Goal: Task Accomplishment & Management: Manage account settings

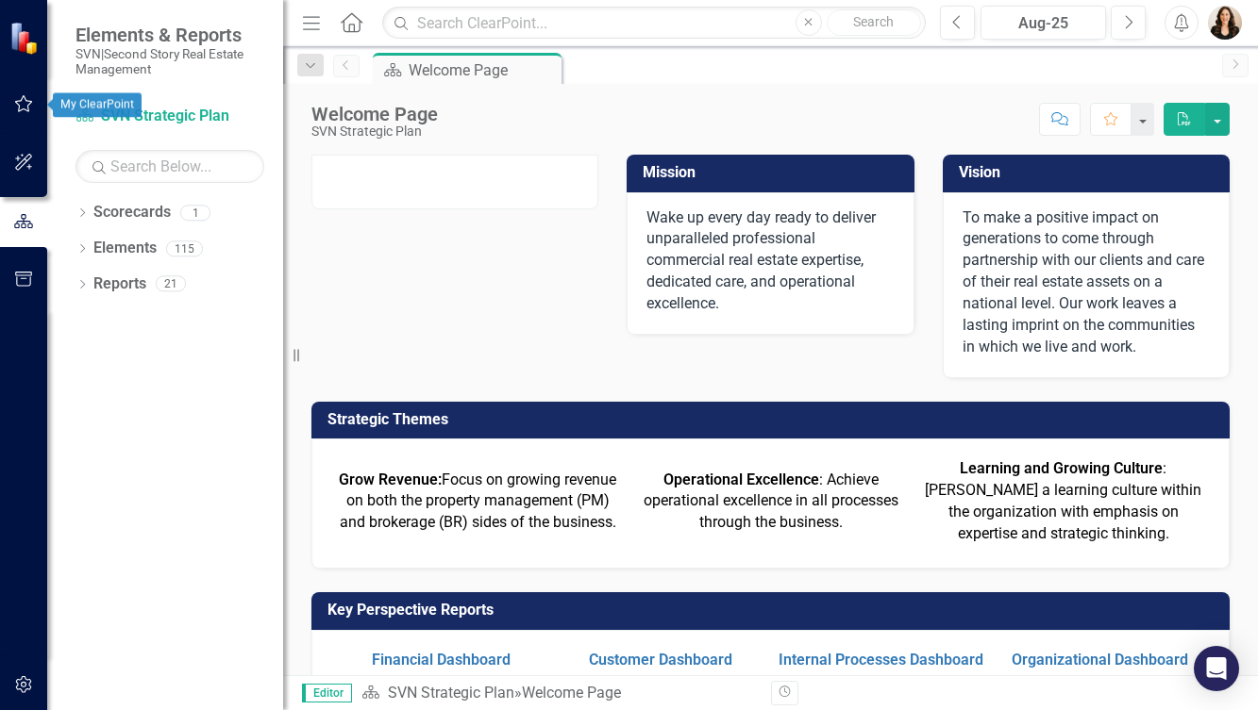
click at [25, 103] on icon "button" at bounding box center [24, 103] width 20 height 15
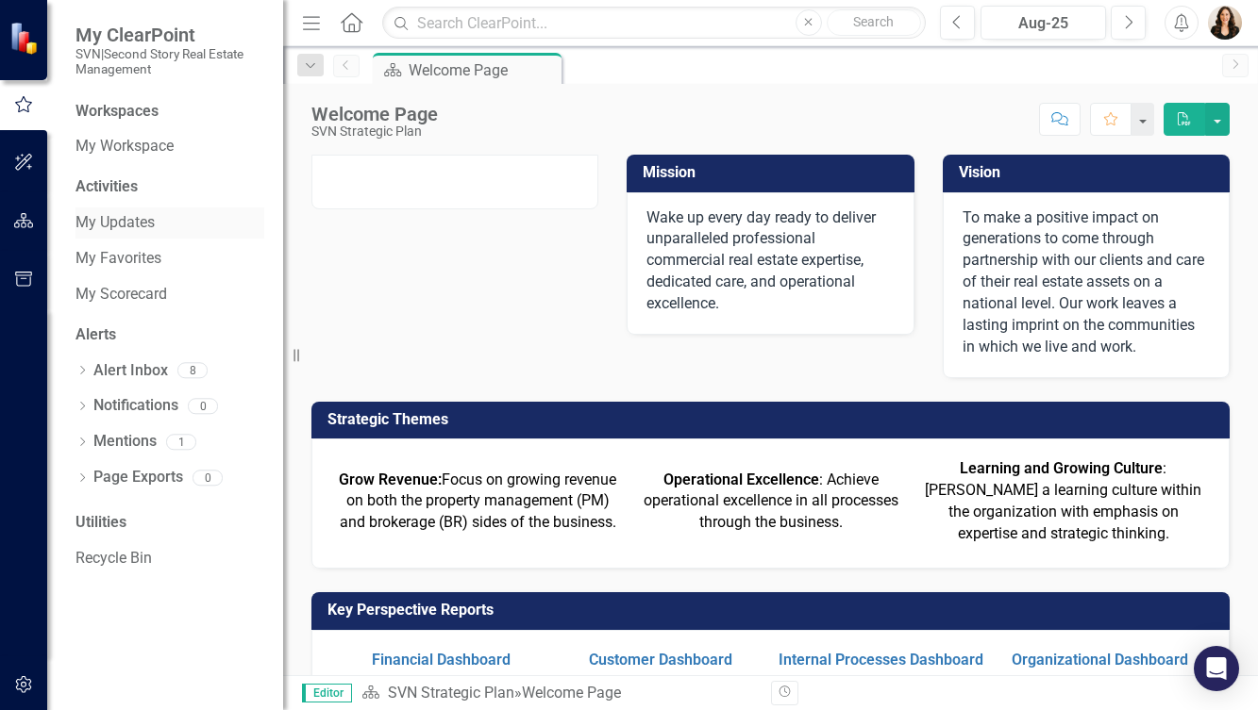
click at [149, 222] on link "My Updates" at bounding box center [169, 223] width 189 height 22
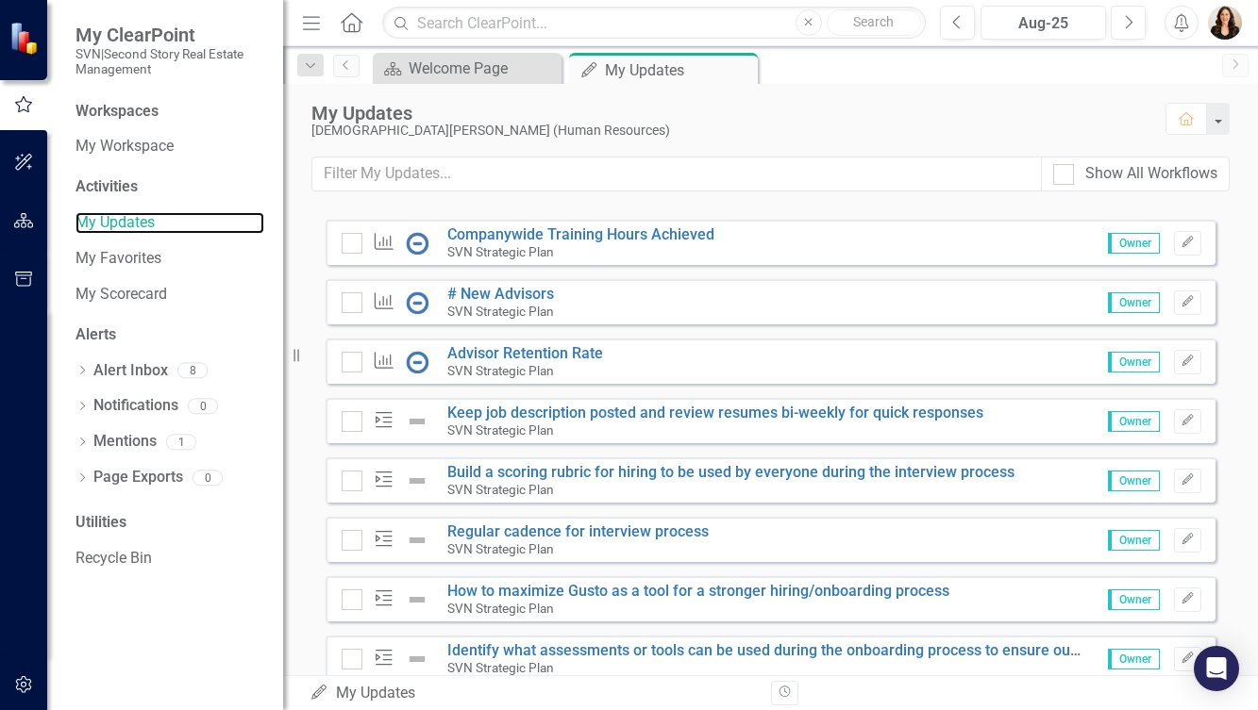
scroll to position [299, 0]
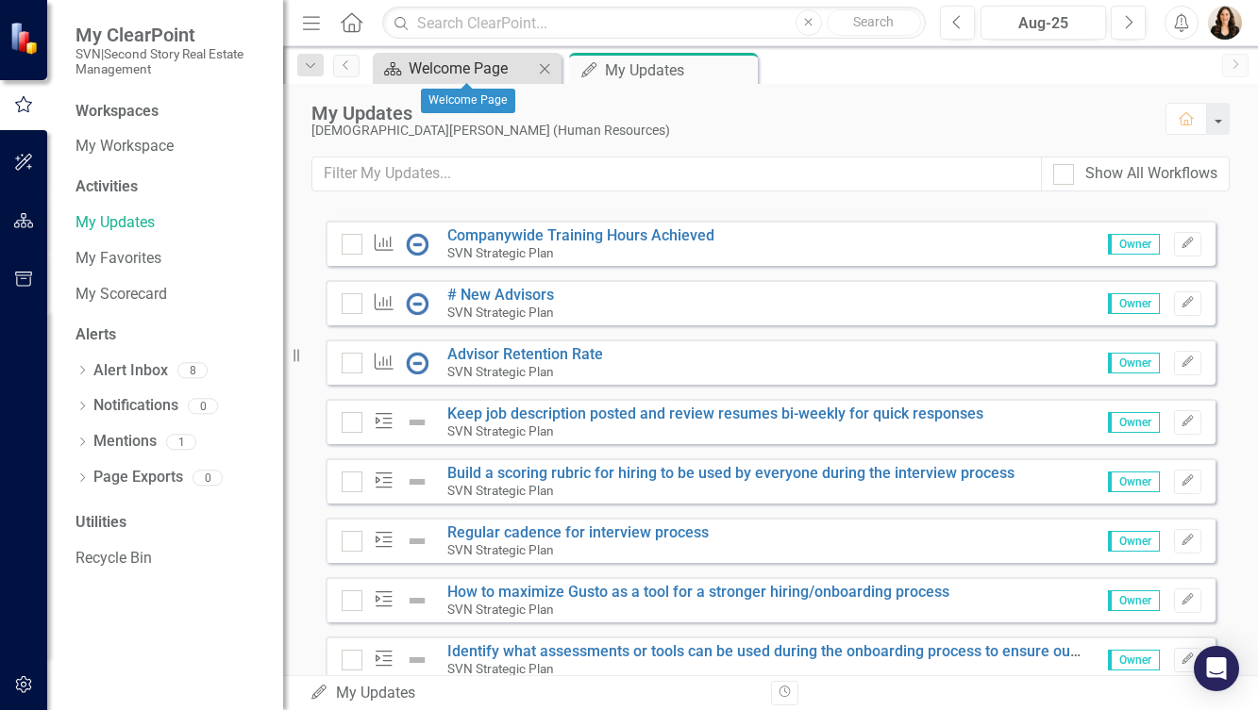
click at [476, 65] on div "Welcome Page" at bounding box center [471, 69] width 125 height 24
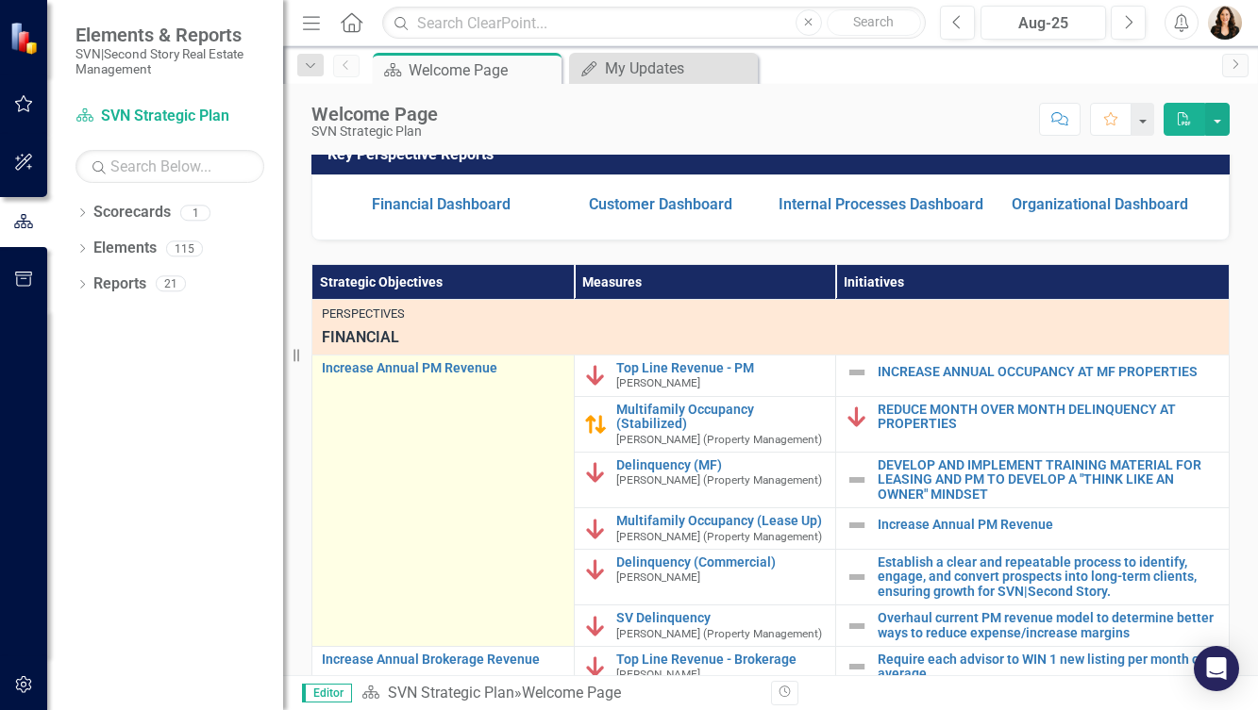
scroll to position [446, 0]
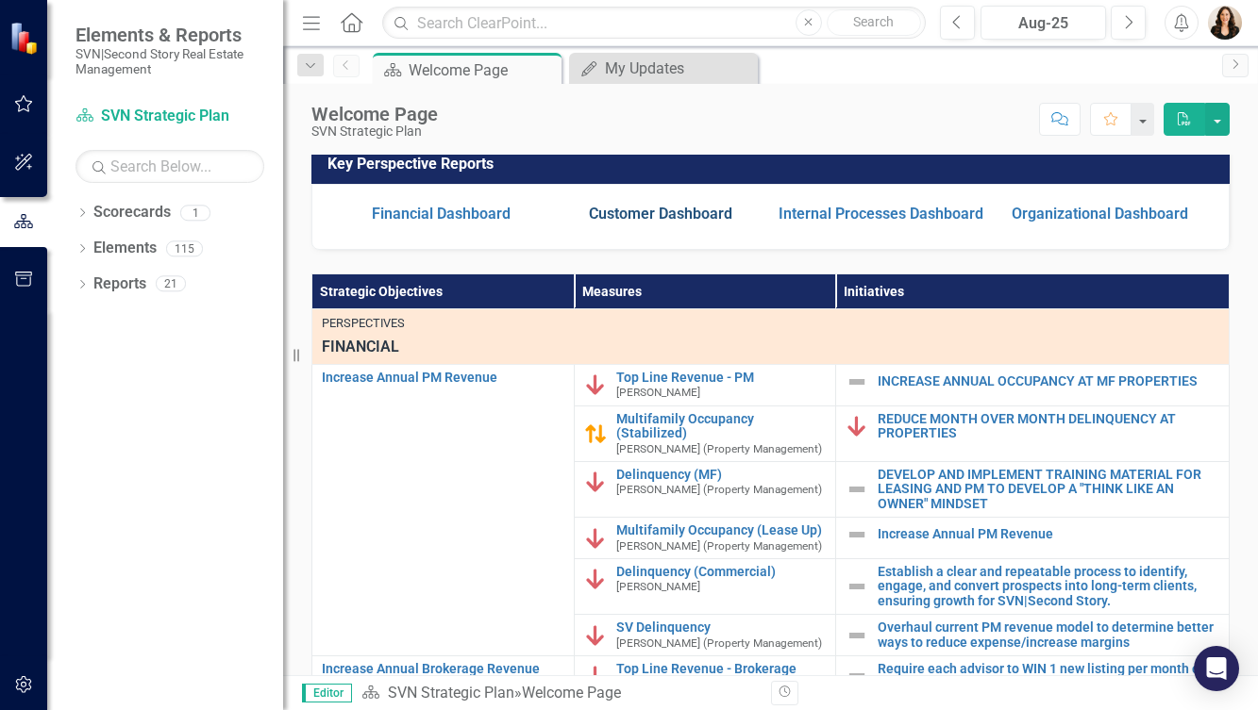
click at [648, 209] on link "Customer Dashboard" at bounding box center [660, 214] width 143 height 18
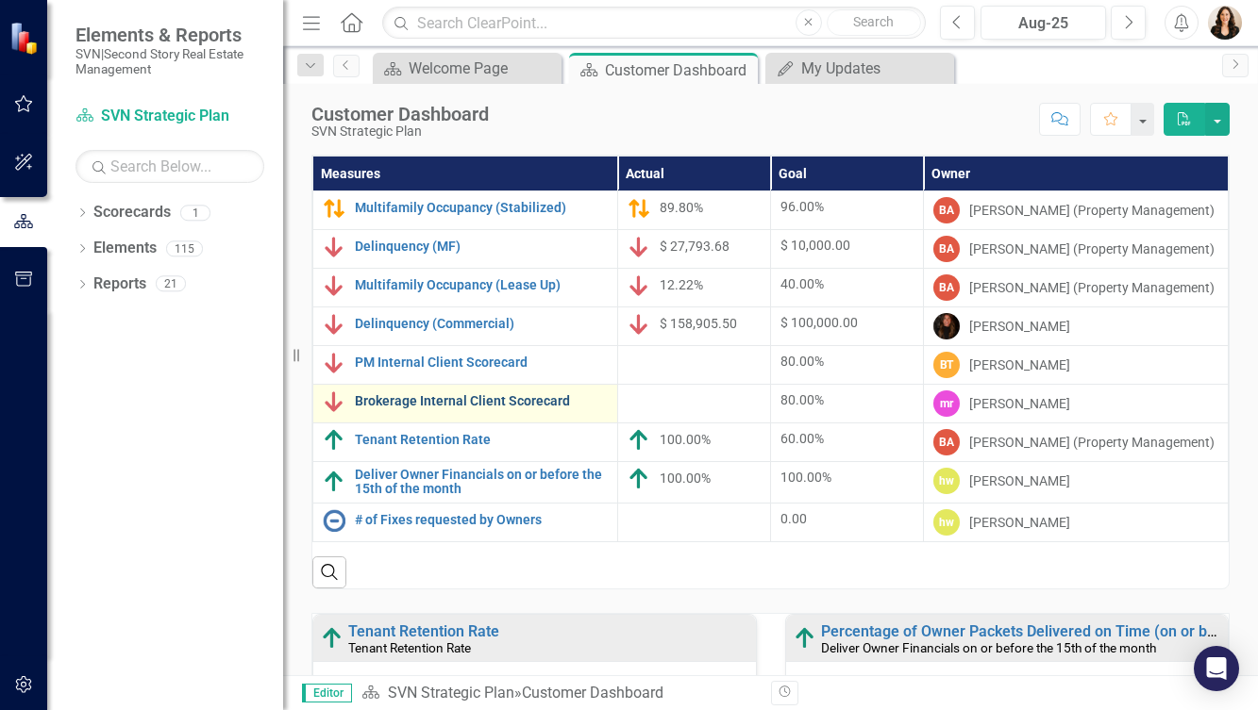
click at [466, 402] on link "Brokerage Internal Client Scorecard" at bounding box center [481, 401] width 253 height 14
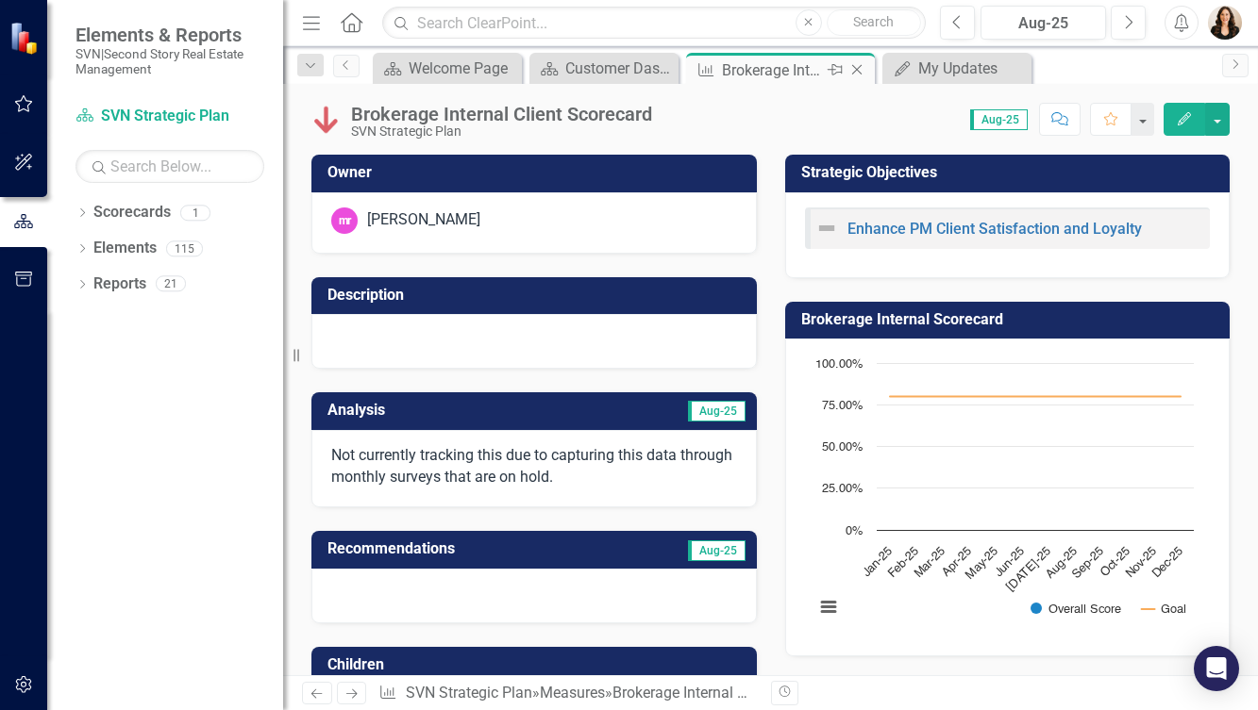
click at [858, 69] on icon "Close" at bounding box center [856, 69] width 19 height 15
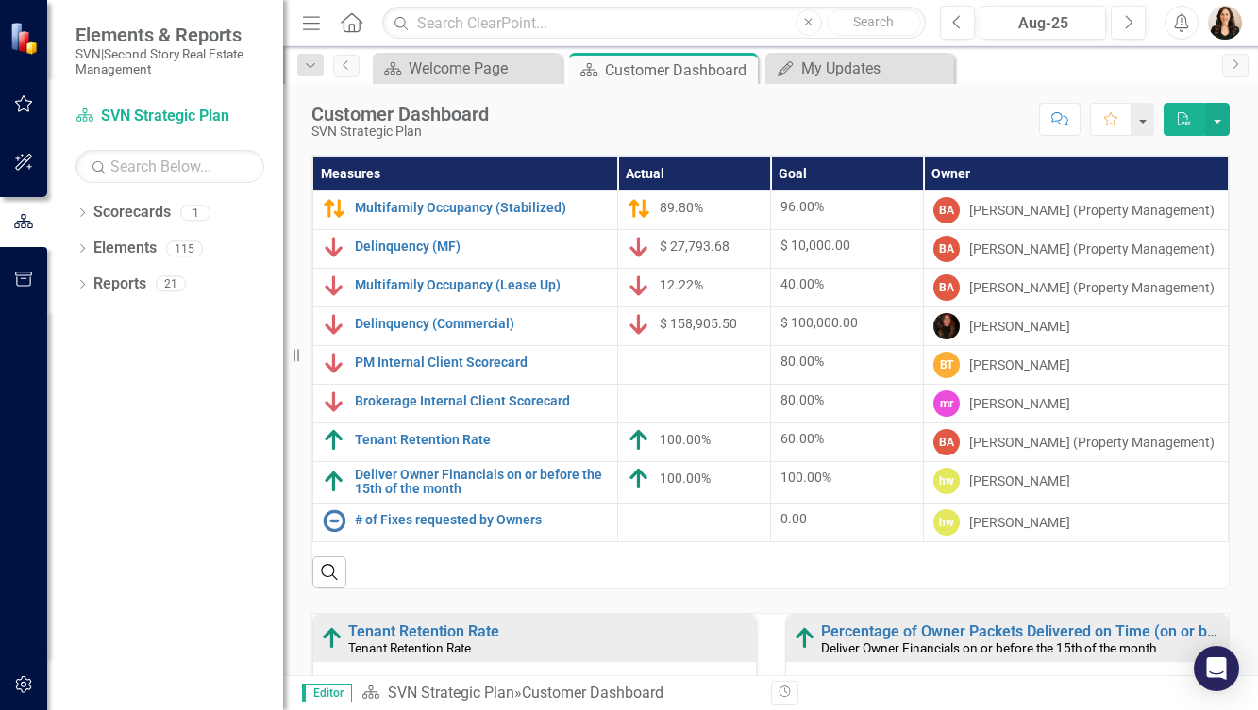
click at [674, 436] on span "100.00%" at bounding box center [685, 439] width 51 height 15
click at [474, 445] on link "Tenant Retention Rate" at bounding box center [481, 440] width 253 height 14
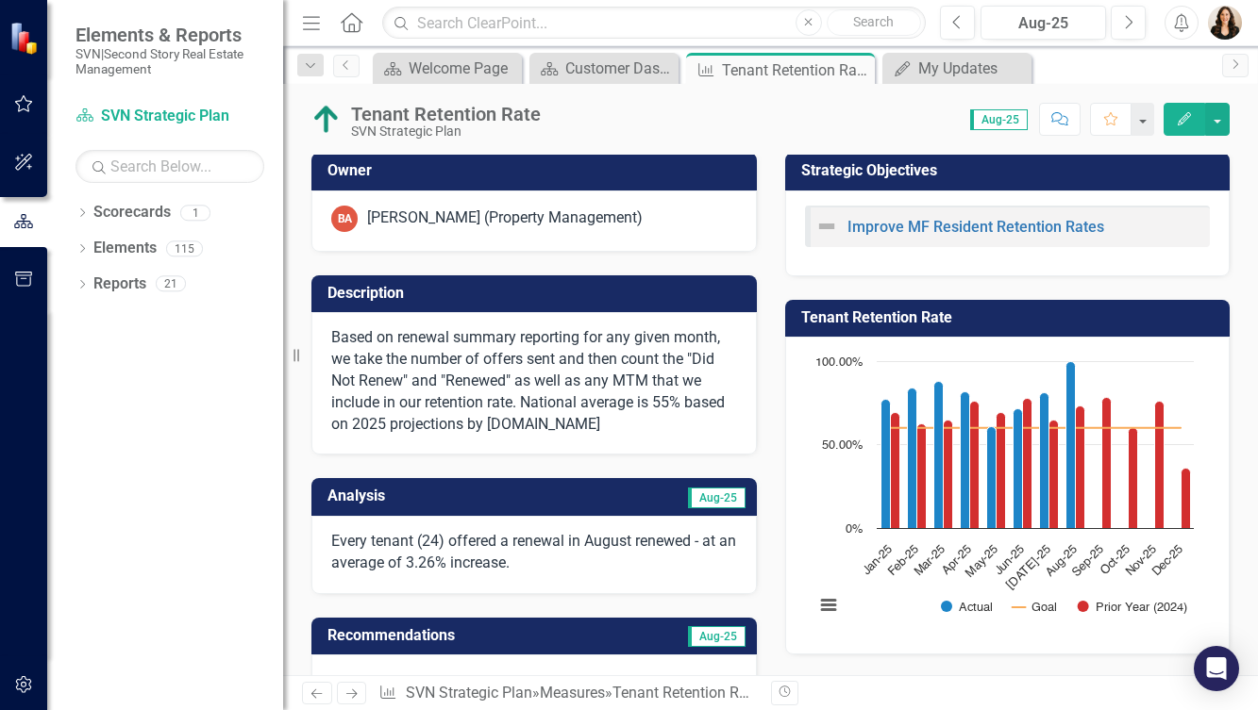
scroll to position [0, 8]
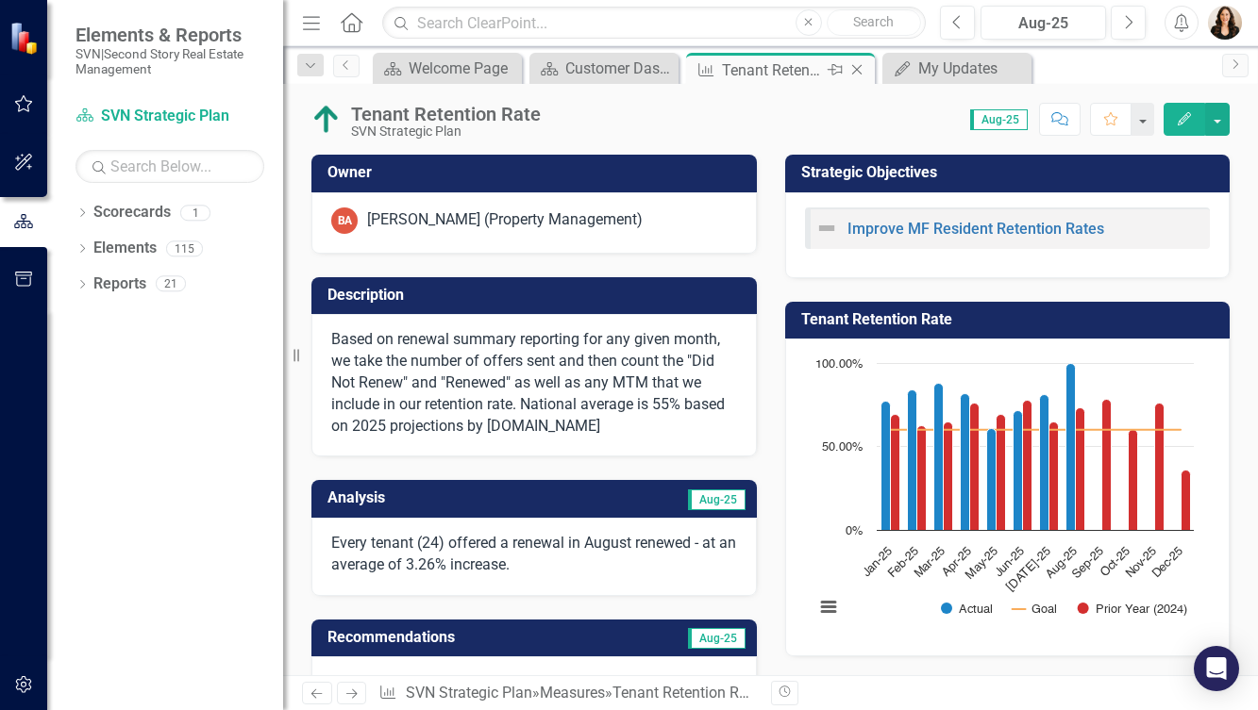
click at [855, 68] on icon at bounding box center [857, 70] width 10 height 10
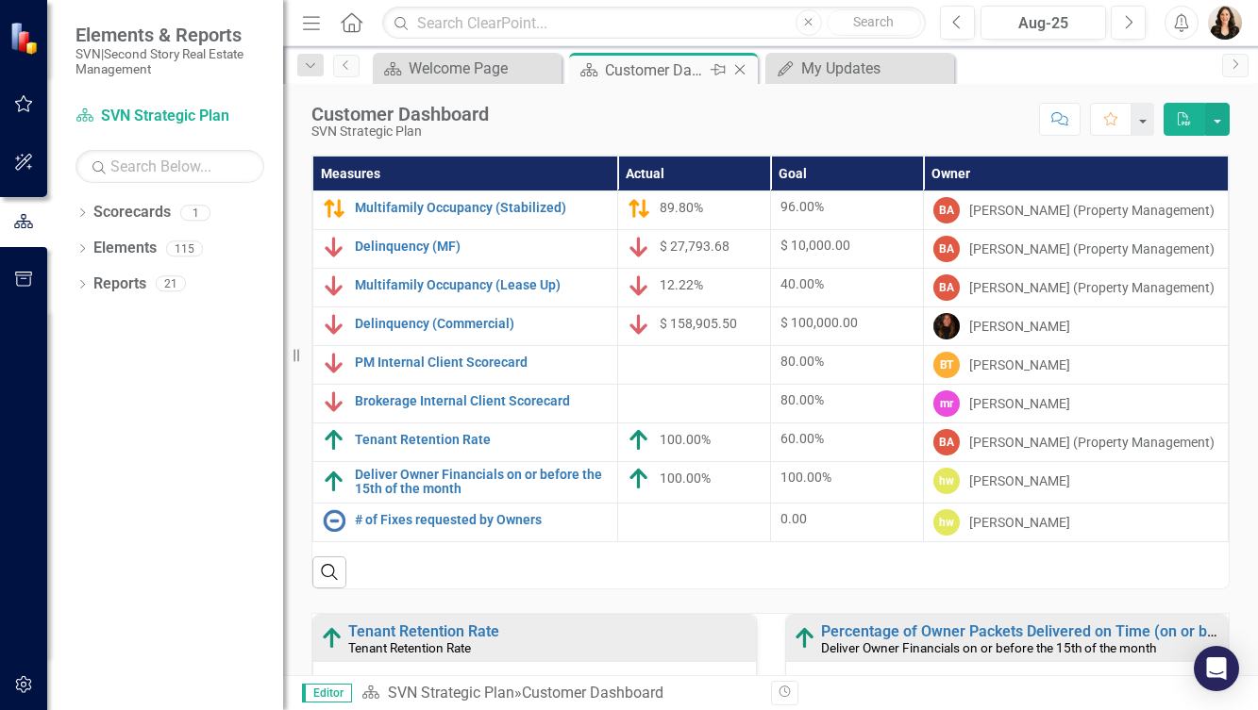
click at [738, 67] on icon "Close" at bounding box center [739, 69] width 19 height 15
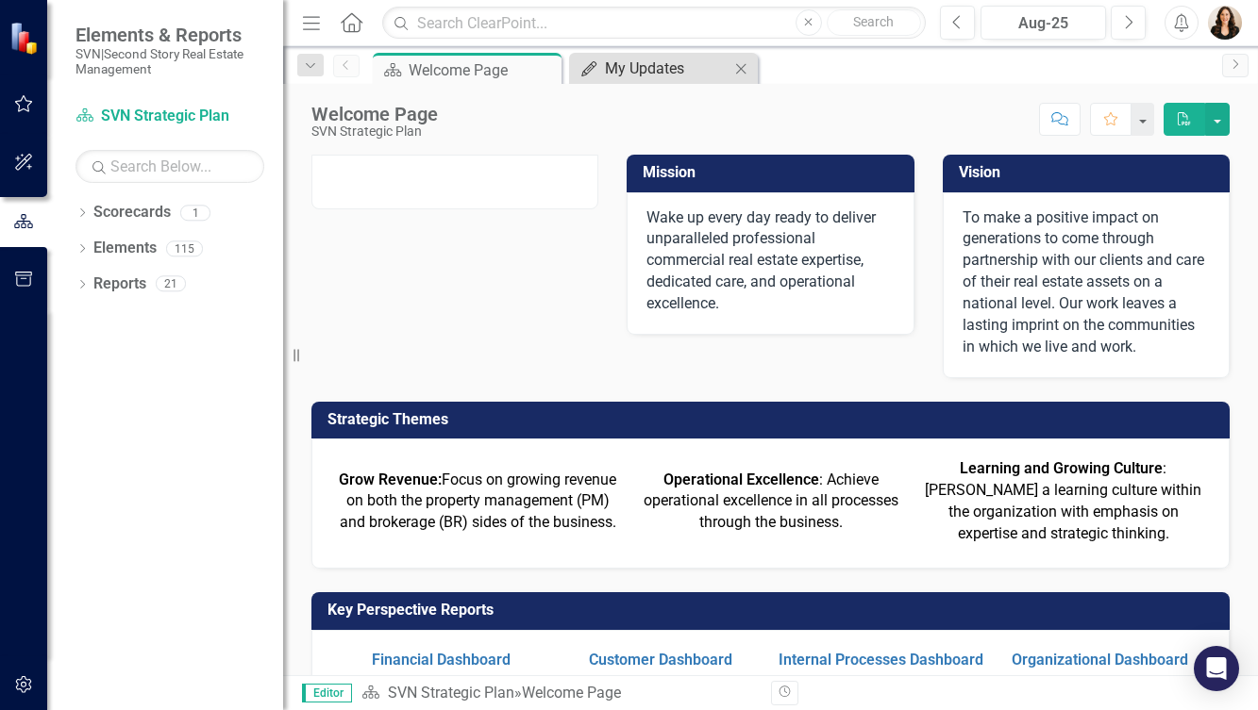
click at [635, 63] on div "My Updates" at bounding box center [667, 69] width 125 height 24
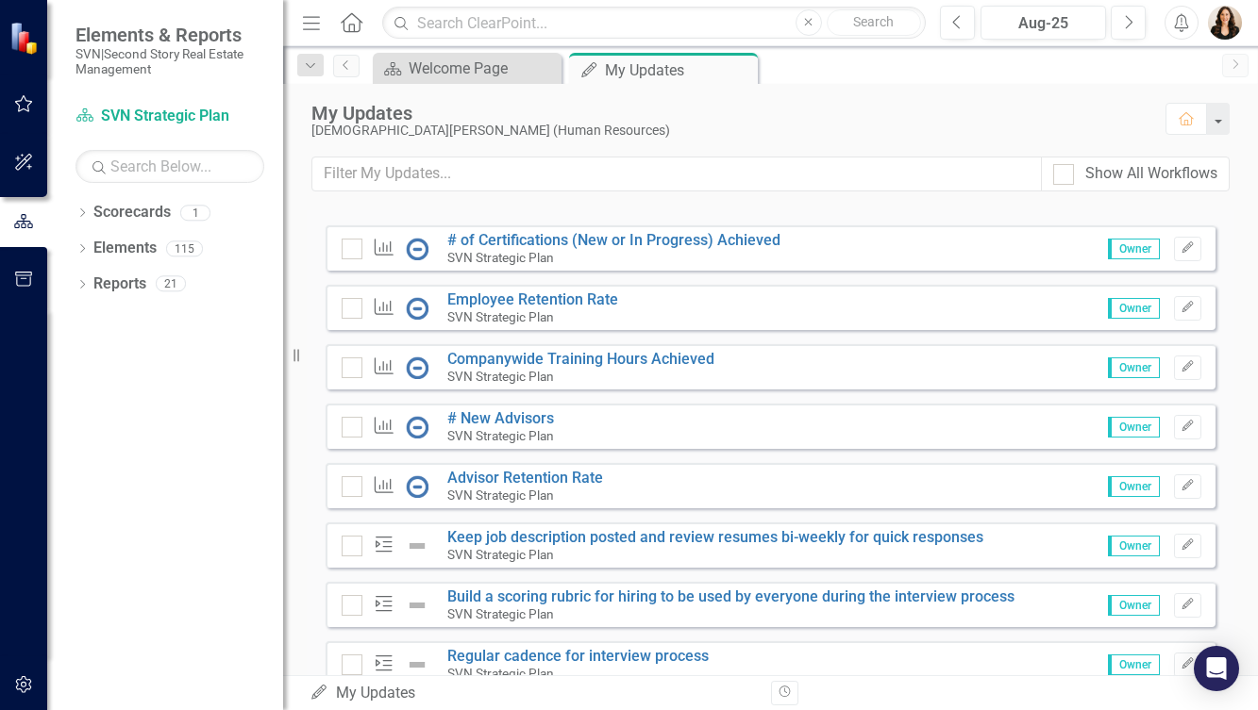
scroll to position [176, 0]
click at [514, 486] on link "Advisor Retention Rate" at bounding box center [525, 477] width 156 height 18
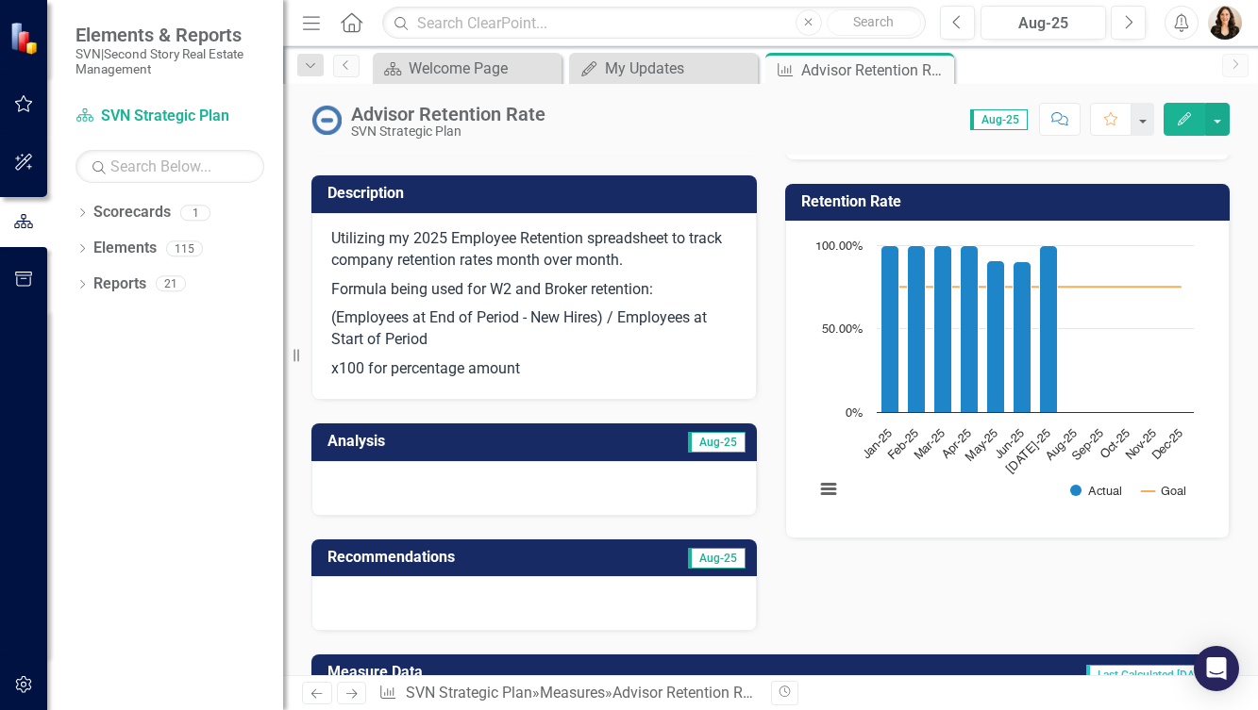
scroll to position [117, 0]
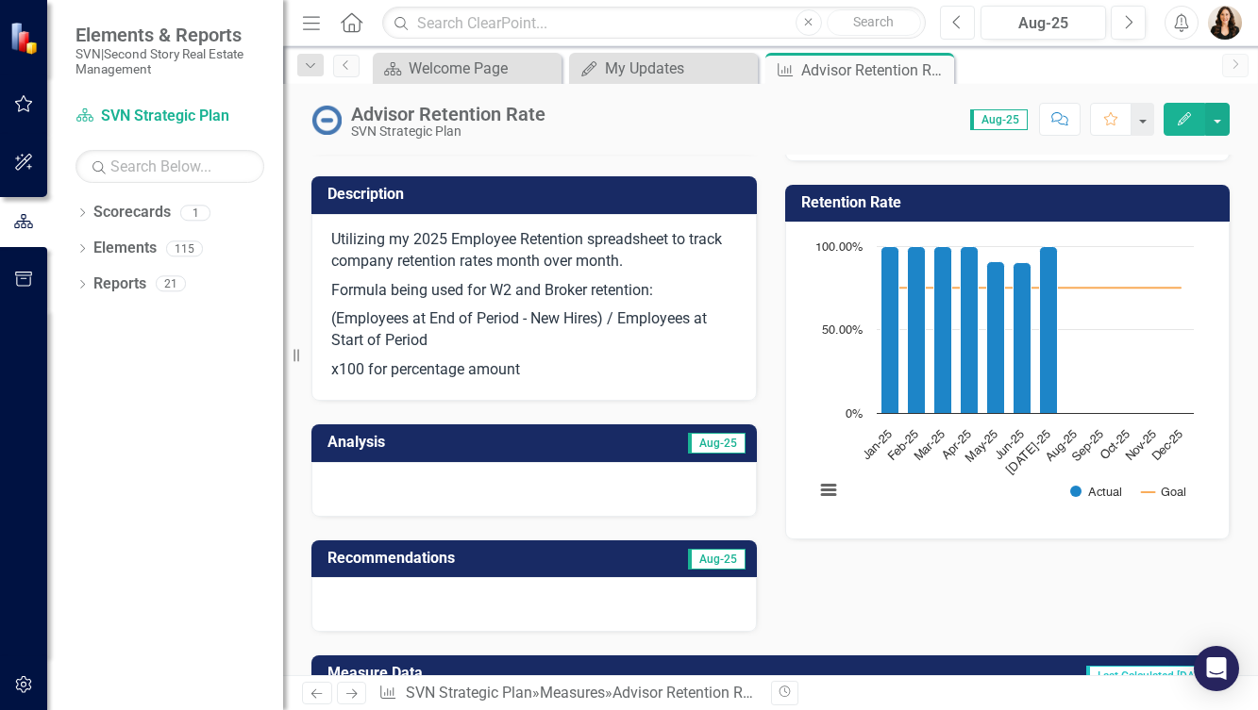
click at [966, 23] on button "Previous" at bounding box center [957, 23] width 35 height 34
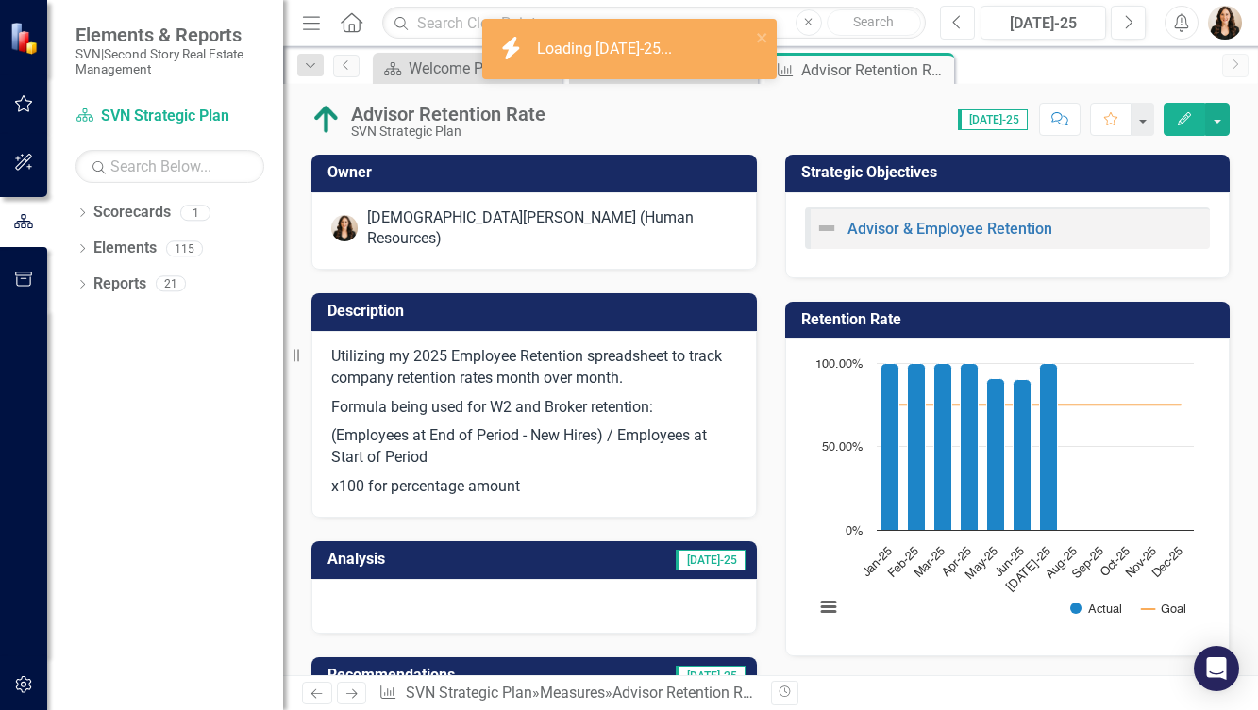
click at [963, 18] on button "Previous" at bounding box center [957, 23] width 35 height 34
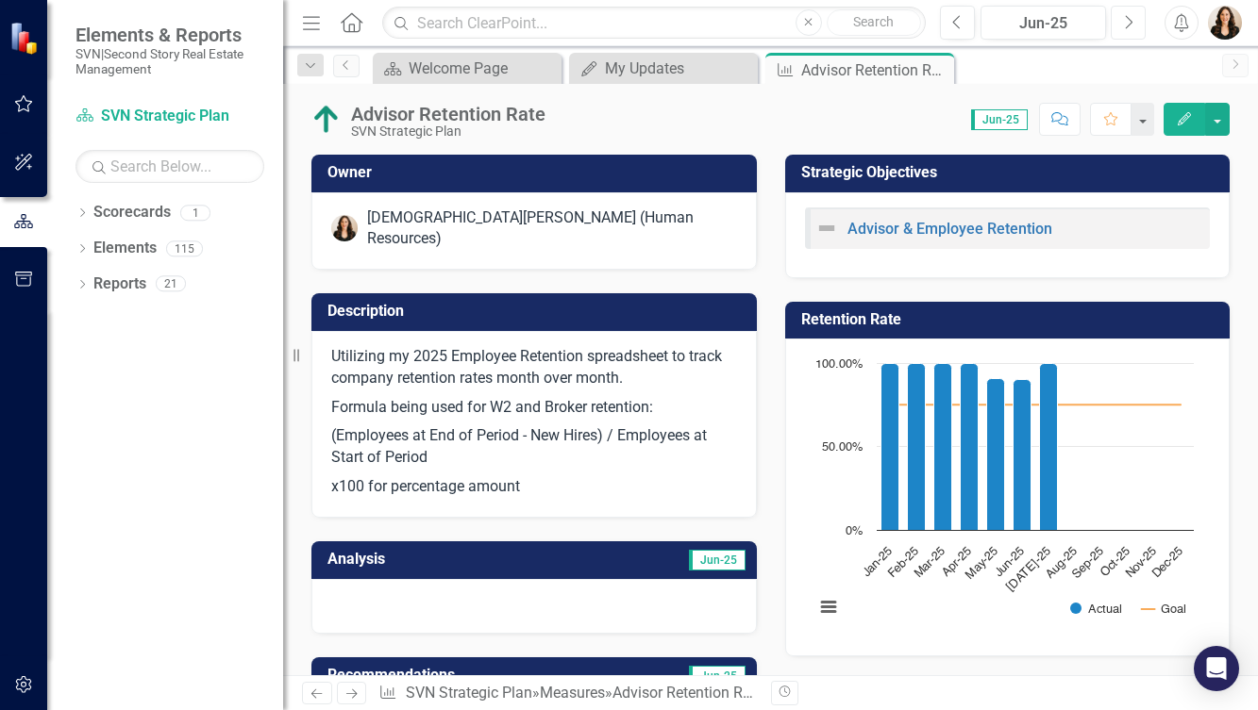
click at [1135, 20] on button "Next" at bounding box center [1128, 23] width 35 height 34
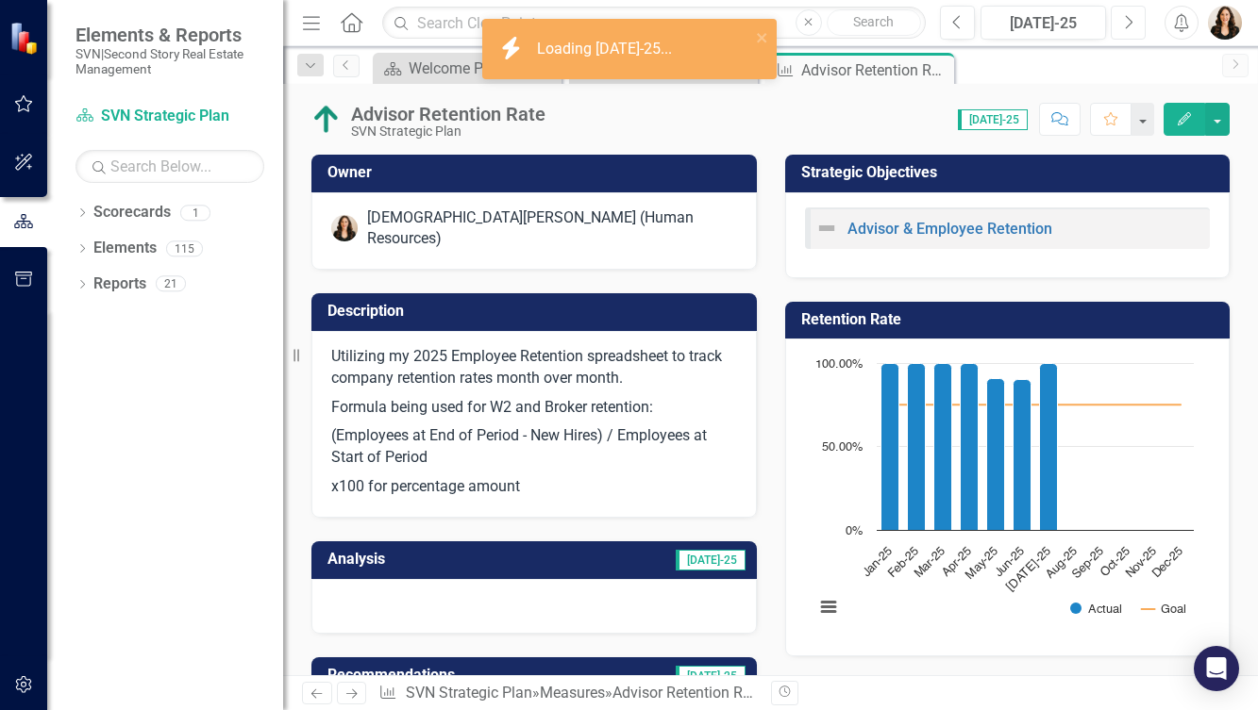
click at [1135, 20] on button "Next" at bounding box center [1128, 23] width 35 height 34
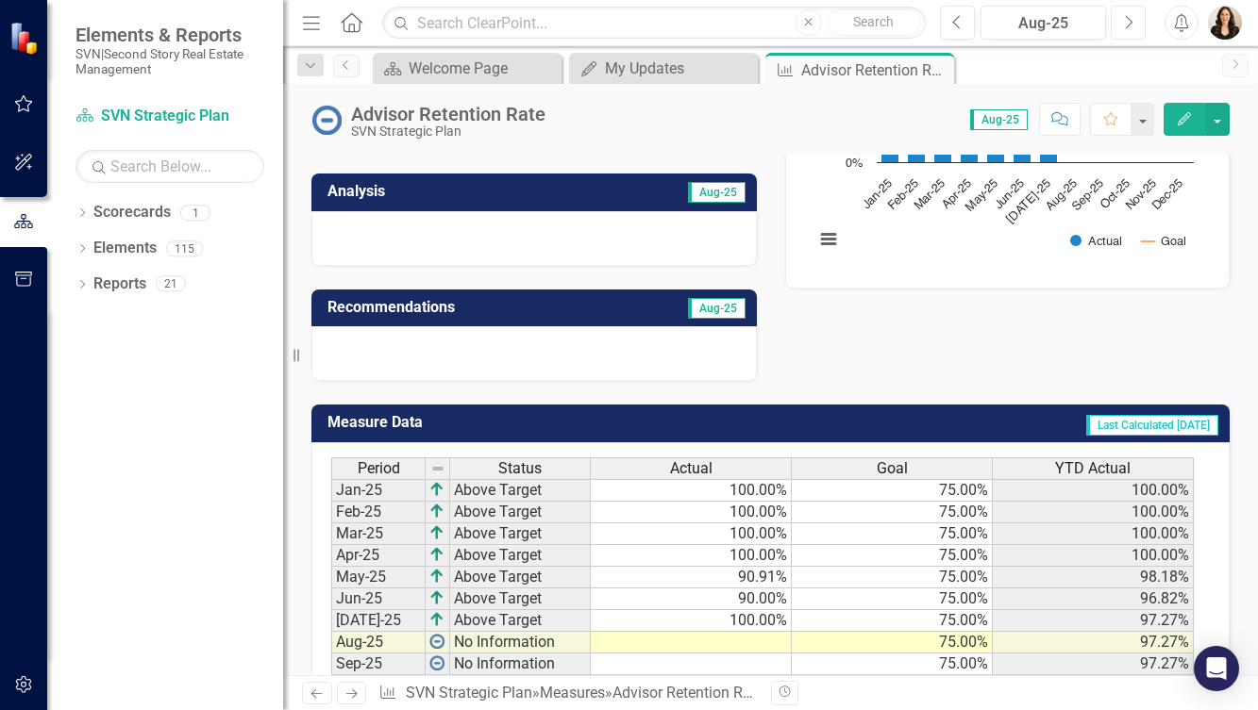
scroll to position [477, 0]
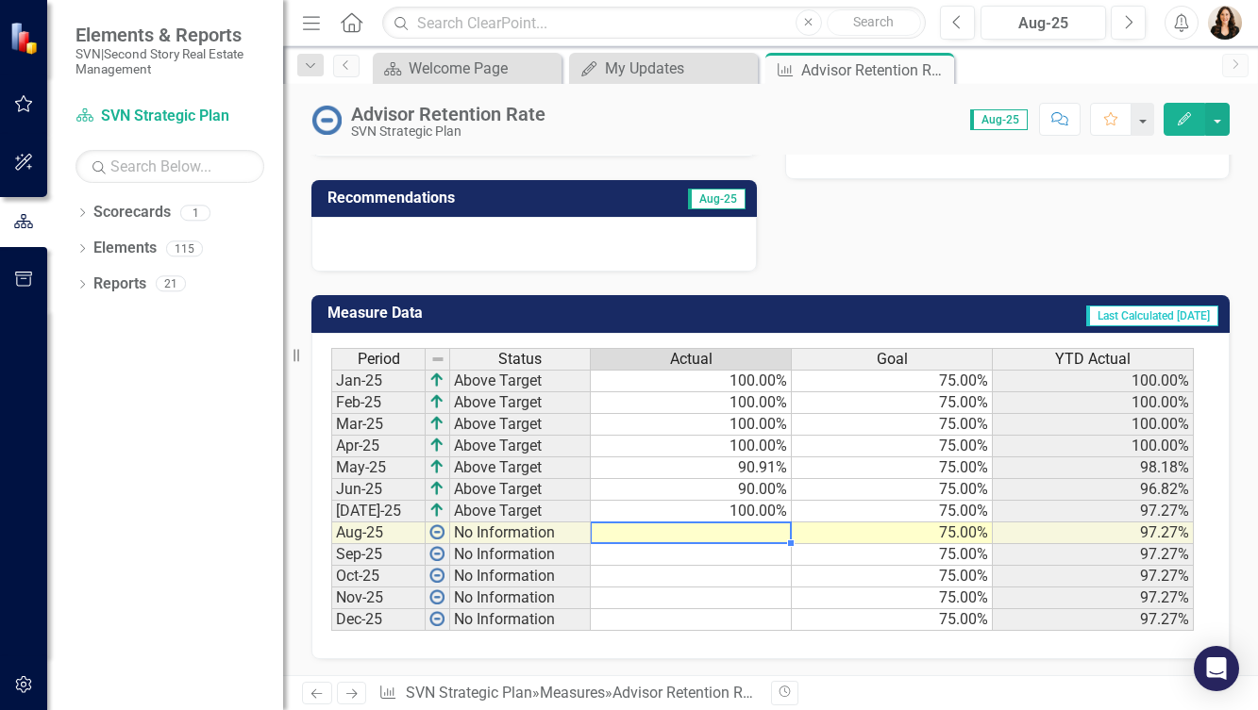
click at [760, 523] on td at bounding box center [691, 534] width 201 height 22
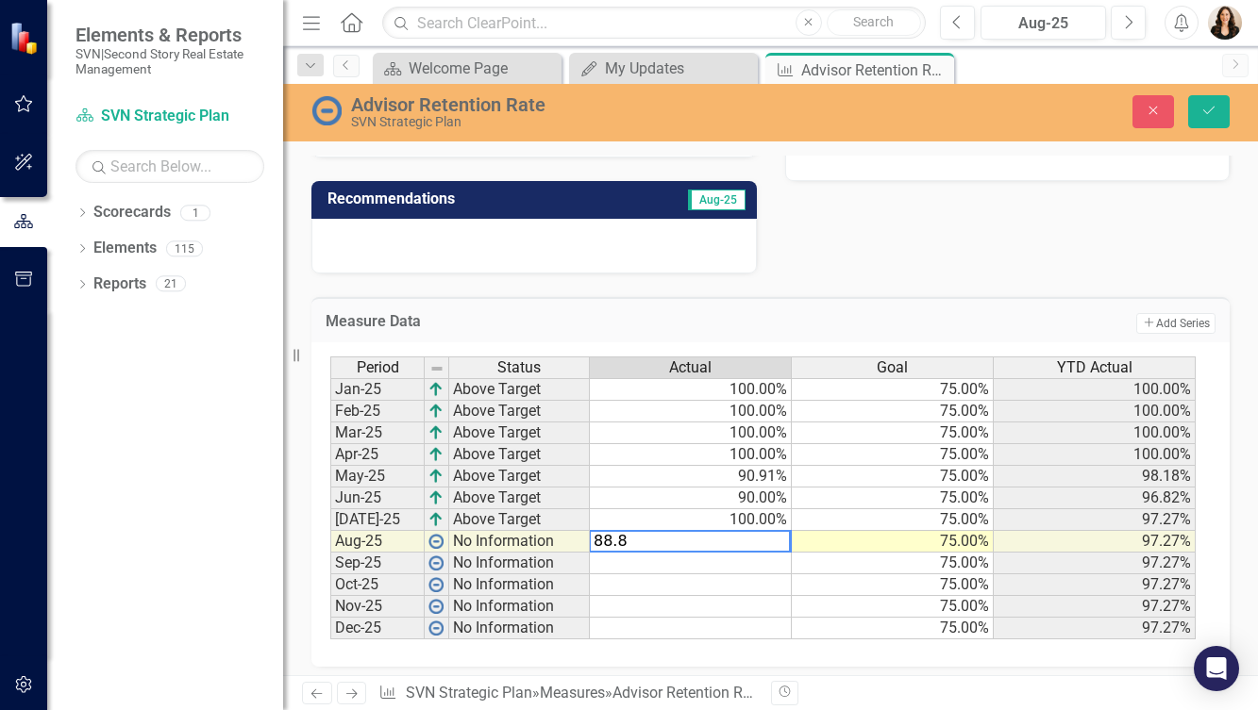
type textarea "88.89"
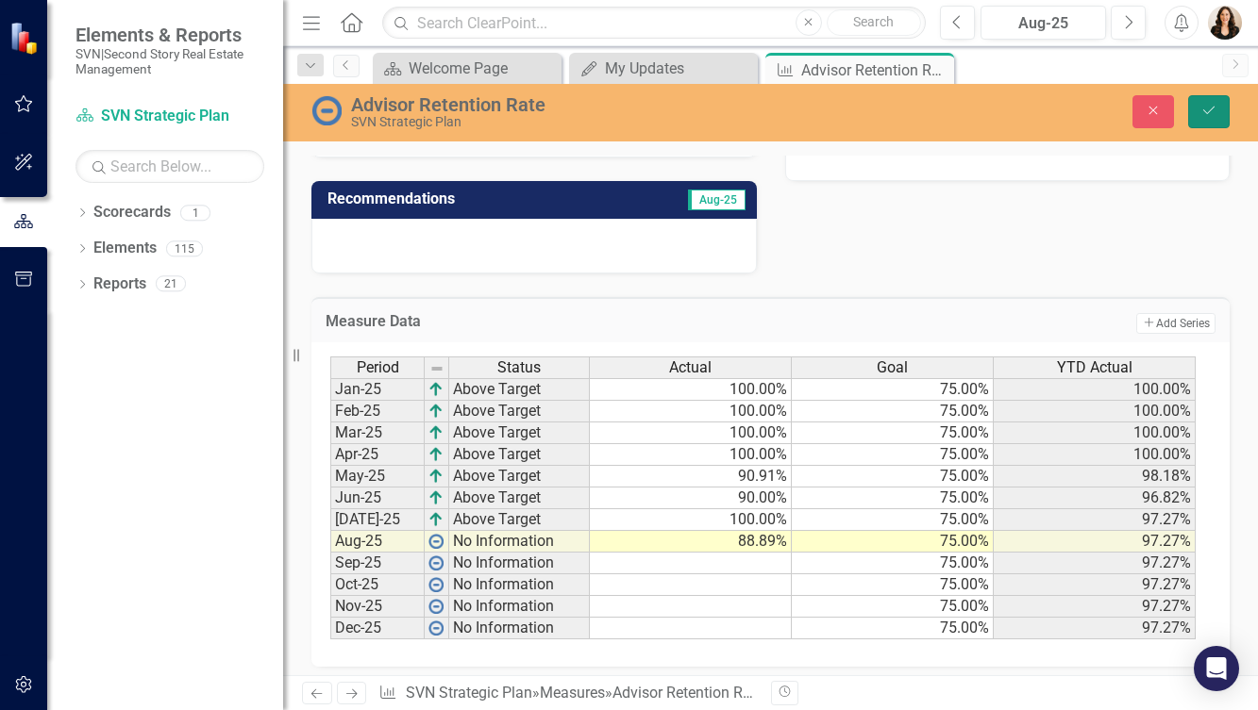
click at [1206, 105] on icon "Save" at bounding box center [1208, 110] width 17 height 13
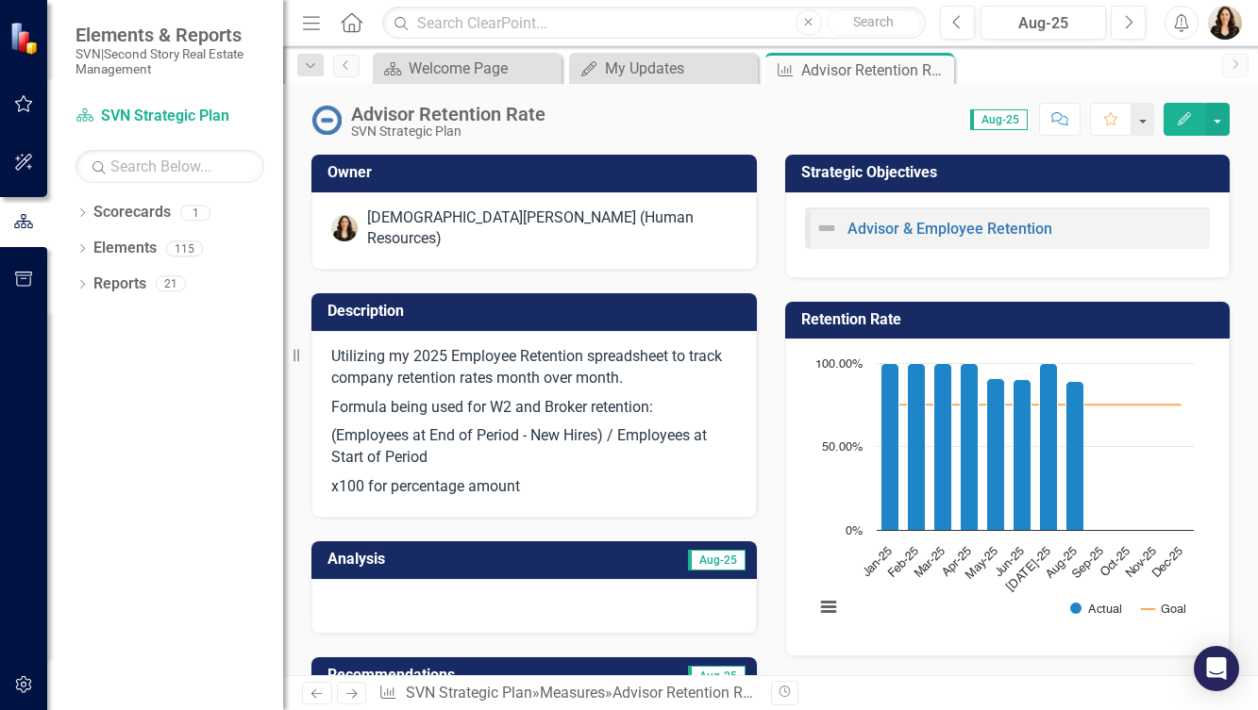
click at [428, 580] on div at bounding box center [533, 606] width 445 height 55
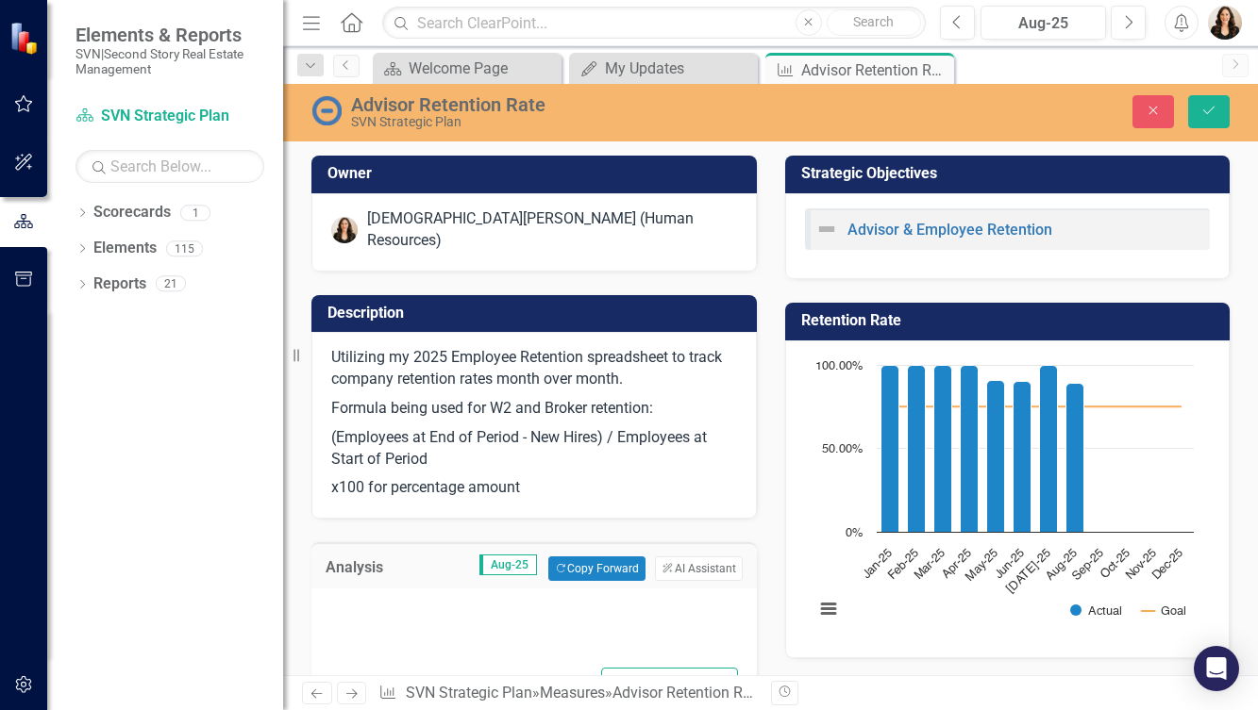
click at [437, 603] on div "Switch to old editor" at bounding box center [534, 652] width 408 height 98
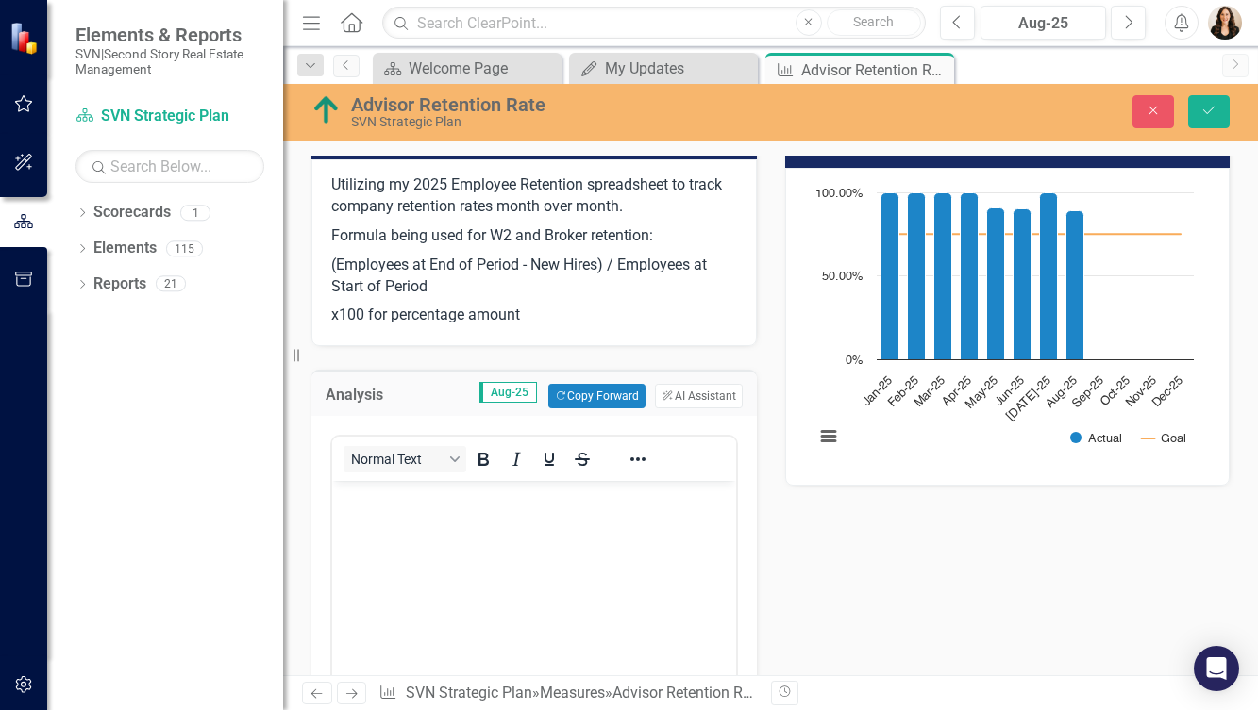
scroll to position [0, 0]
click at [393, 492] on p "Rich Text Area. Press ALT-0 for help." at bounding box center [534, 497] width 394 height 23
click at [1207, 114] on icon "submit" at bounding box center [1208, 111] width 11 height 8
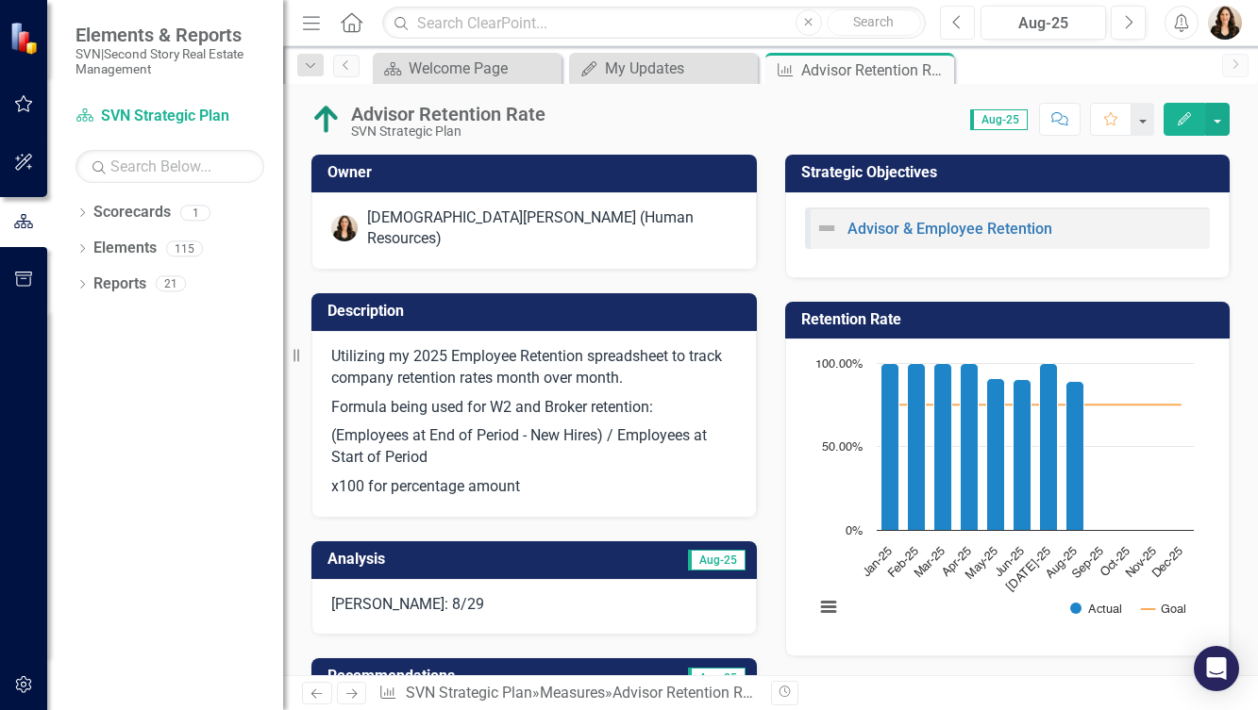
click at [957, 20] on icon "Previous" at bounding box center [957, 22] width 10 height 17
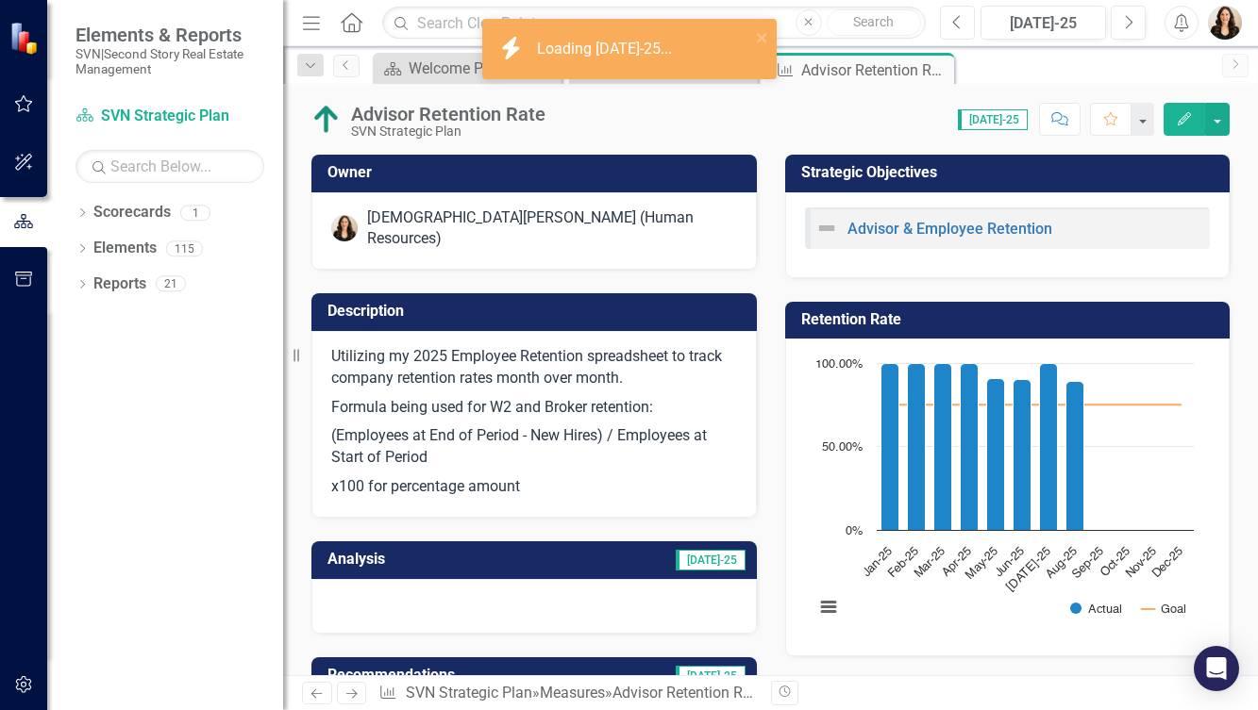
click at [961, 20] on icon "Previous" at bounding box center [957, 22] width 10 height 17
click at [516, 580] on div at bounding box center [533, 606] width 445 height 55
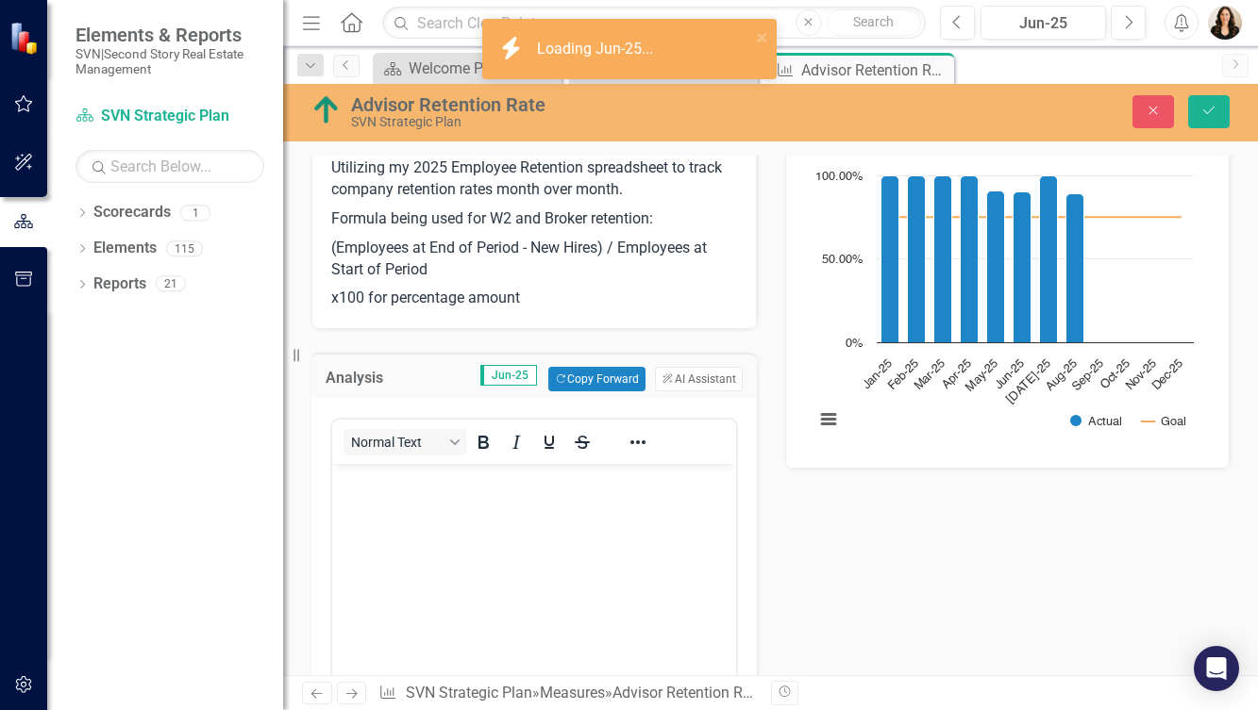
scroll to position [242, 0]
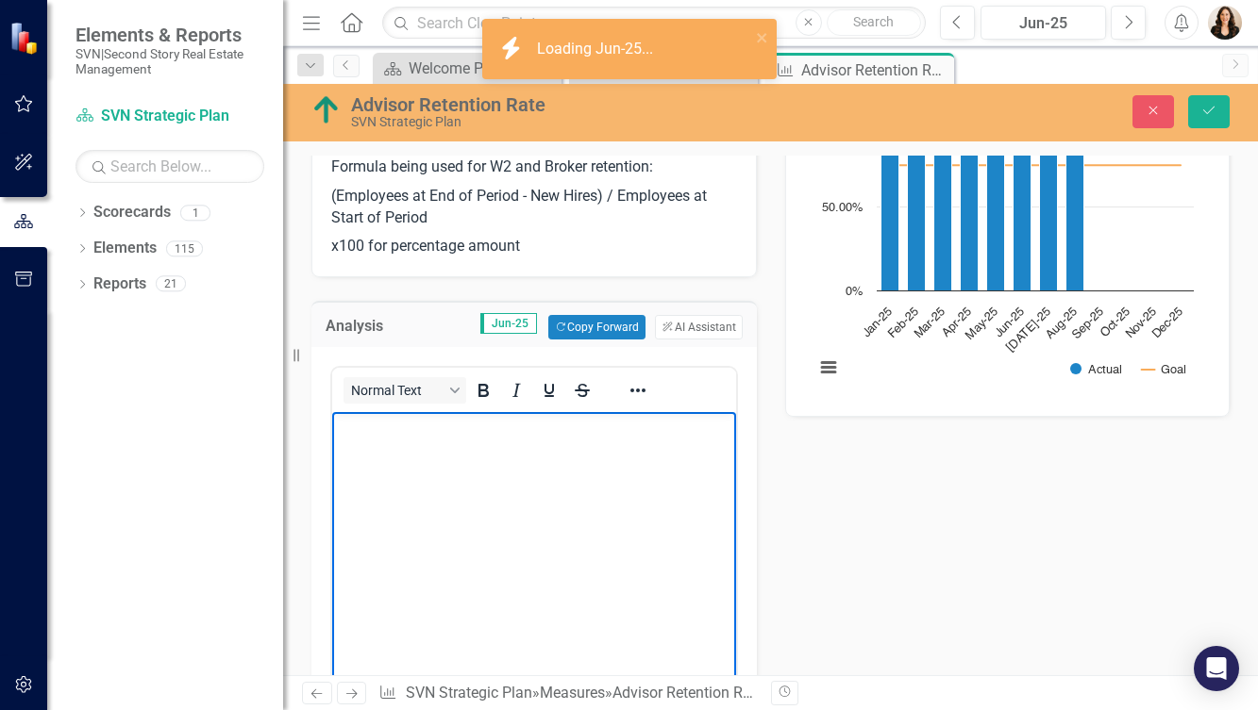
click at [381, 446] on body "Rich Text Area. Press ALT-0 for help." at bounding box center [534, 553] width 404 height 283
click at [1210, 104] on icon "Save" at bounding box center [1208, 110] width 17 height 13
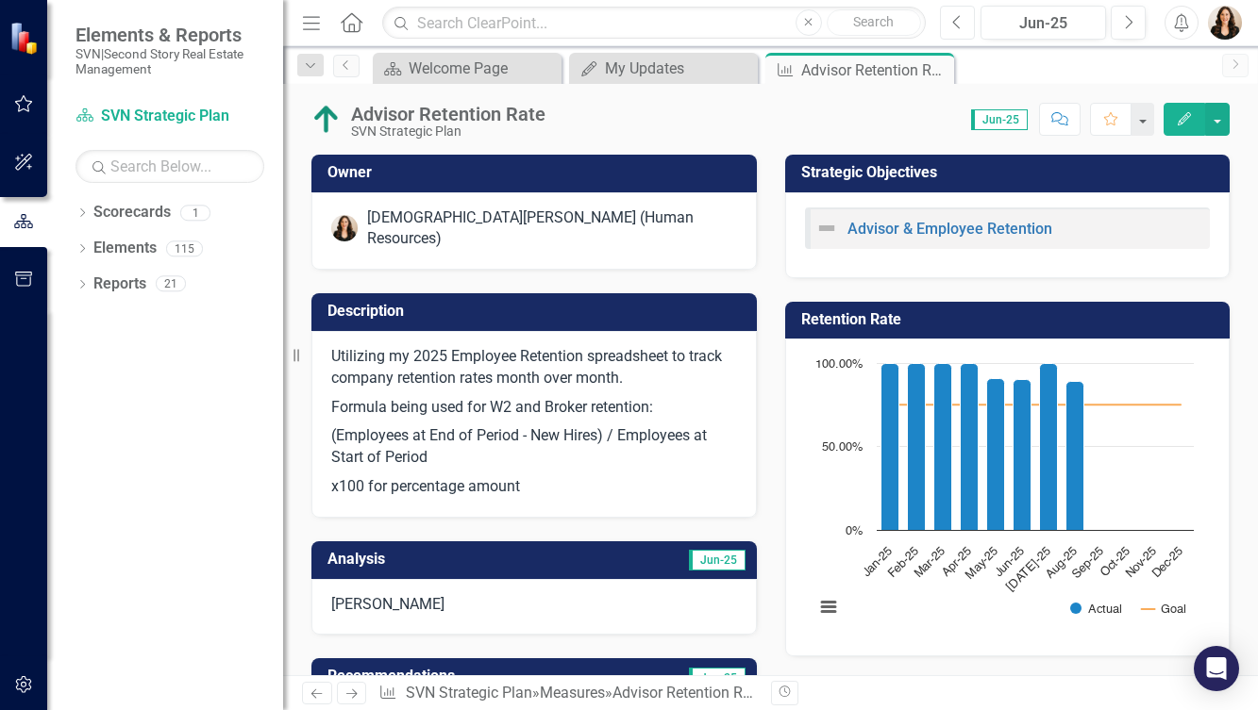
click at [946, 17] on button "Previous" at bounding box center [957, 23] width 35 height 34
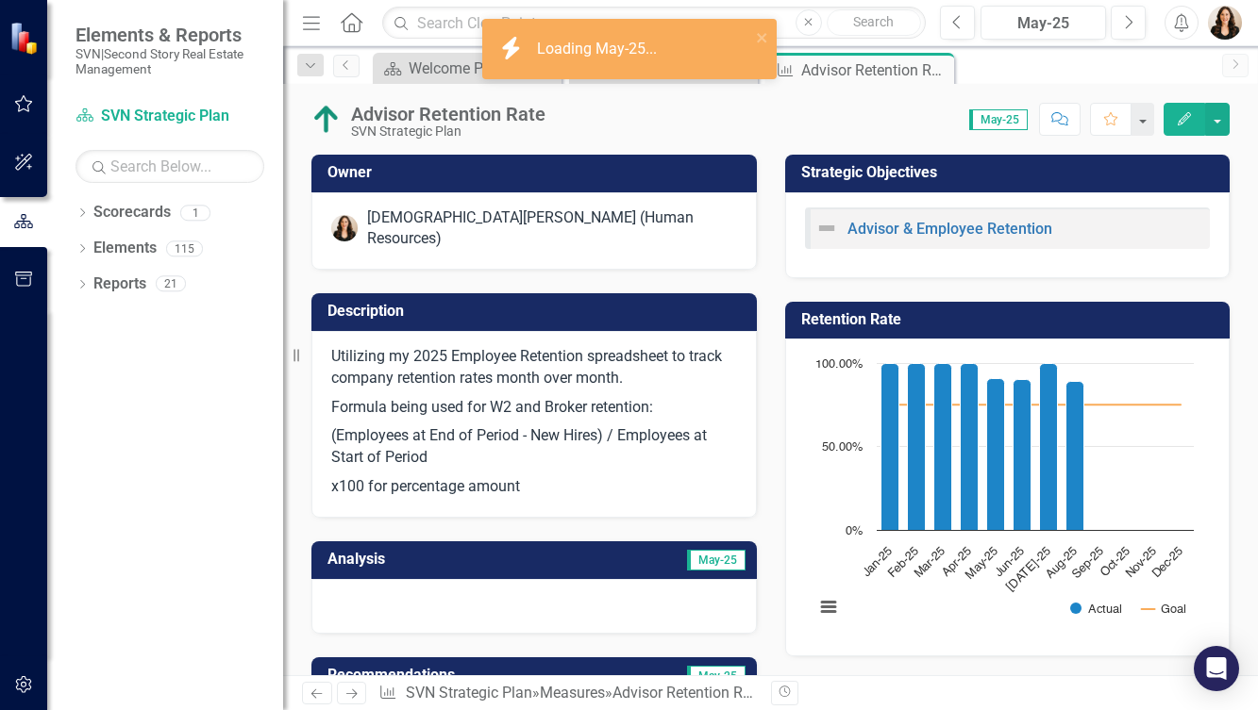
click at [385, 585] on div at bounding box center [533, 606] width 445 height 55
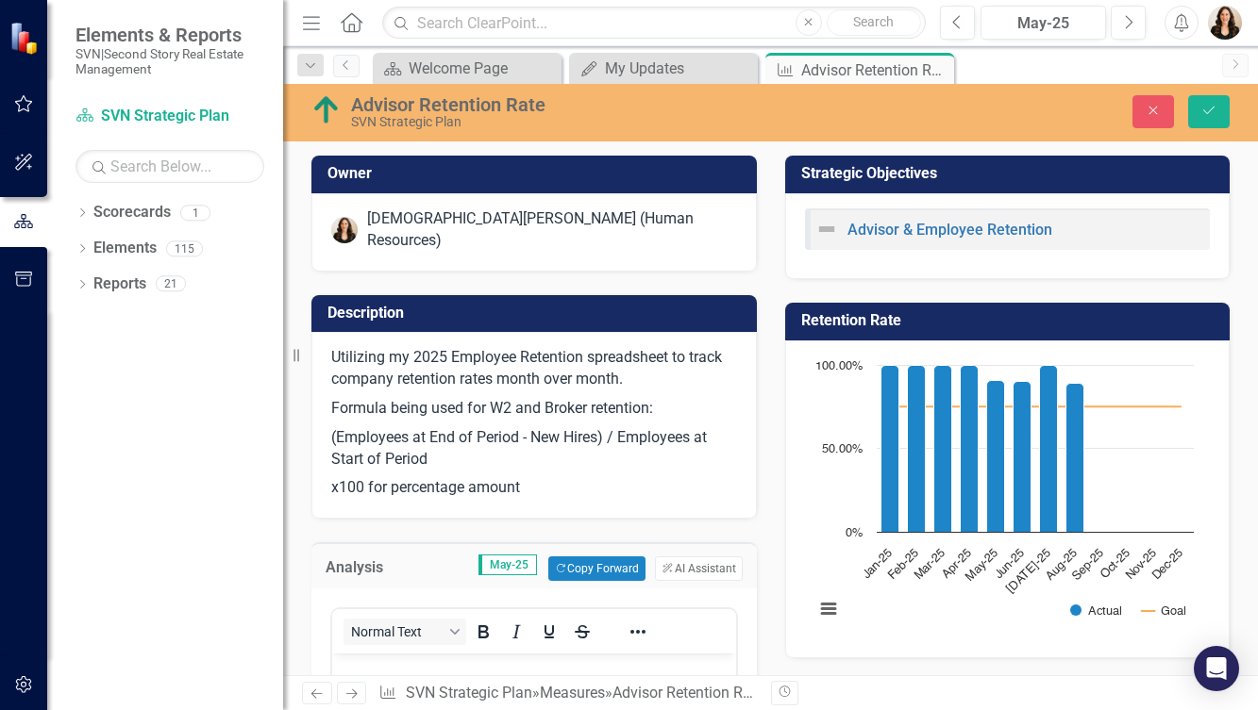
scroll to position [125, 0]
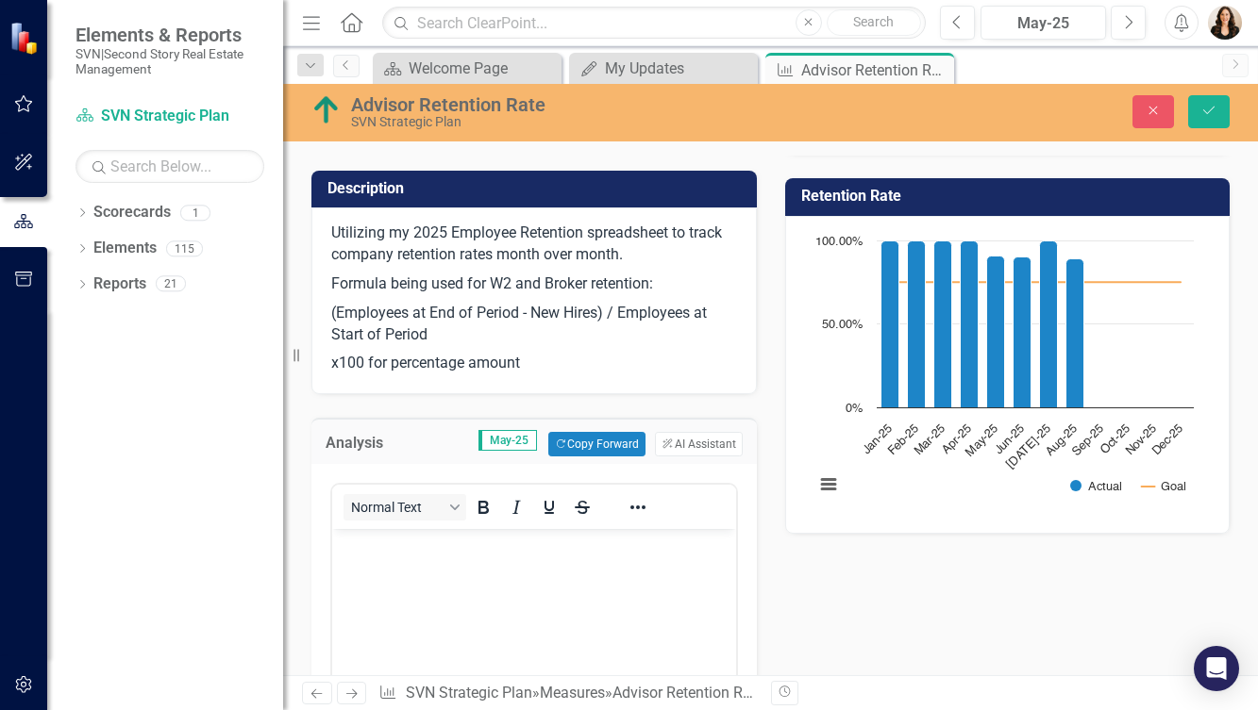
click at [394, 561] on body "Rich Text Area. Press ALT-0 for help." at bounding box center [534, 670] width 404 height 283
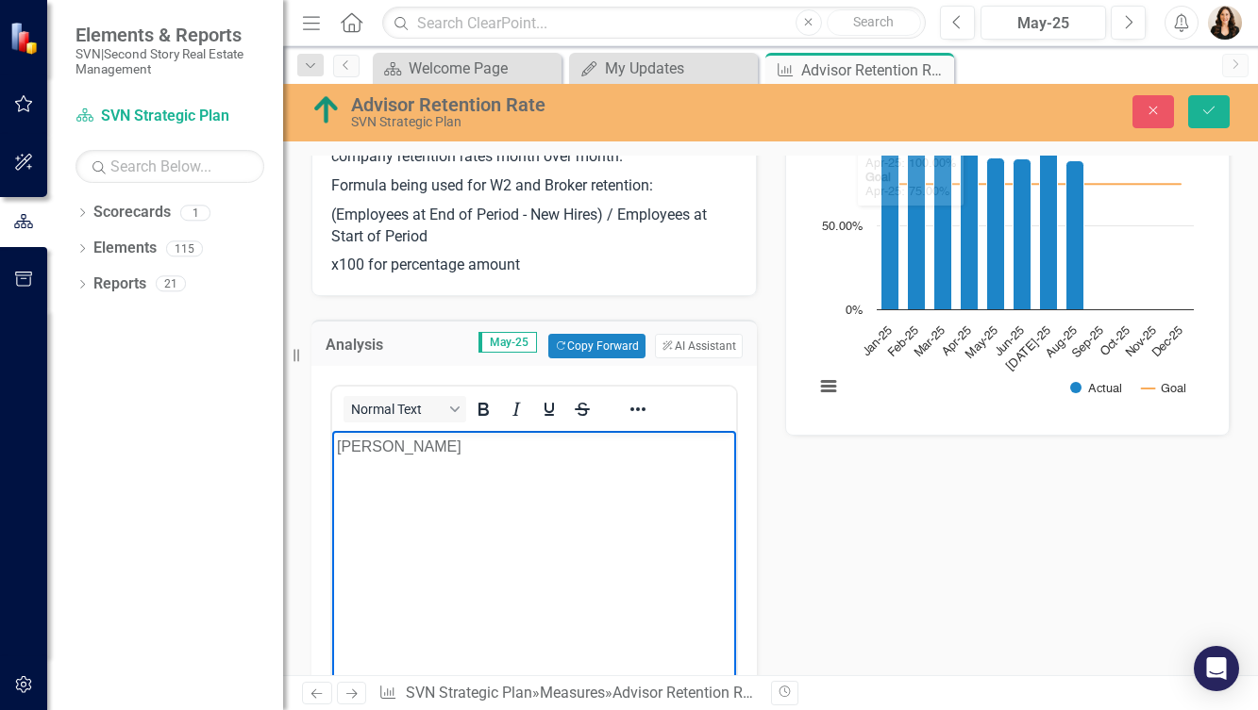
scroll to position [278, 0]
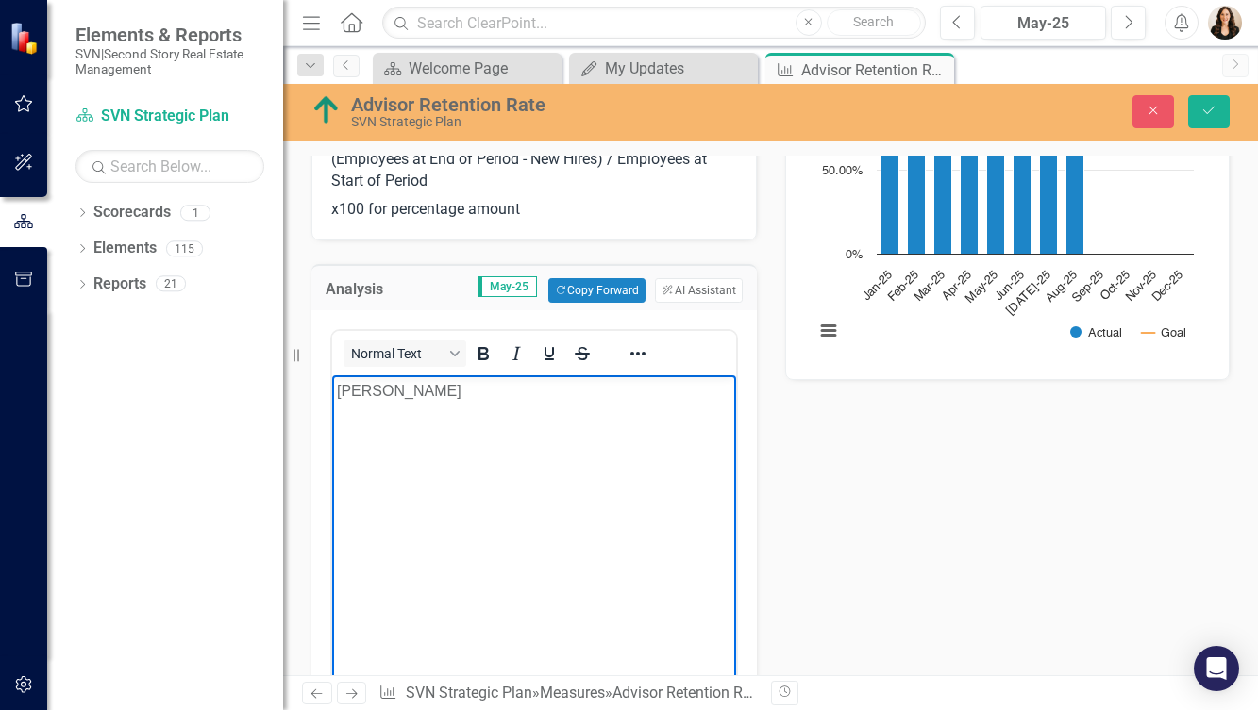
click at [337, 401] on p "Zac Adams" at bounding box center [534, 391] width 394 height 23
click at [1201, 111] on icon "Save" at bounding box center [1208, 110] width 17 height 13
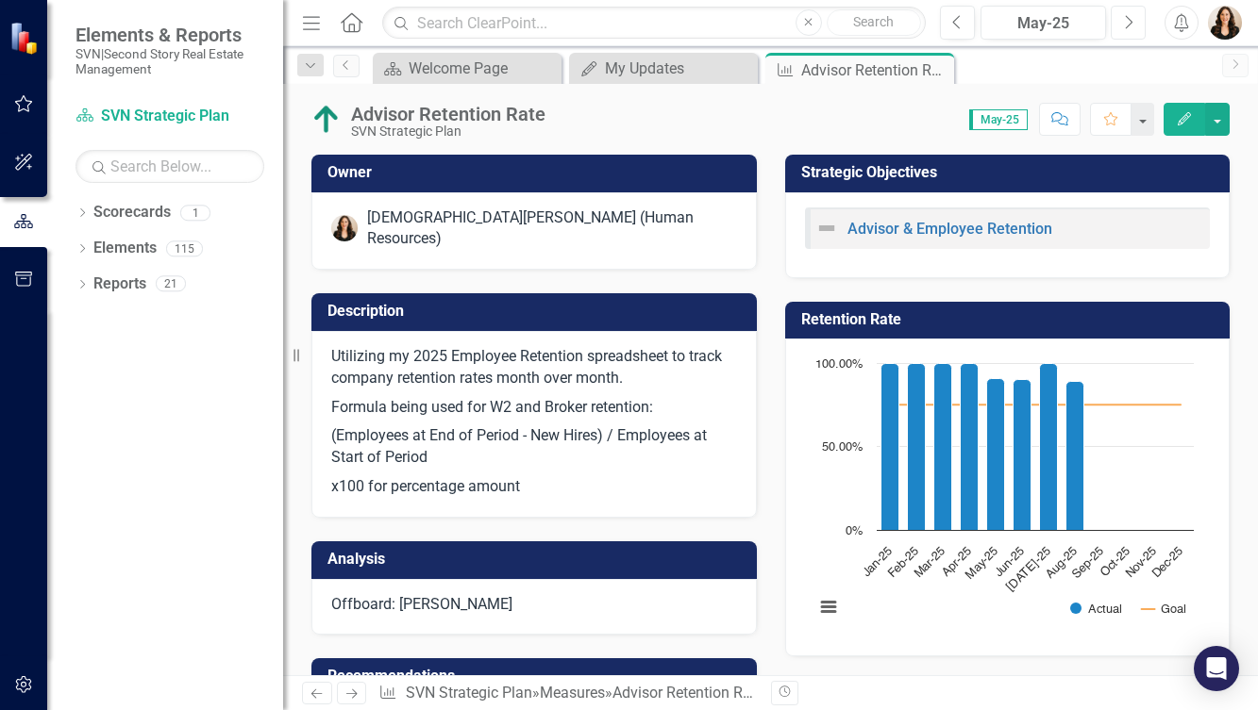
click at [1128, 18] on icon "button" at bounding box center [1130, 21] width 8 height 13
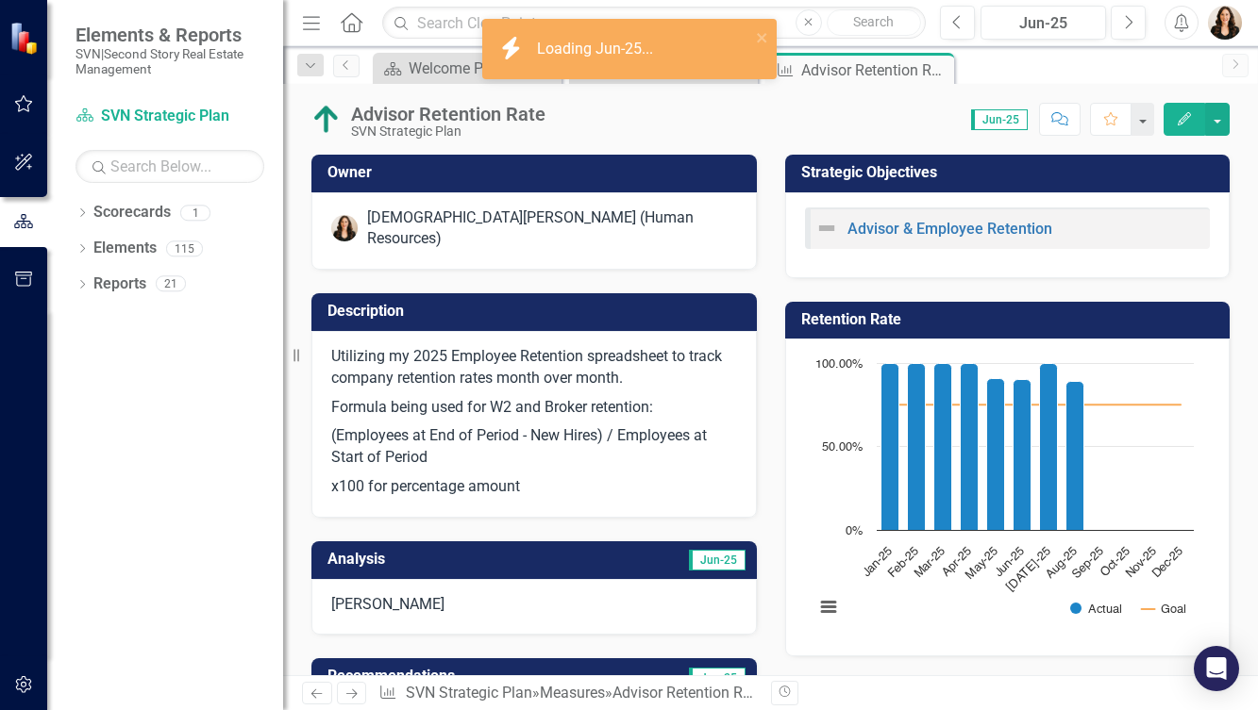
click at [411, 594] on p "Jack Kelly" at bounding box center [534, 605] width 406 height 22
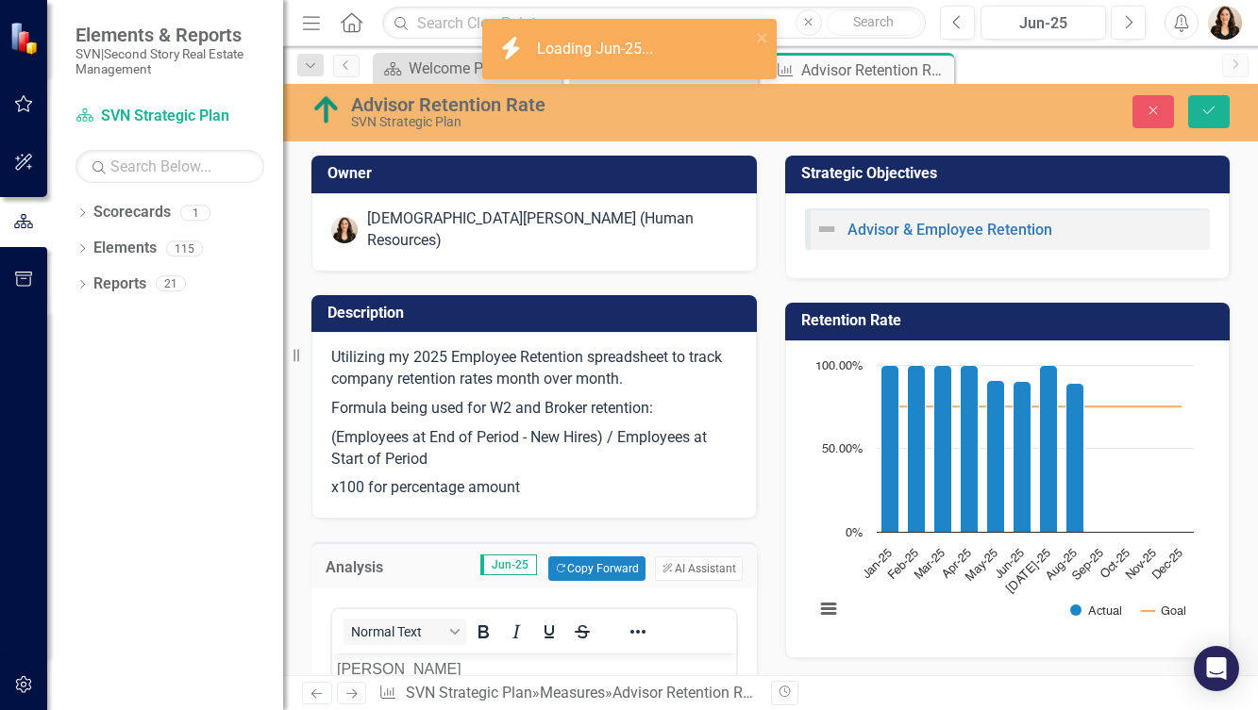
click at [339, 670] on p "Jack Kelly" at bounding box center [534, 670] width 394 height 23
click at [1204, 101] on button "Save" at bounding box center [1209, 111] width 42 height 33
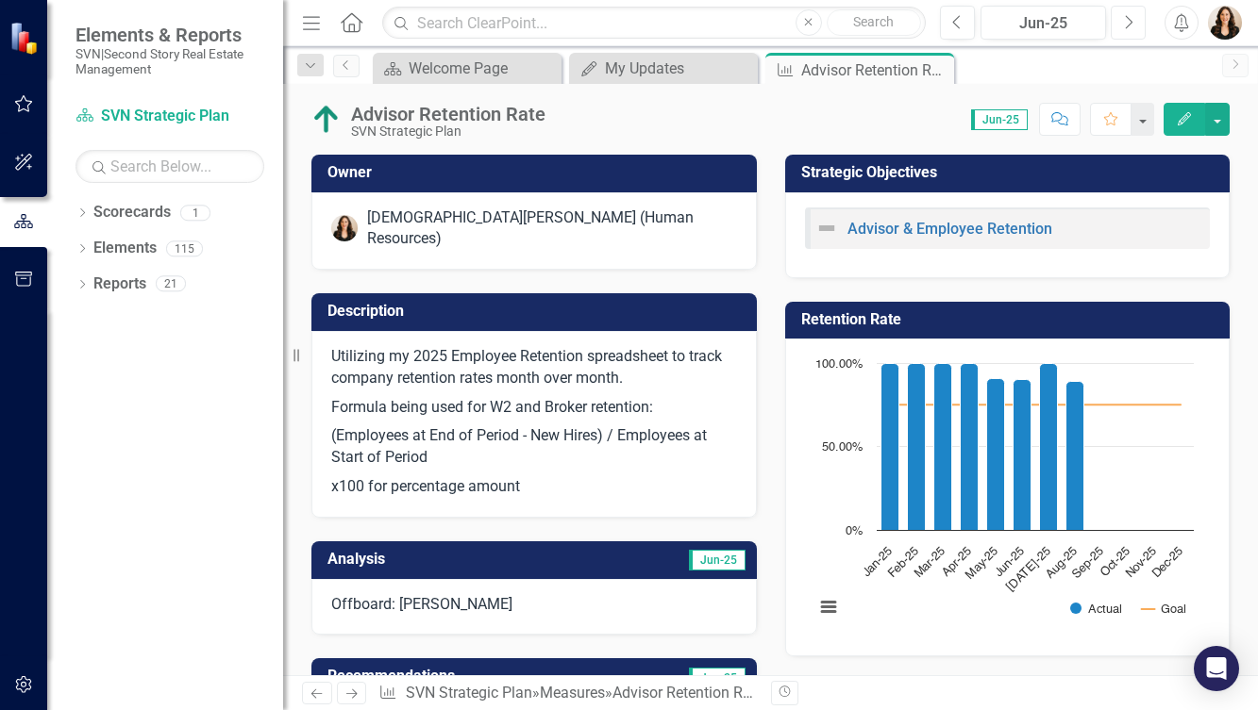
click at [1124, 24] on icon "Next" at bounding box center [1128, 22] width 10 height 17
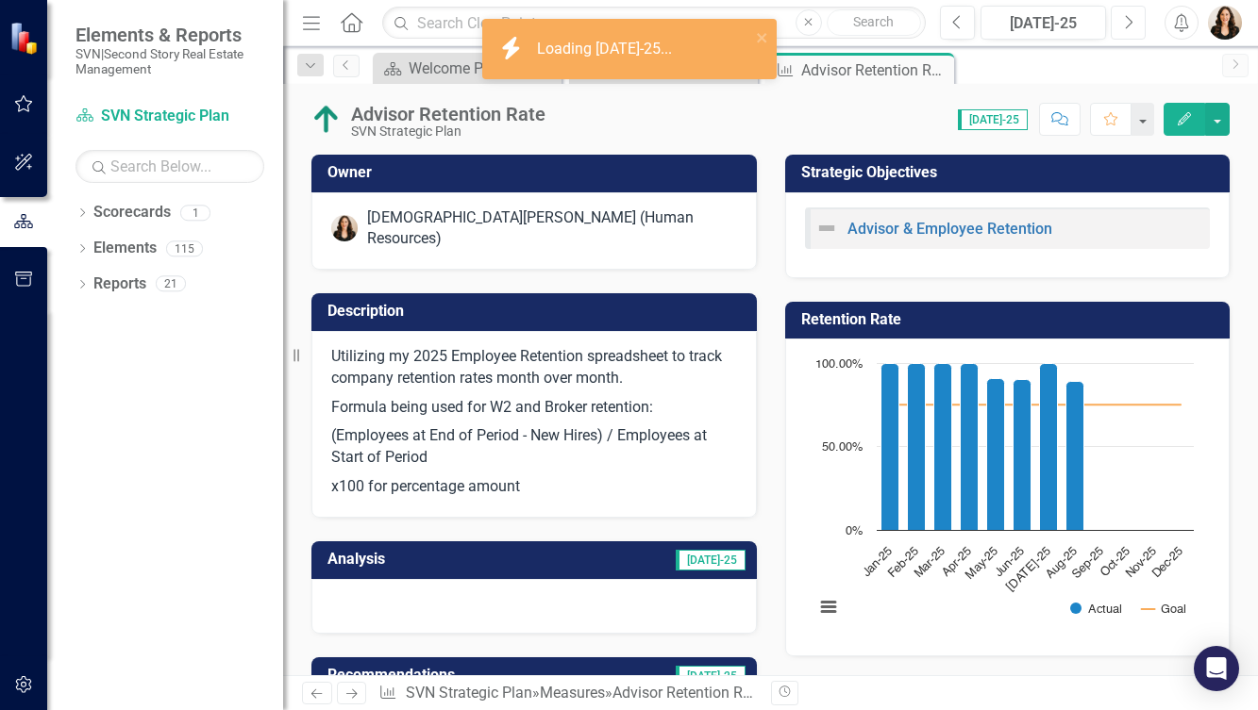
click at [1128, 25] on icon "Next" at bounding box center [1128, 22] width 10 height 17
click at [390, 594] on p "Matthew Bonnet: 8/29" at bounding box center [534, 605] width 406 height 22
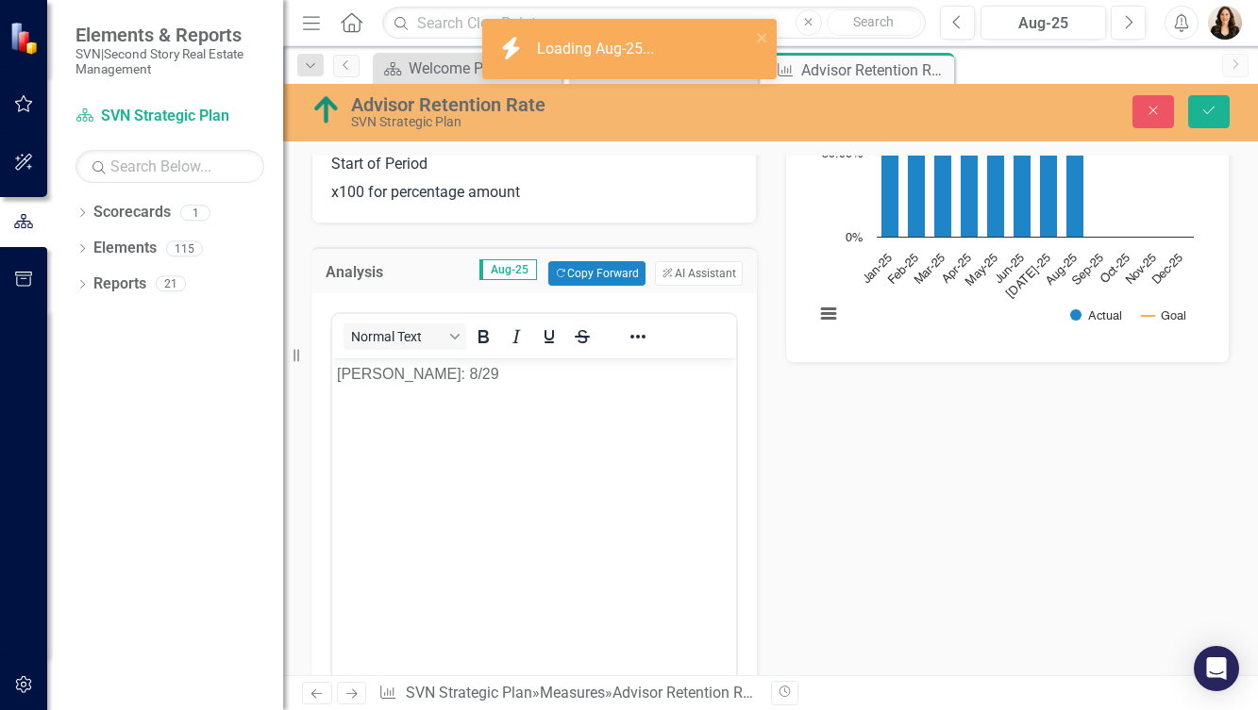
click at [414, 376] on p "Matthew Bonnet: 8/29" at bounding box center [534, 374] width 394 height 23
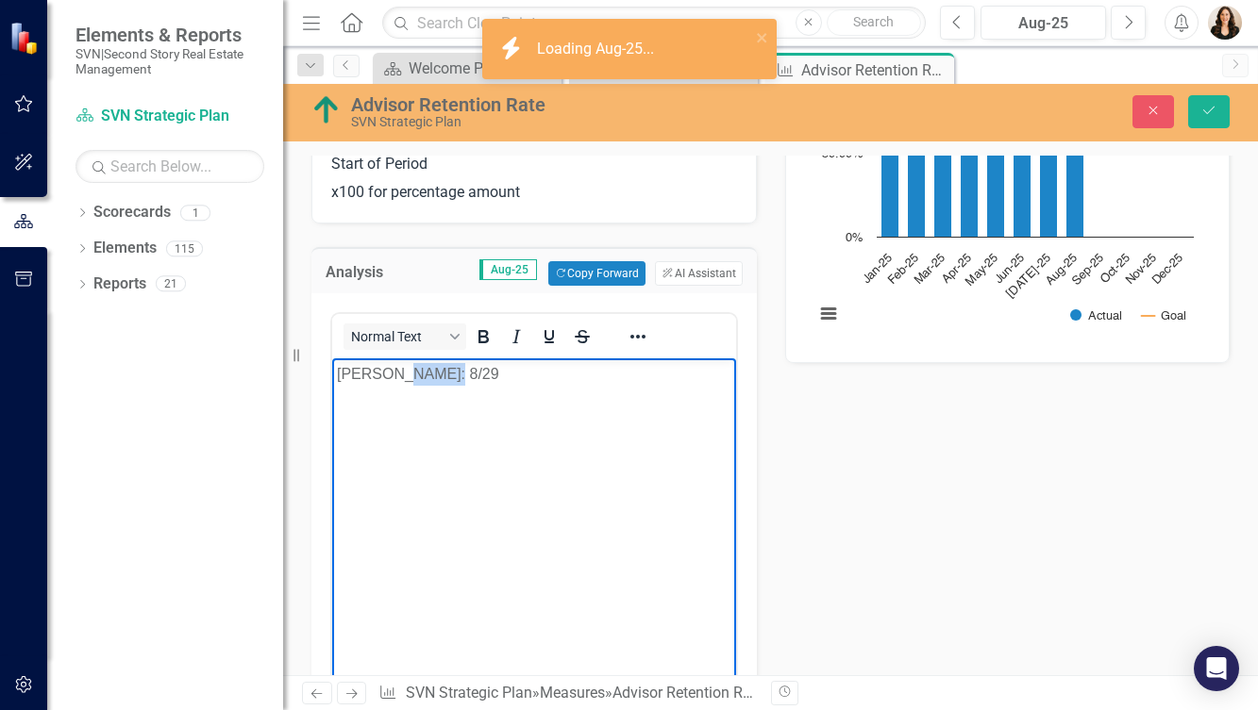
click at [414, 376] on p "Matthew Bonnet: 8/29" at bounding box center [534, 374] width 394 height 23
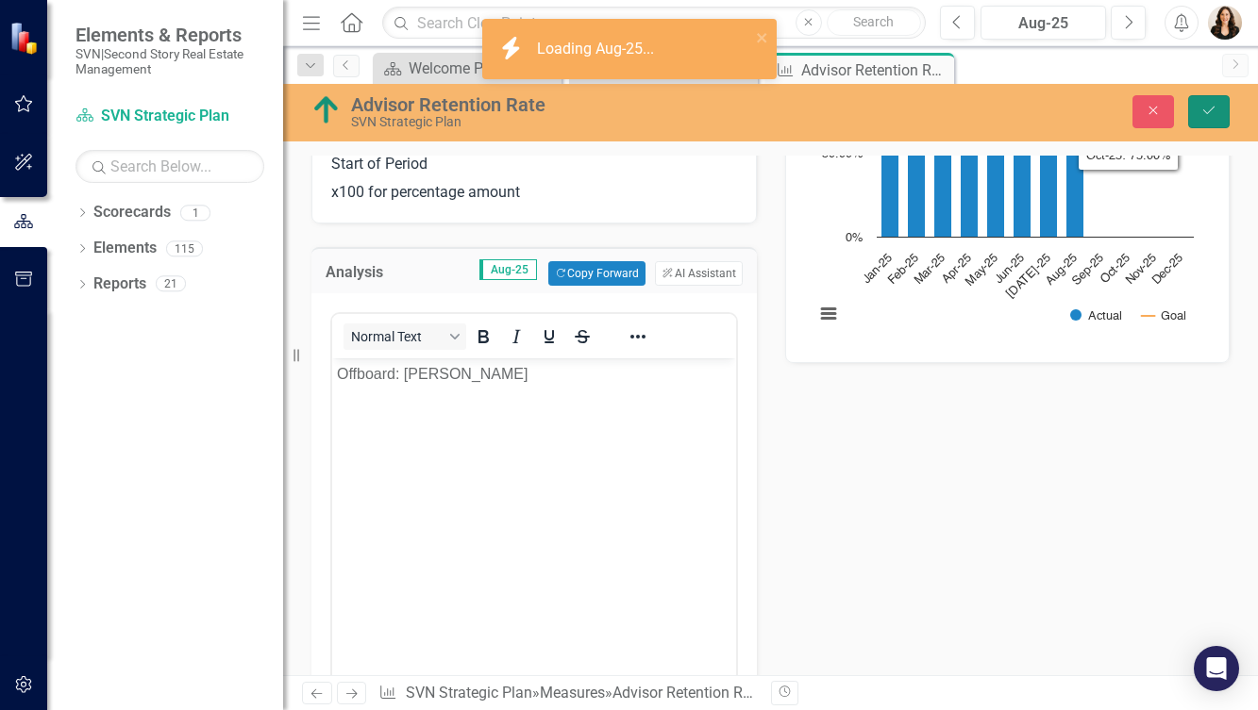
click at [1210, 101] on button "Save" at bounding box center [1209, 111] width 42 height 33
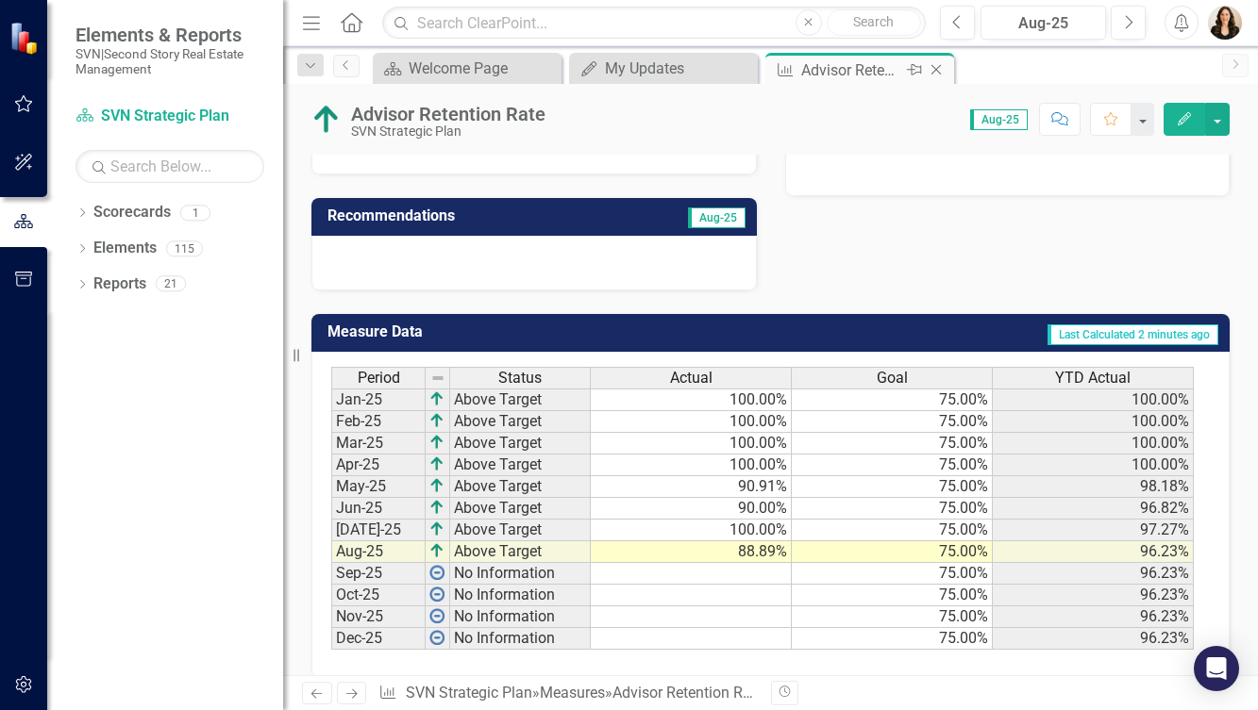
click at [933, 66] on icon "Close" at bounding box center [936, 69] width 19 height 15
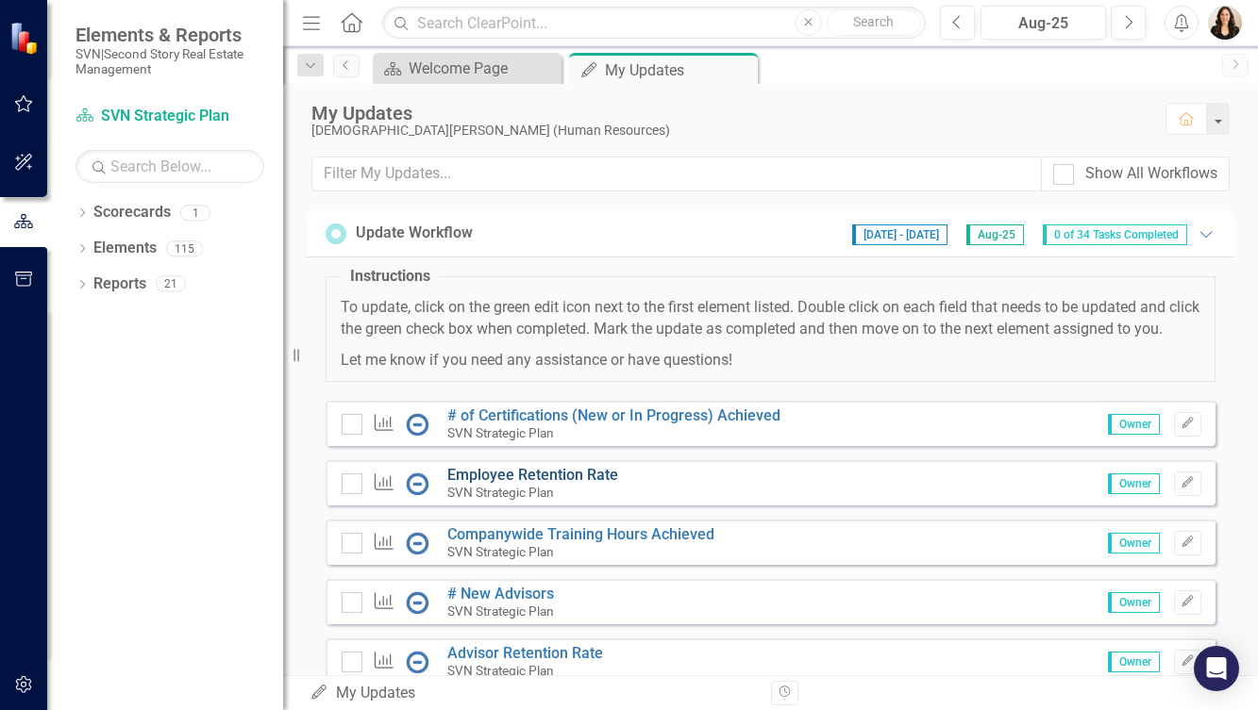
click at [541, 484] on link "Employee Retention Rate" at bounding box center [532, 475] width 171 height 18
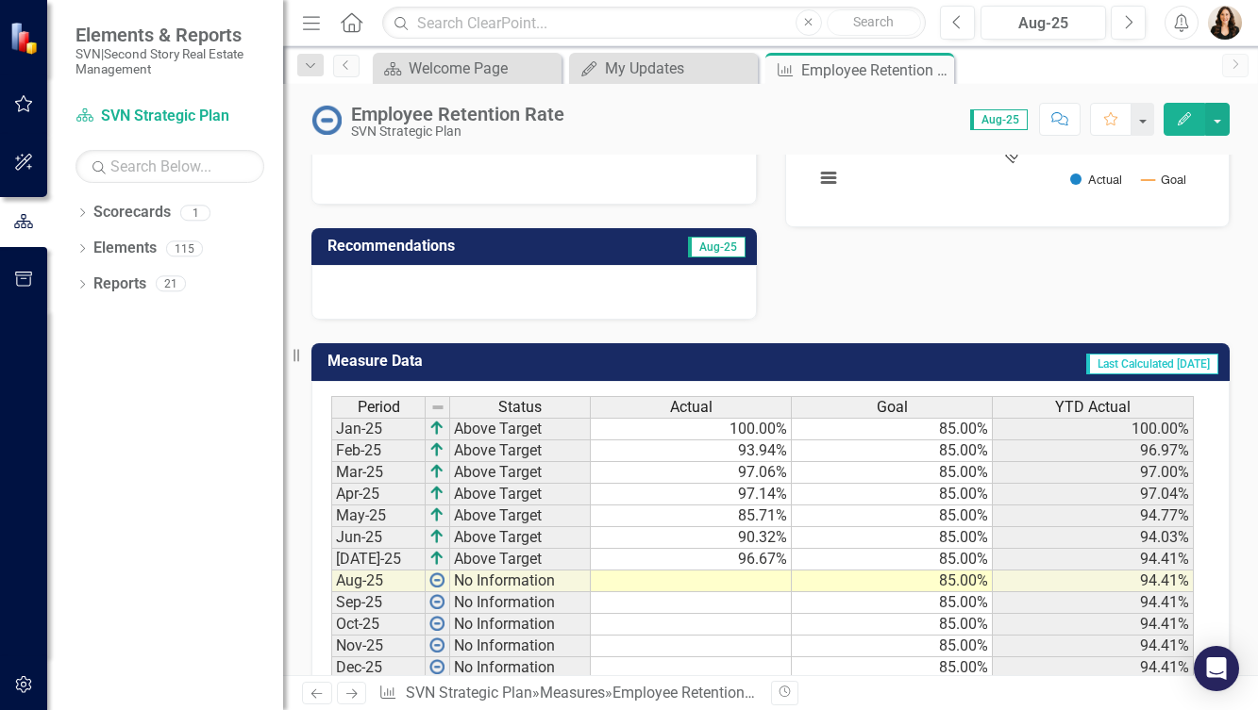
scroll to position [449, 0]
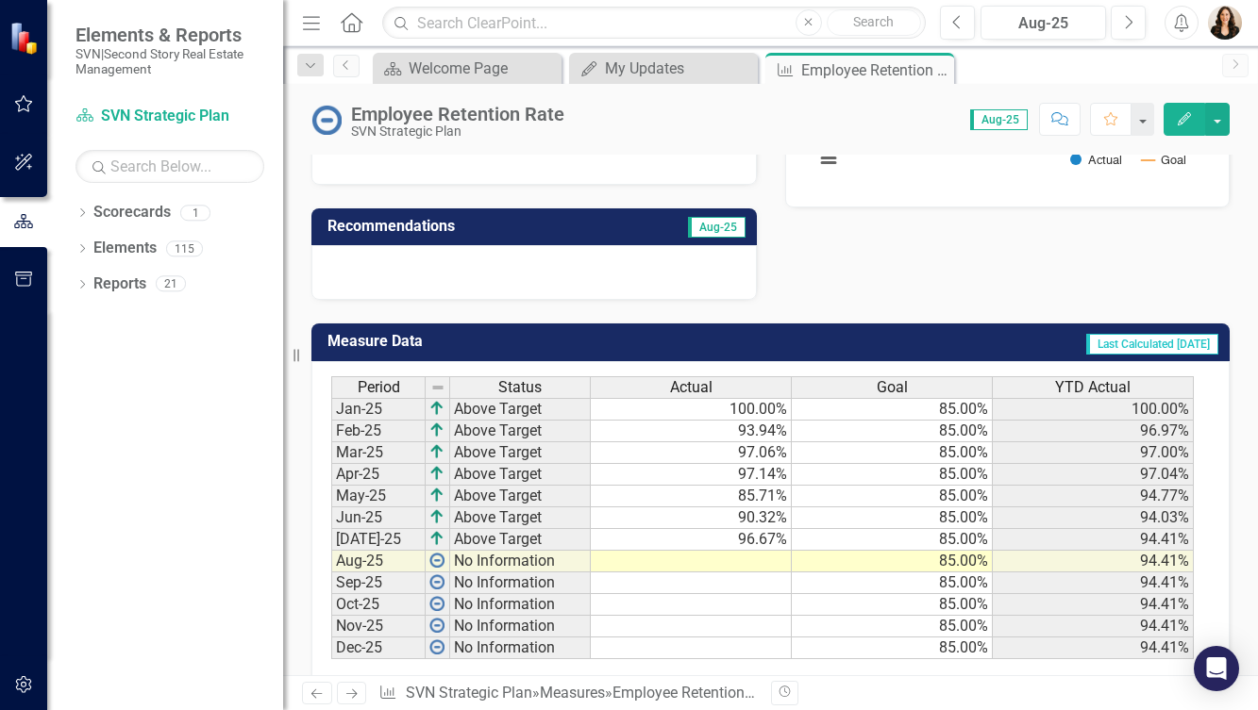
click at [744, 551] on td at bounding box center [691, 562] width 201 height 22
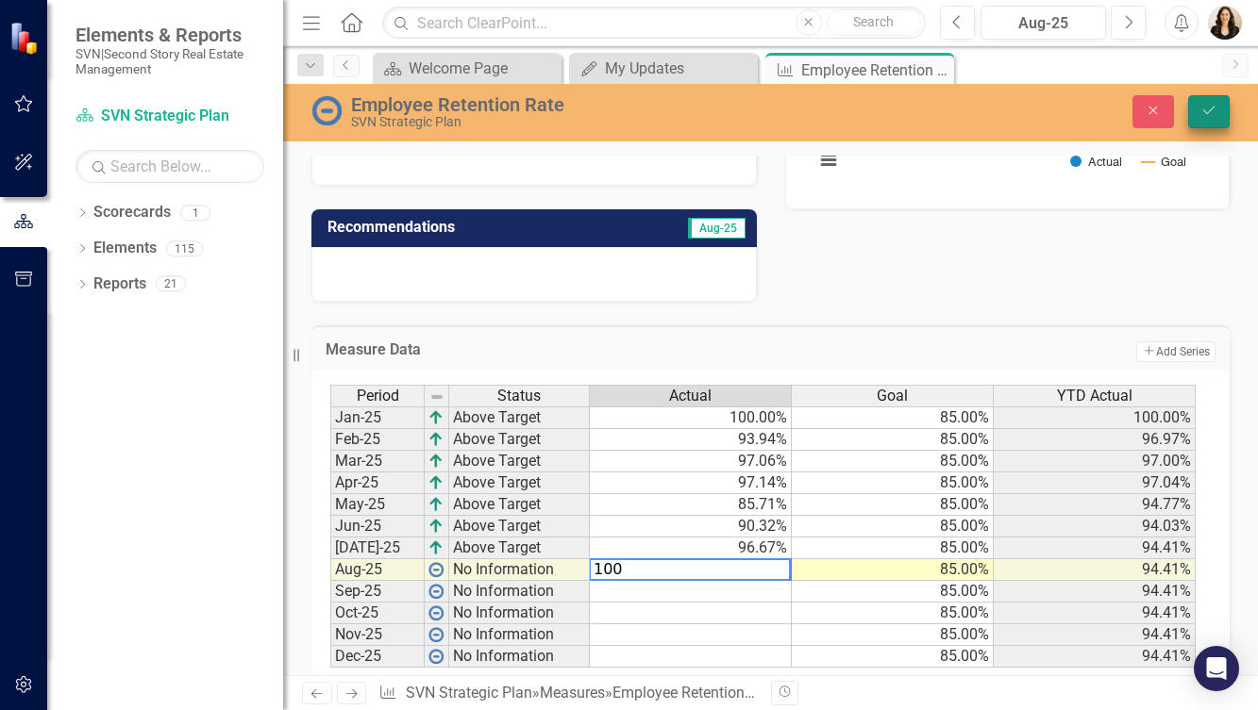
type textarea "100"
click at [1211, 108] on icon "Save" at bounding box center [1208, 110] width 17 height 13
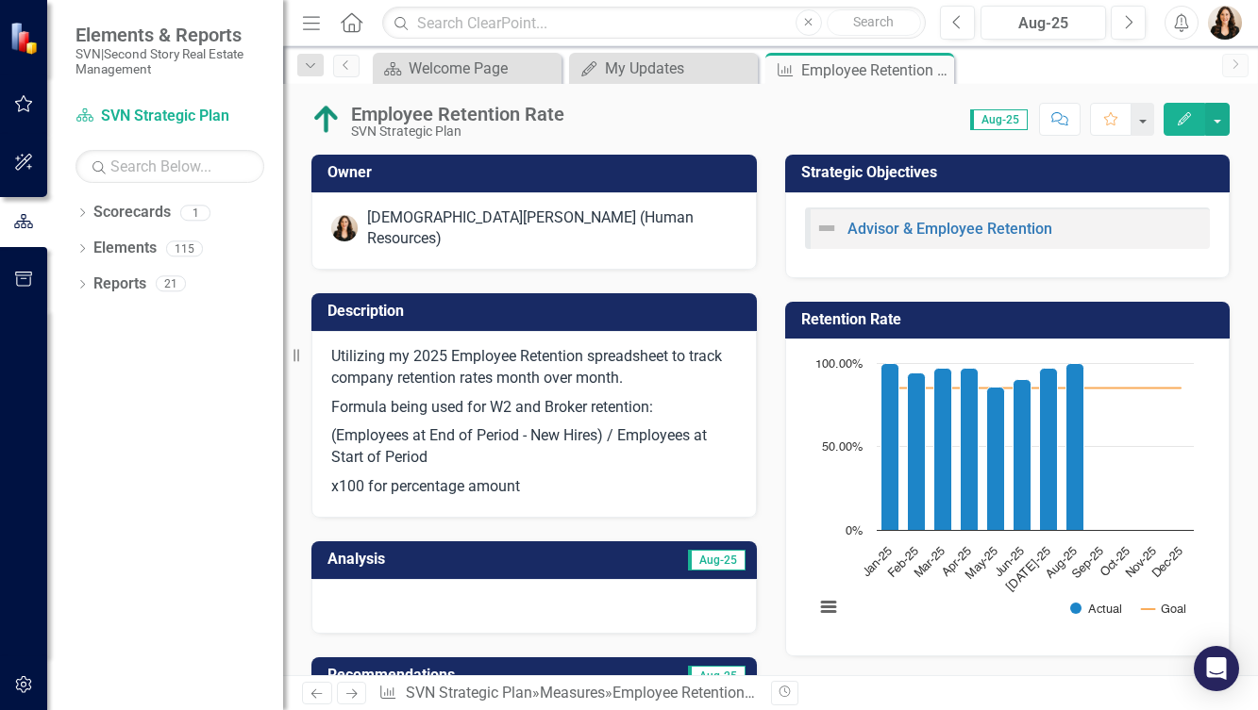
click at [405, 585] on div at bounding box center [533, 606] width 445 height 55
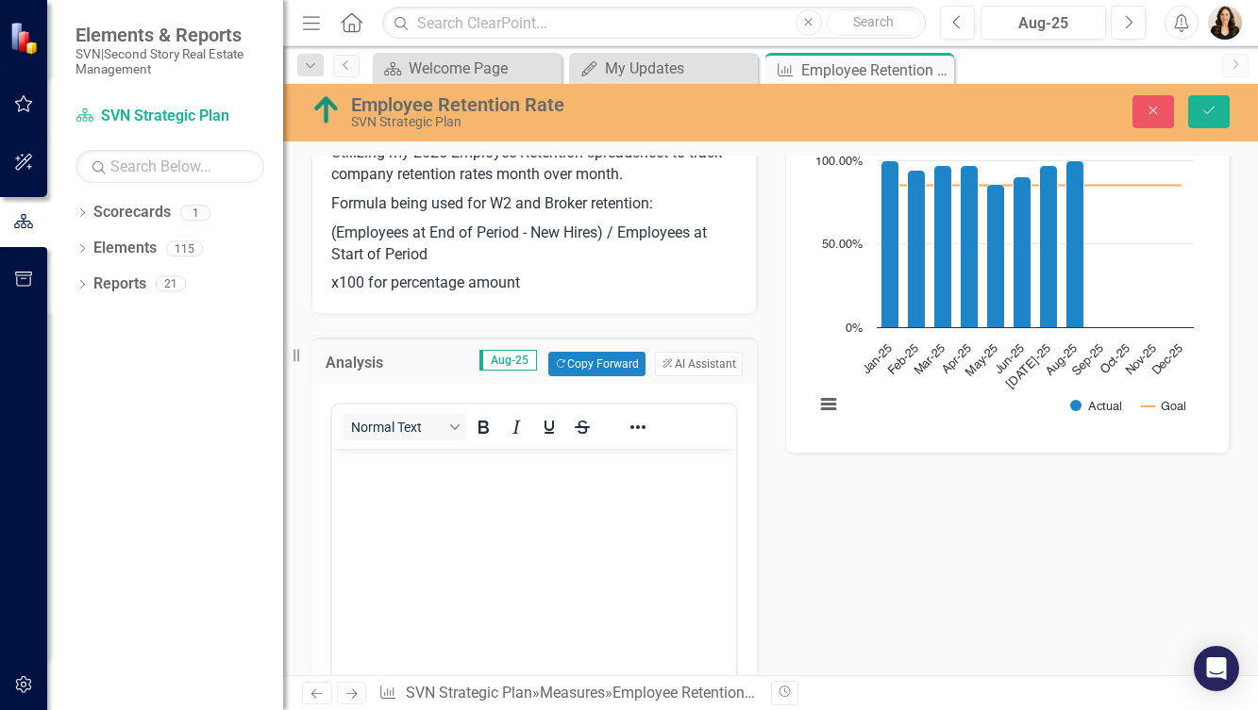
scroll to position [268, 0]
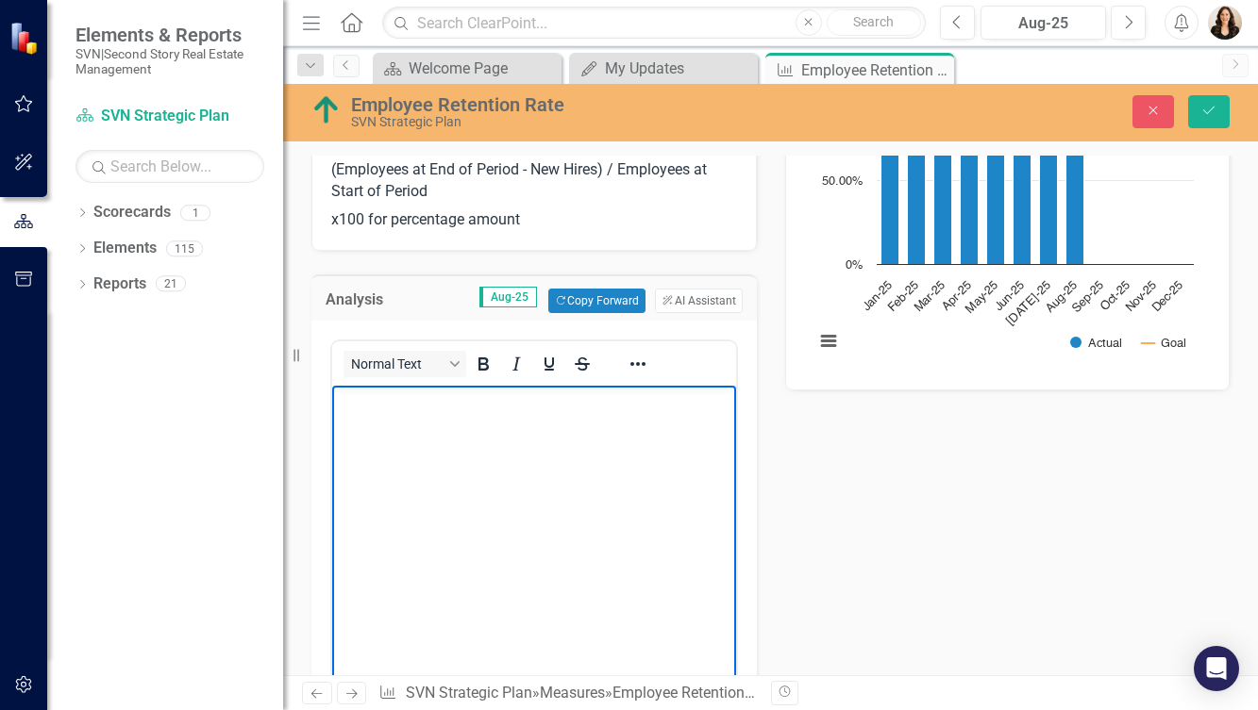
click at [410, 423] on body "Rich Text Area. Press ALT-0 for help." at bounding box center [534, 527] width 404 height 283
click at [634, 353] on icon "Reveal or hide additional toolbar items" at bounding box center [638, 364] width 23 height 23
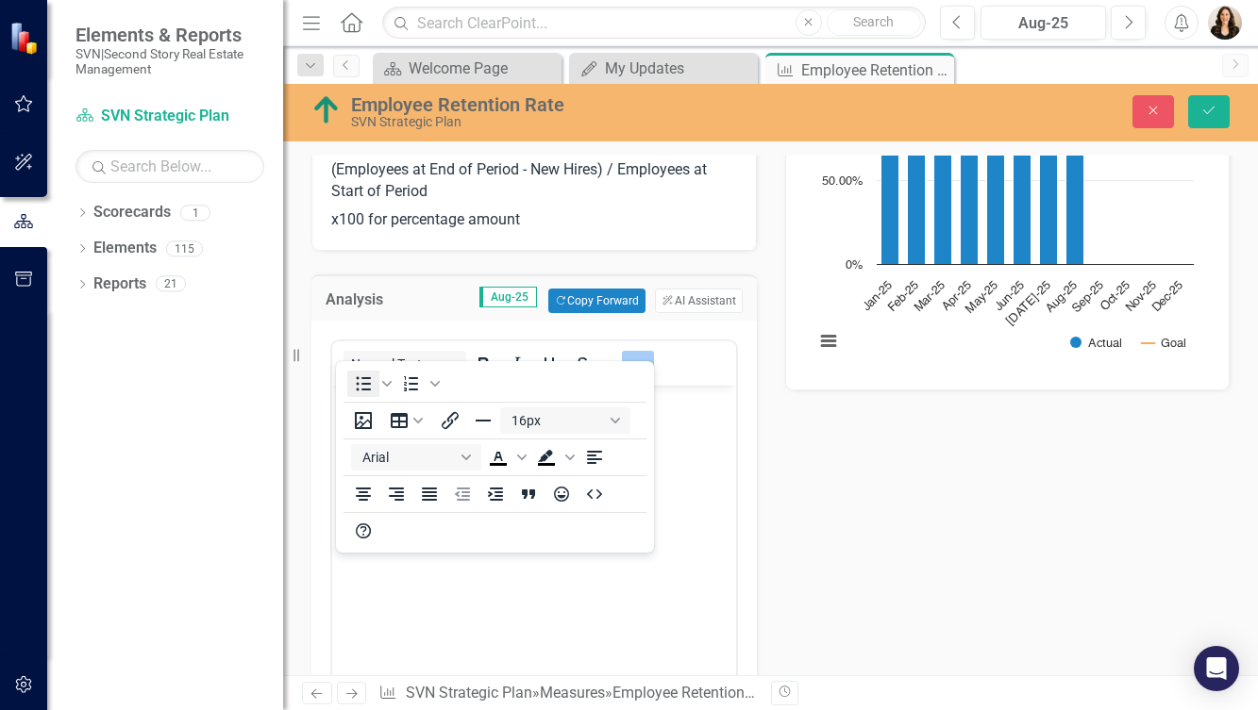
click at [364, 381] on icon "Bullet list" at bounding box center [363, 384] width 23 height 23
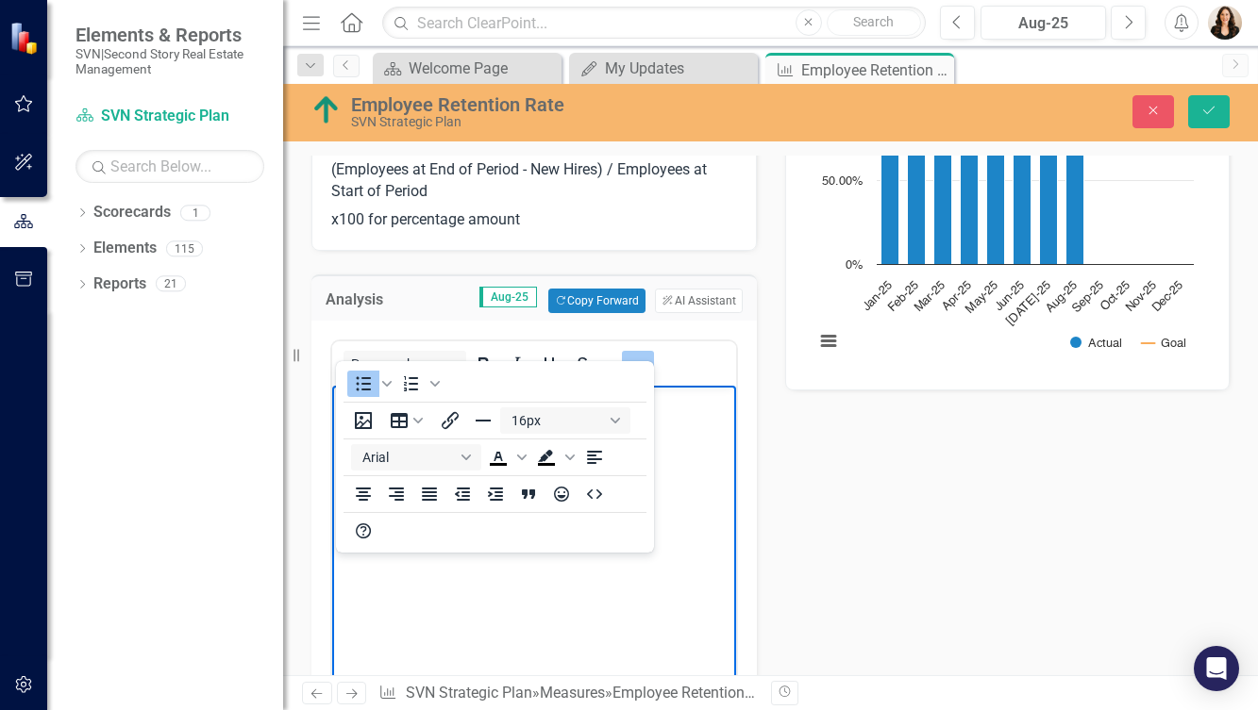
click at [693, 474] on body "Onboard:" at bounding box center [534, 527] width 404 height 283
click at [666, 441] on li "Rich Text Area. Press ALT-0 for help." at bounding box center [553, 439] width 357 height 23
click at [513, 627] on body "Onboard:" at bounding box center [534, 527] width 404 height 283
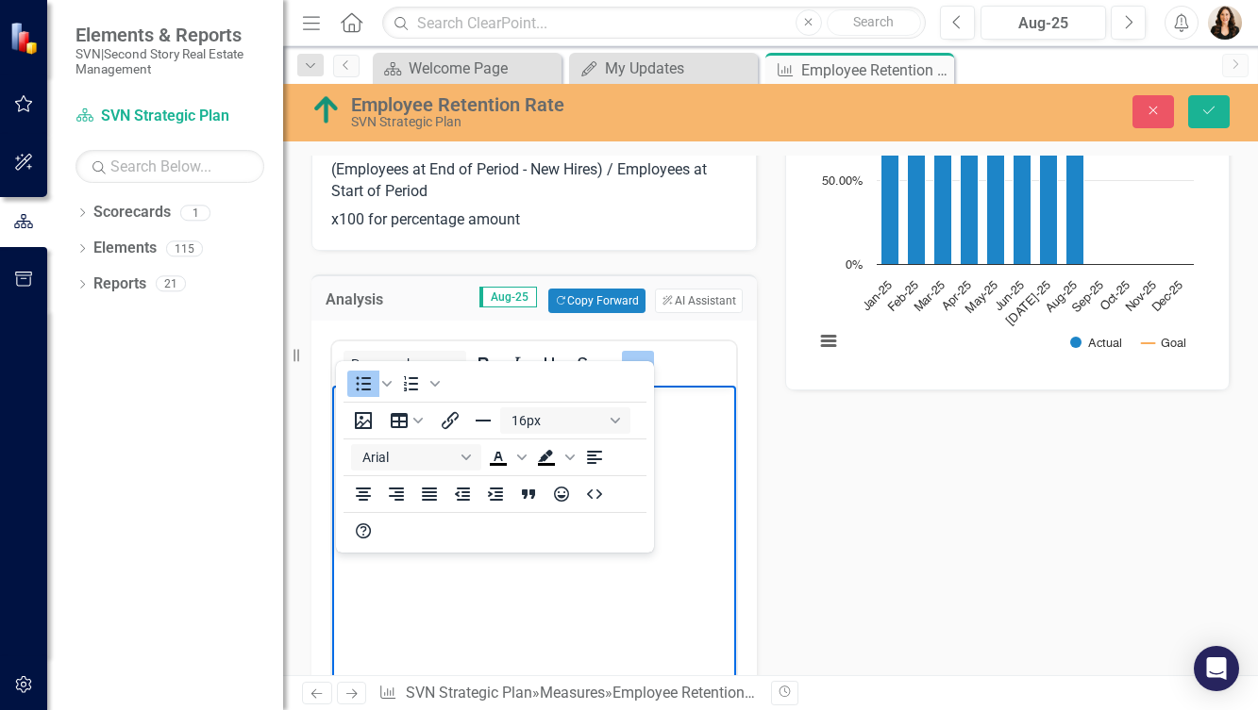
click at [513, 627] on body "Onboard:" at bounding box center [534, 527] width 404 height 283
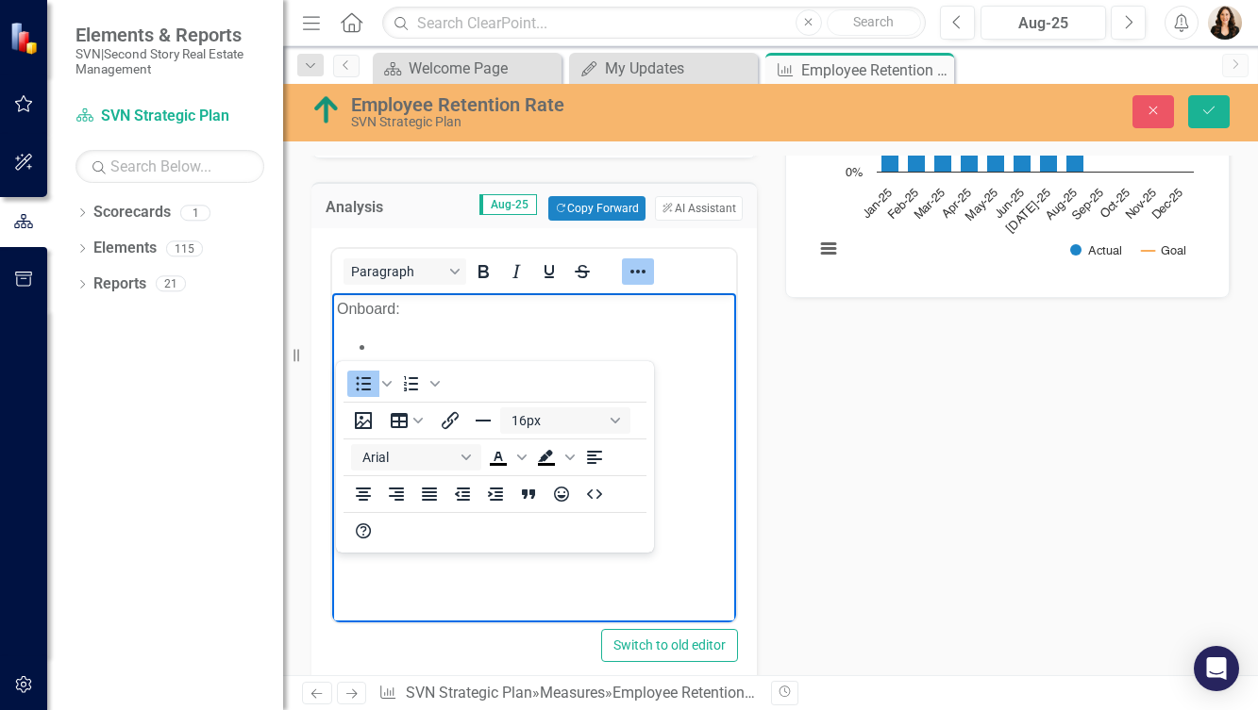
click at [631, 260] on icon "Reveal or hide additional toolbar items" at bounding box center [638, 271] width 23 height 23
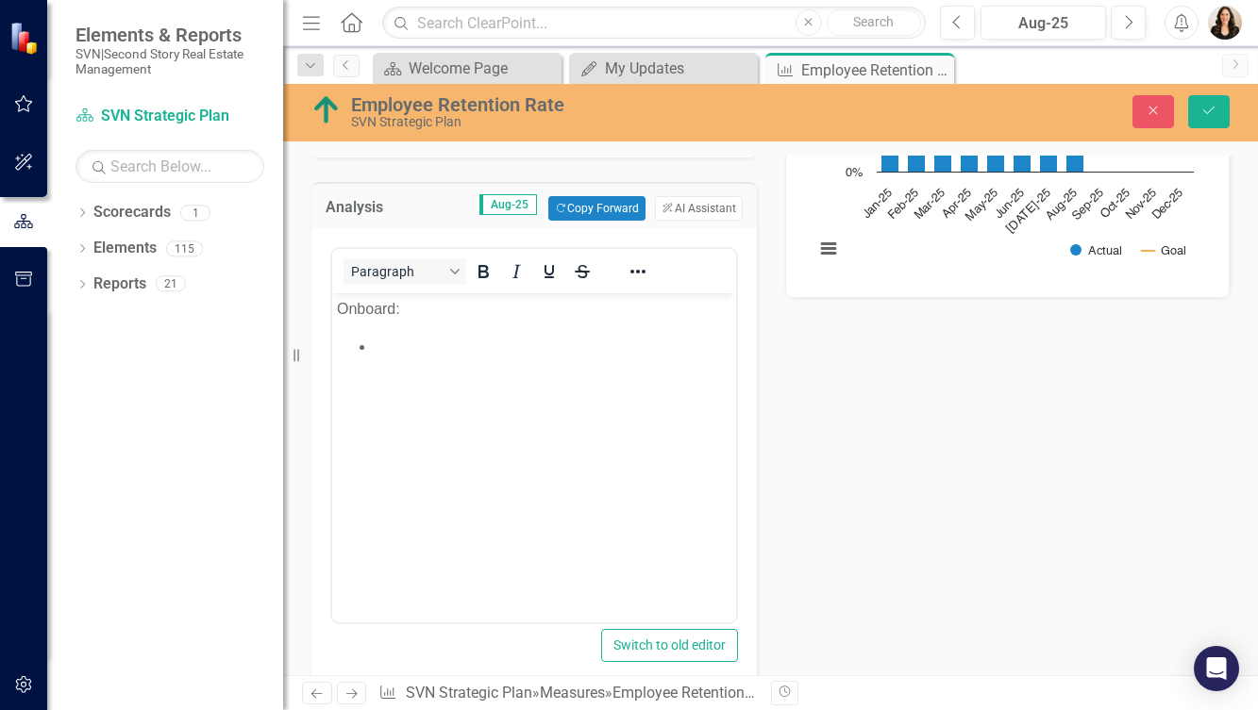
click at [435, 347] on li "Rich Text Area. Press ALT-0 for help." at bounding box center [553, 347] width 357 height 23
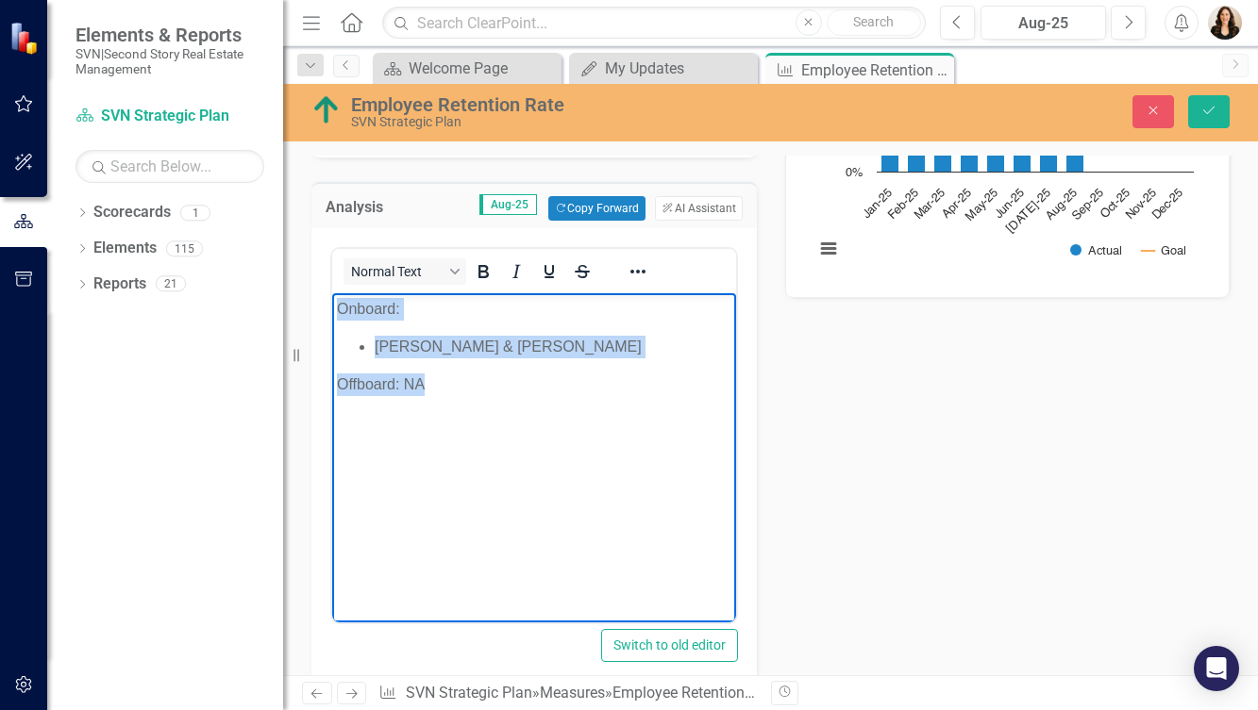
drag, startPoint x: 441, startPoint y: 393, endPoint x: 333, endPoint y: 309, distance: 136.5
click at [333, 309] on body "Onboard: [PERSON_NAME] & [PERSON_NAME] Offboard: NA" at bounding box center [534, 434] width 404 height 283
copy body "Onboard: [PERSON_NAME] & [PERSON_NAME] Offboard: NA"
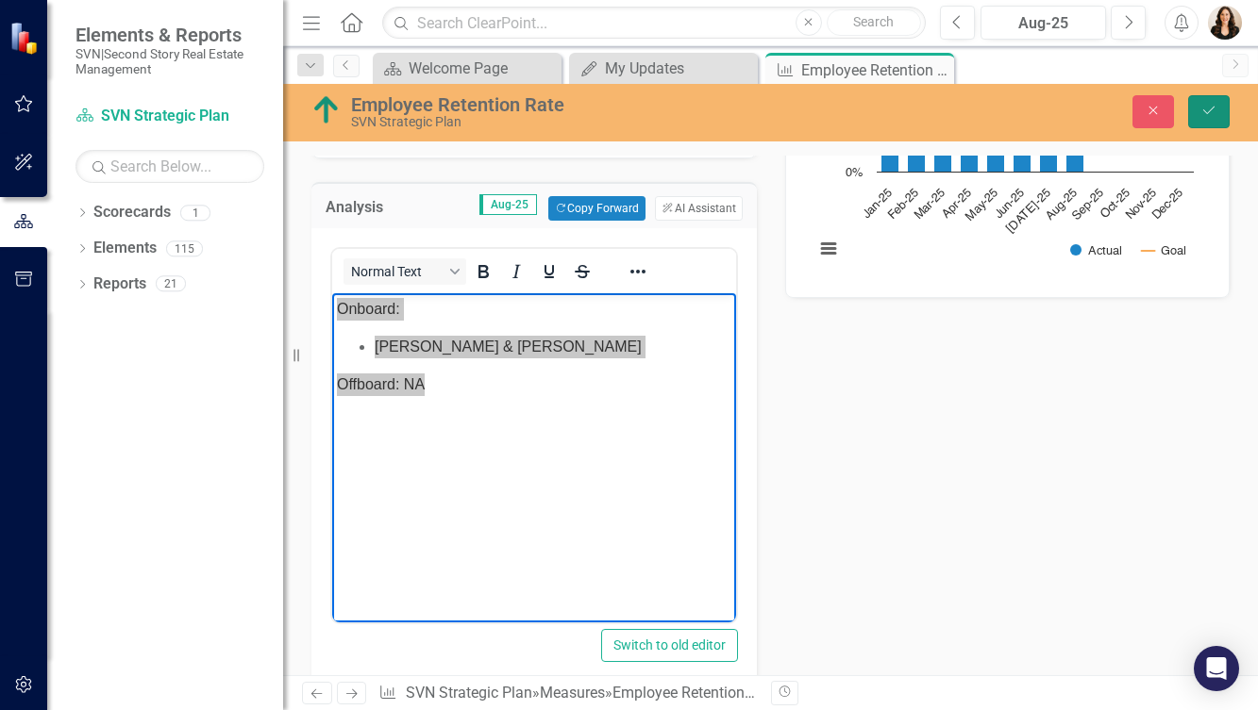
click at [1212, 109] on icon "Save" at bounding box center [1208, 110] width 17 height 13
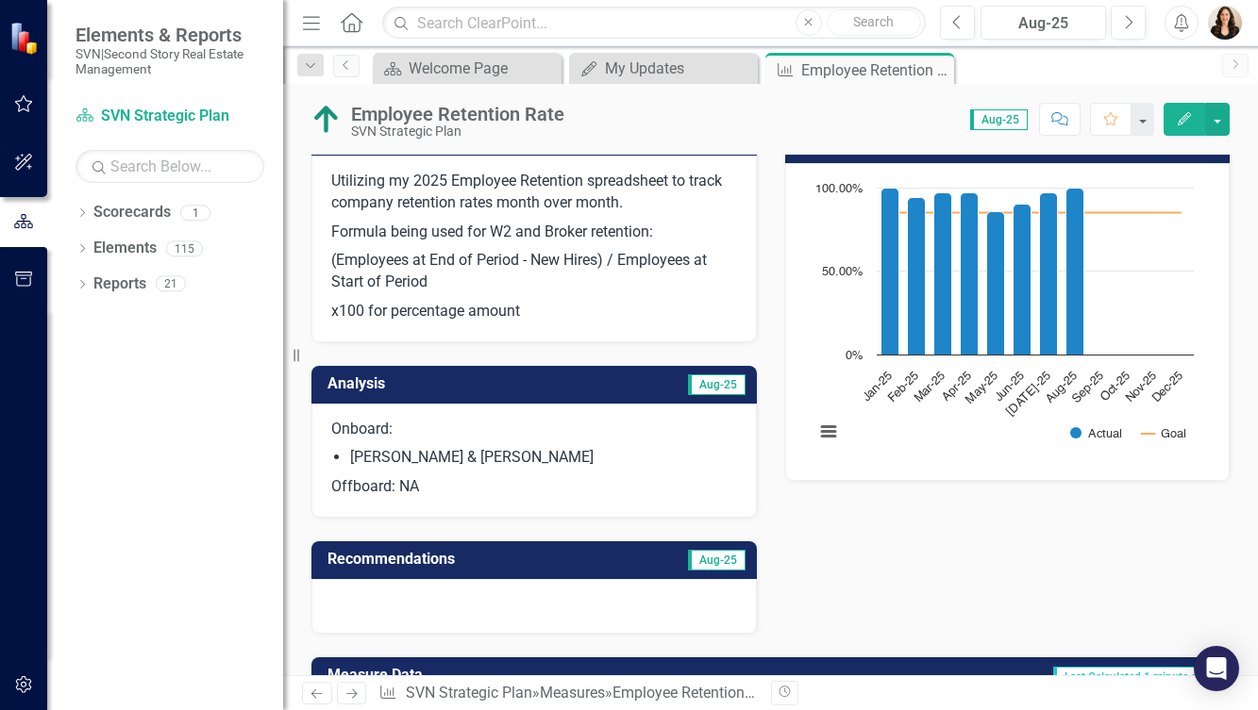
scroll to position [215, 0]
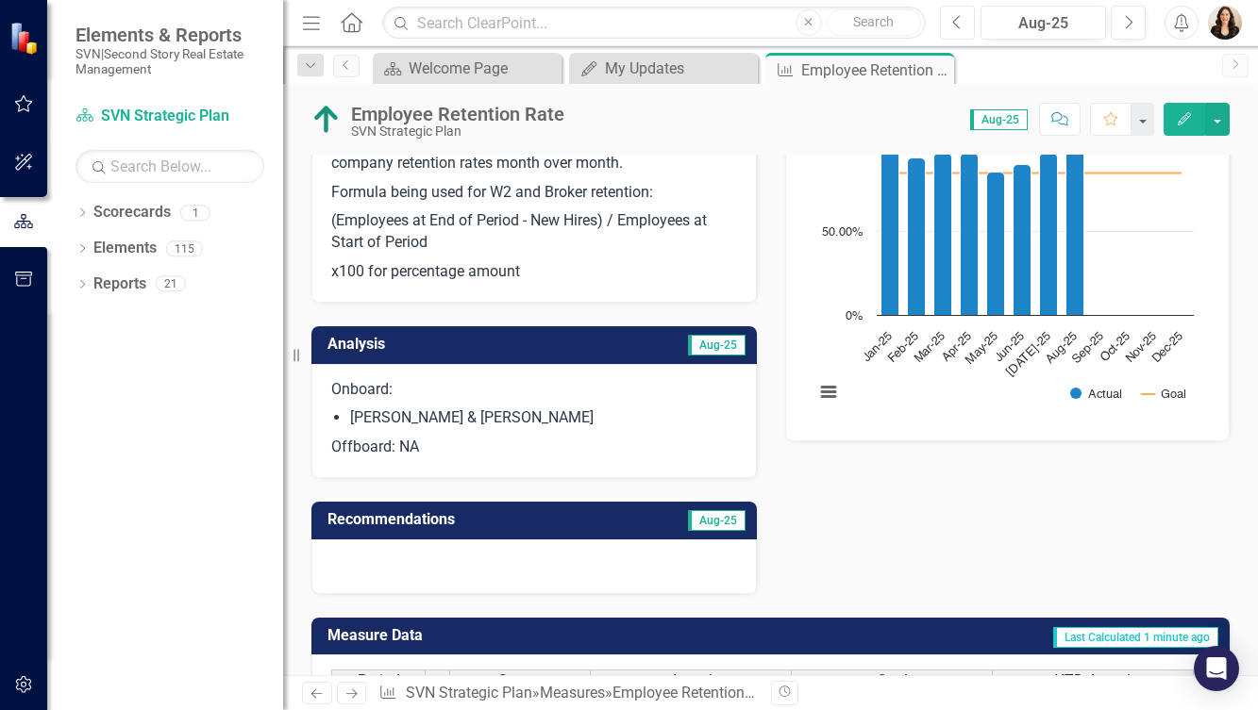
click at [957, 22] on icon "Previous" at bounding box center [957, 22] width 10 height 17
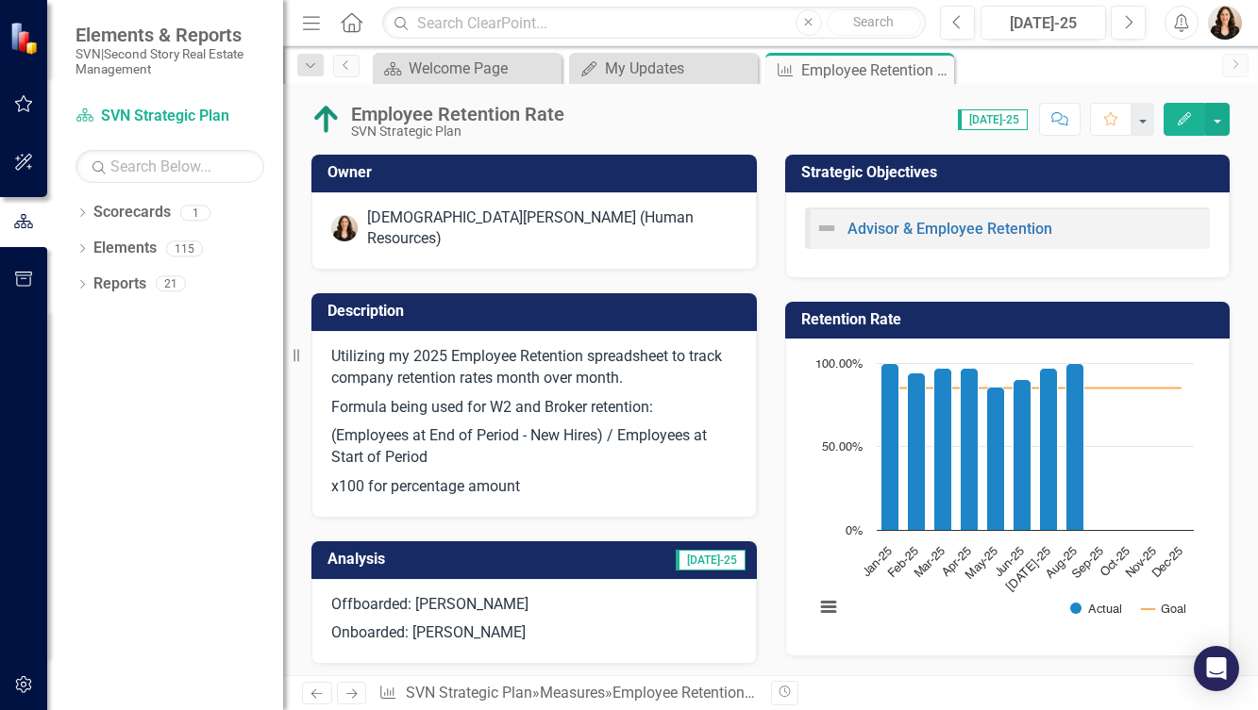
click at [539, 600] on p "Offboarded: [PERSON_NAME]" at bounding box center [534, 606] width 406 height 25
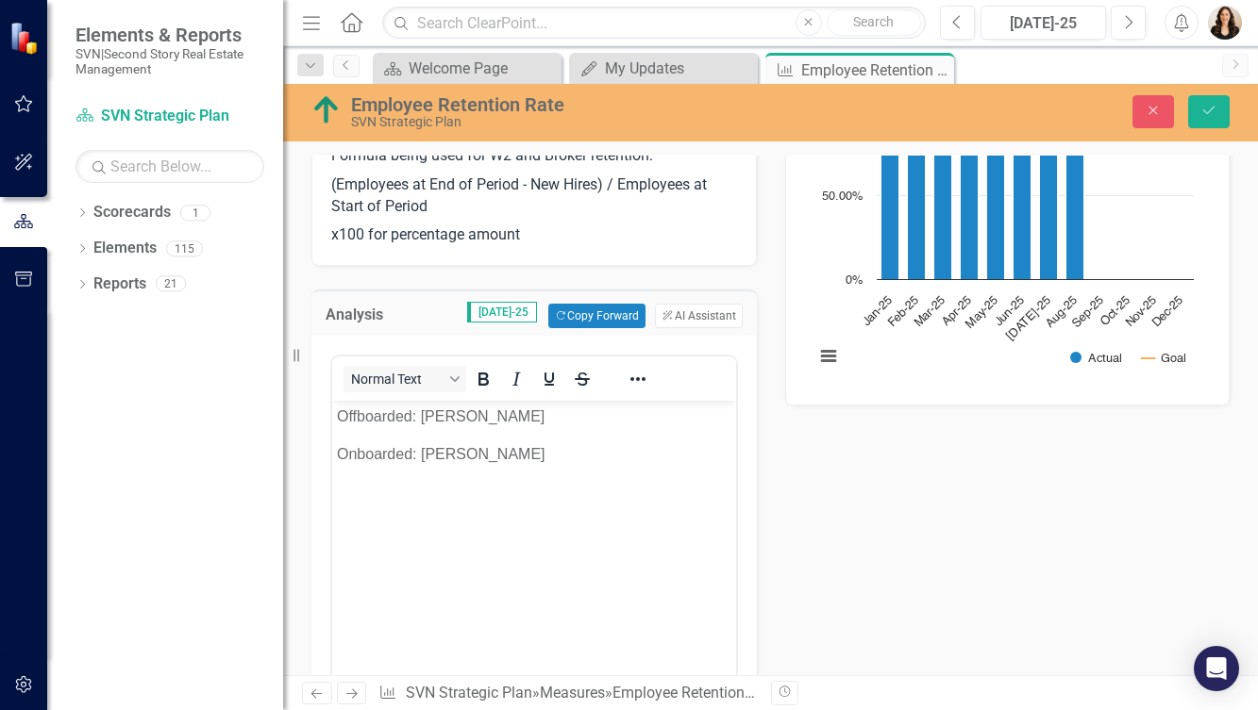
scroll to position [274, 0]
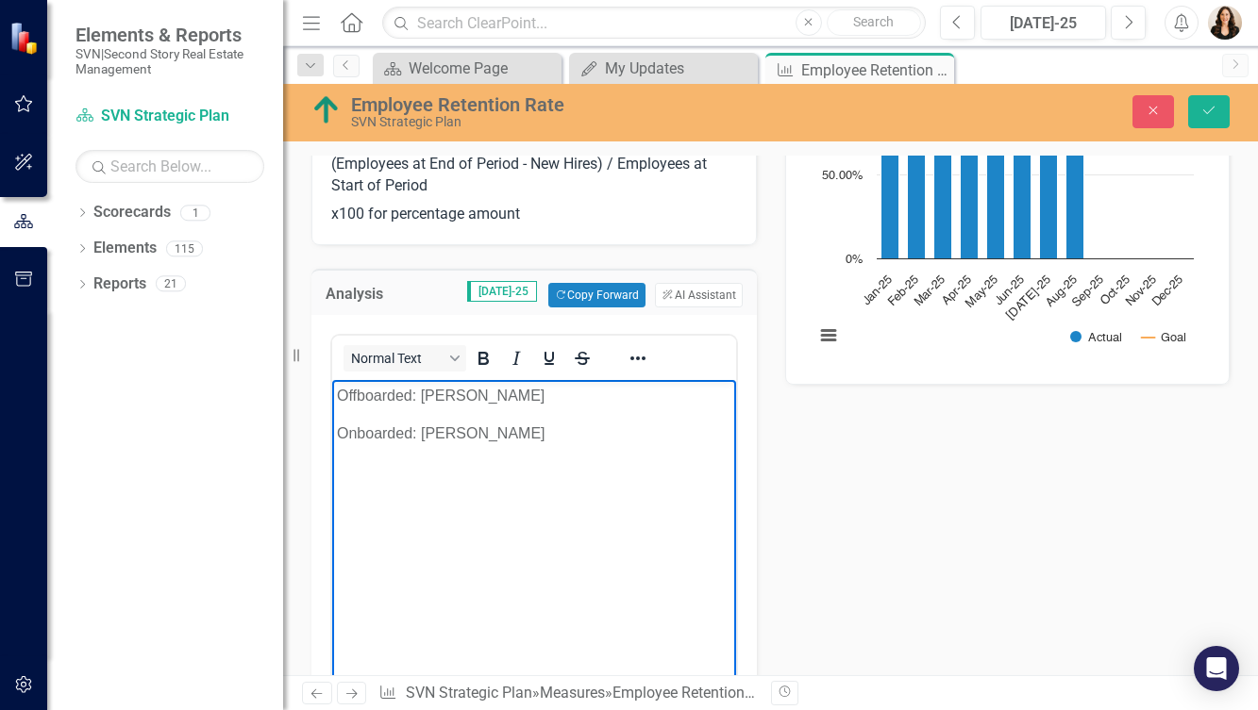
drag, startPoint x: 561, startPoint y: 438, endPoint x: 334, endPoint y: 387, distance: 233.0
click at [334, 387] on body "Offboarded: [PERSON_NAME] Onboarded: [PERSON_NAME]" at bounding box center [534, 521] width 404 height 283
paste body "Rich Text Area. Press ALT-0 for help."
click at [498, 434] on li "[PERSON_NAME] & [PERSON_NAME]" at bounding box center [553, 434] width 357 height 23
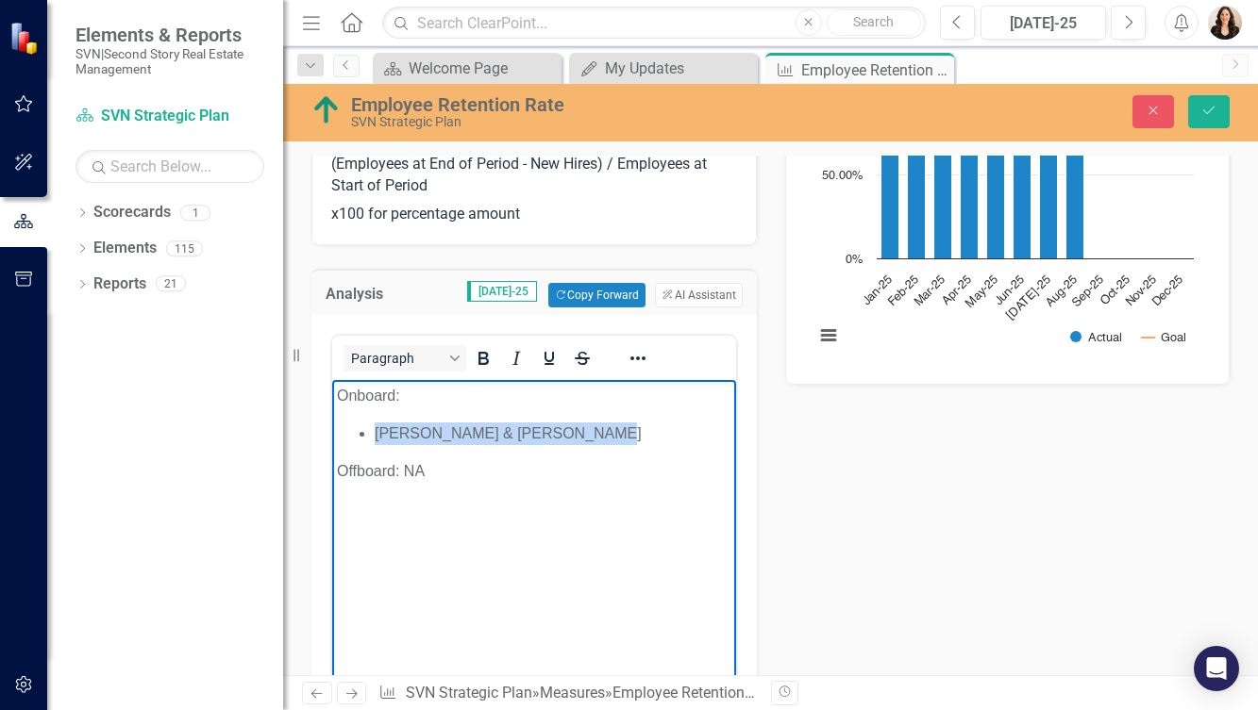
drag, startPoint x: 586, startPoint y: 437, endPoint x: 377, endPoint y: 441, distance: 208.6
click at [377, 441] on li "[PERSON_NAME] & [PERSON_NAME]" at bounding box center [553, 434] width 357 height 23
click at [428, 476] on p "Offboard: NA" at bounding box center [534, 471] width 394 height 23
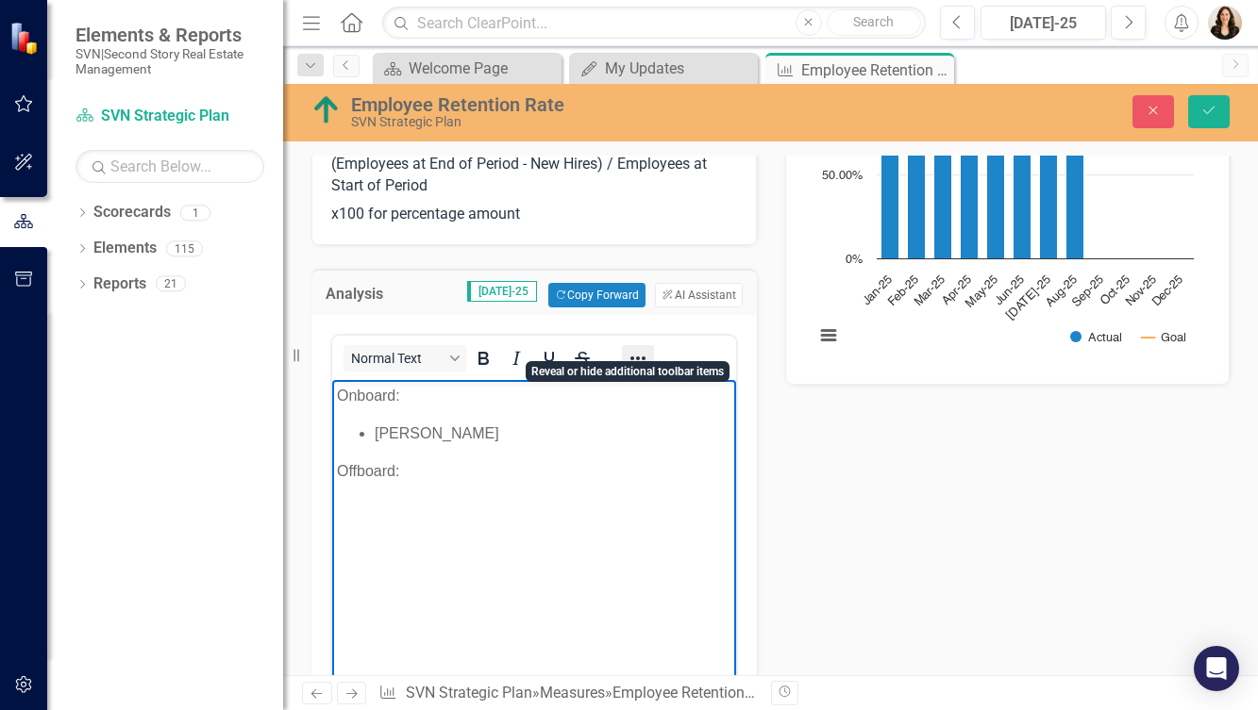
click at [639, 347] on icon "Reveal or hide additional toolbar items" at bounding box center [638, 358] width 23 height 23
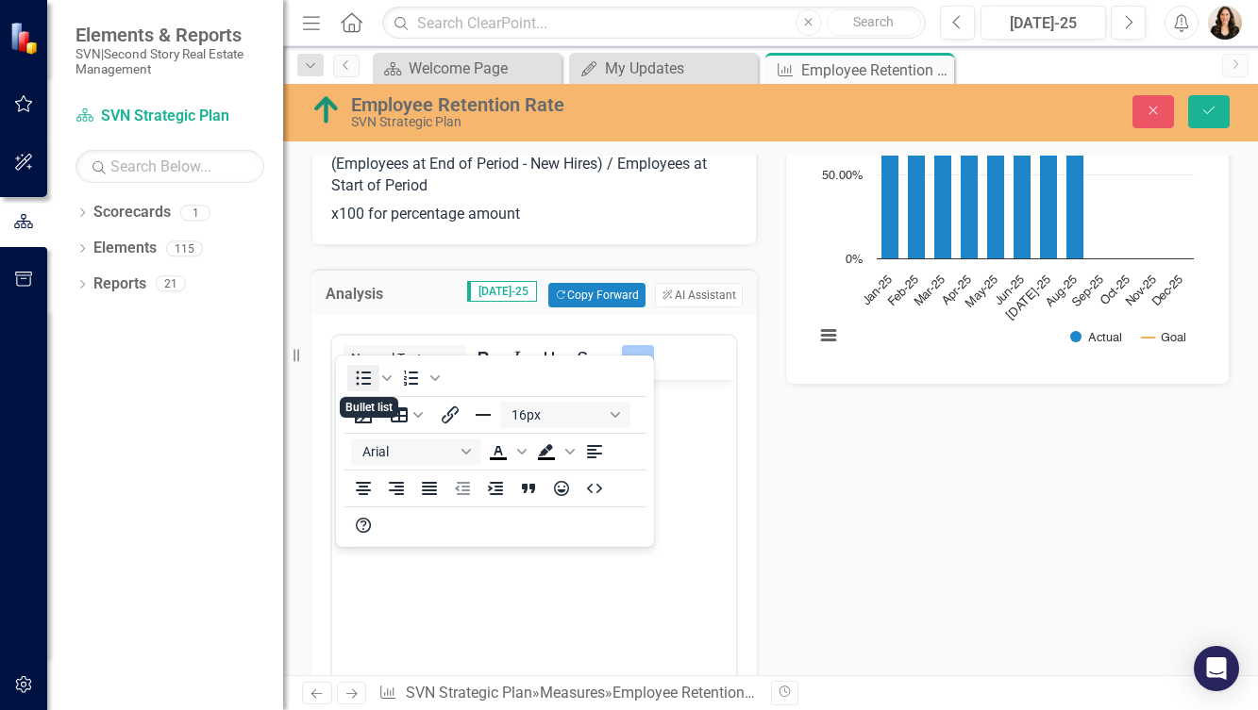
click at [357, 379] on icon "Bullet list" at bounding box center [364, 378] width 15 height 14
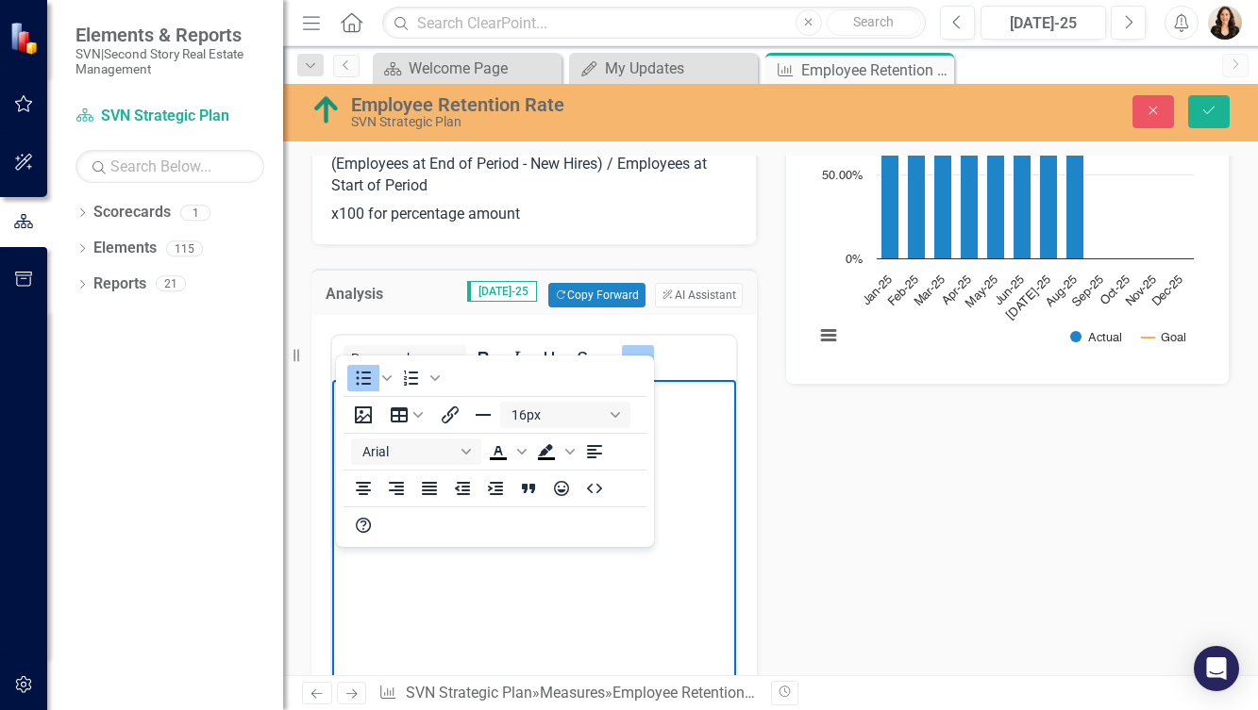
click at [635, 347] on icon "Reveal or hide additional toolbar items" at bounding box center [638, 358] width 23 height 23
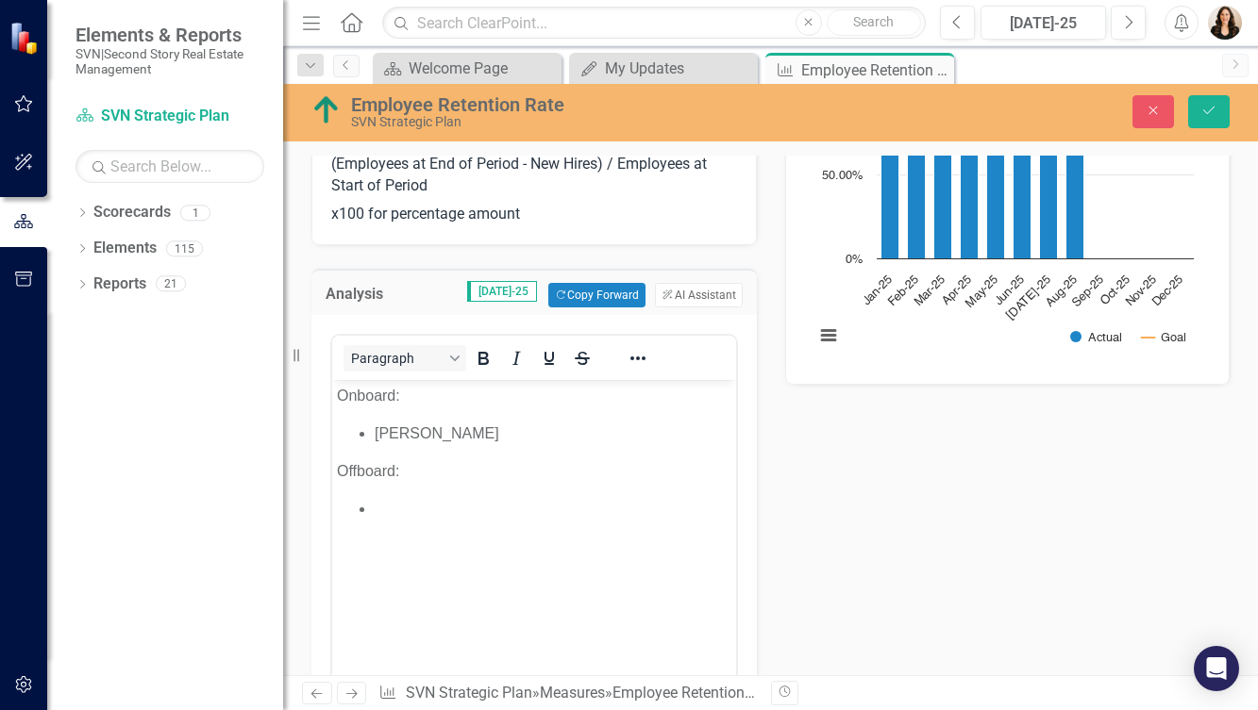
click at [427, 518] on li "Rich Text Area. Press ALT-0 for help." at bounding box center [553, 509] width 357 height 23
click at [1214, 111] on icon "Save" at bounding box center [1208, 110] width 17 height 13
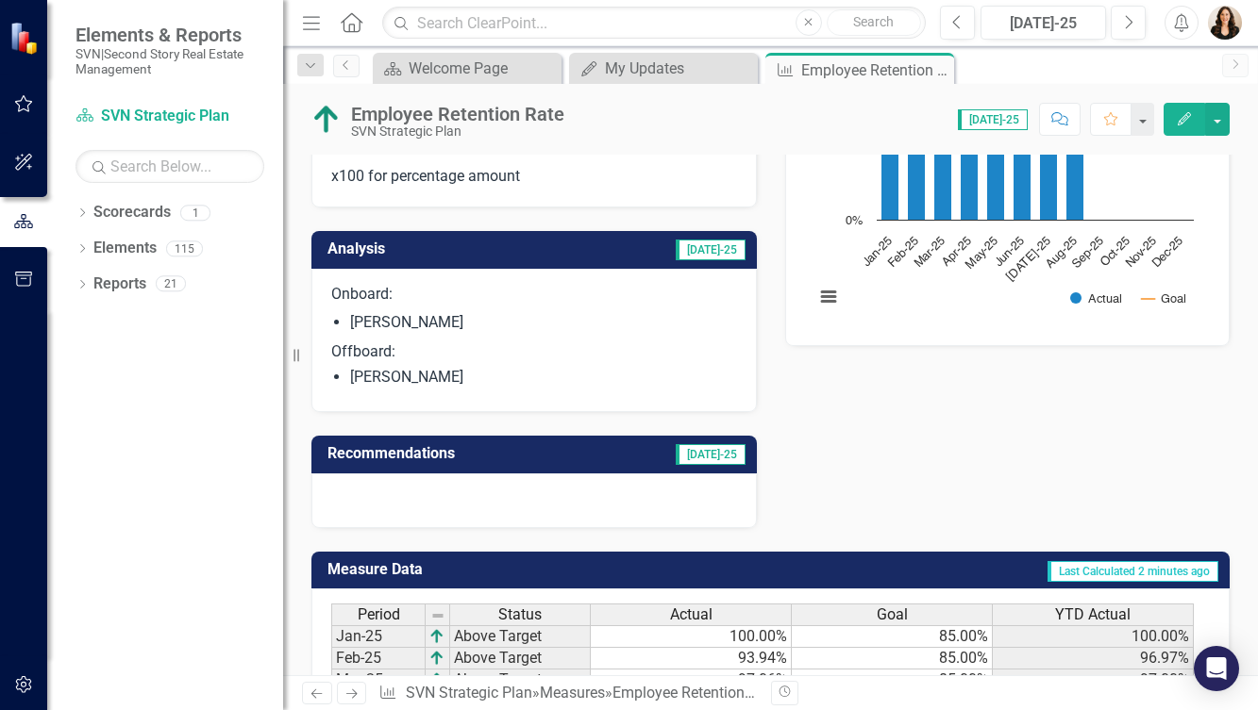
scroll to position [311, 0]
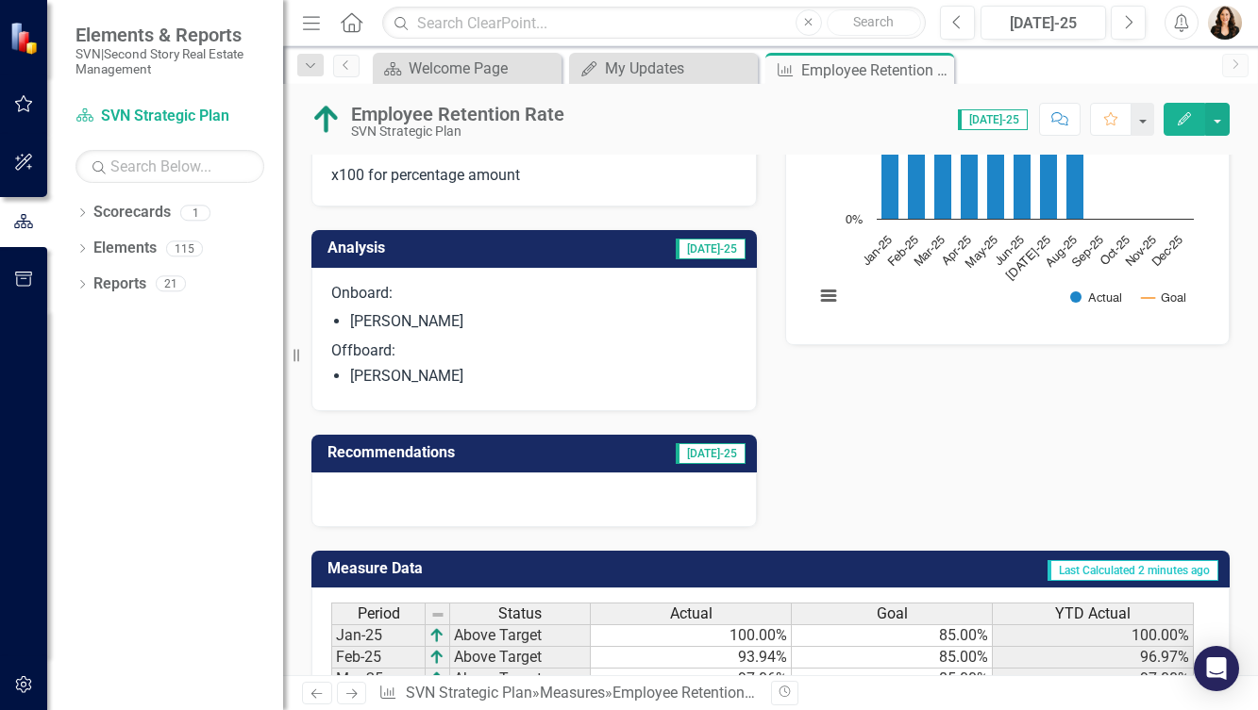
drag, startPoint x: 480, startPoint y: 357, endPoint x: 597, endPoint y: 266, distance: 148.0
click at [355, 283] on span "Onboard: [PERSON_NAME] Offboard: [PERSON_NAME]" at bounding box center [534, 337] width 406 height 109
click at [954, 19] on icon "Previous" at bounding box center [957, 22] width 10 height 17
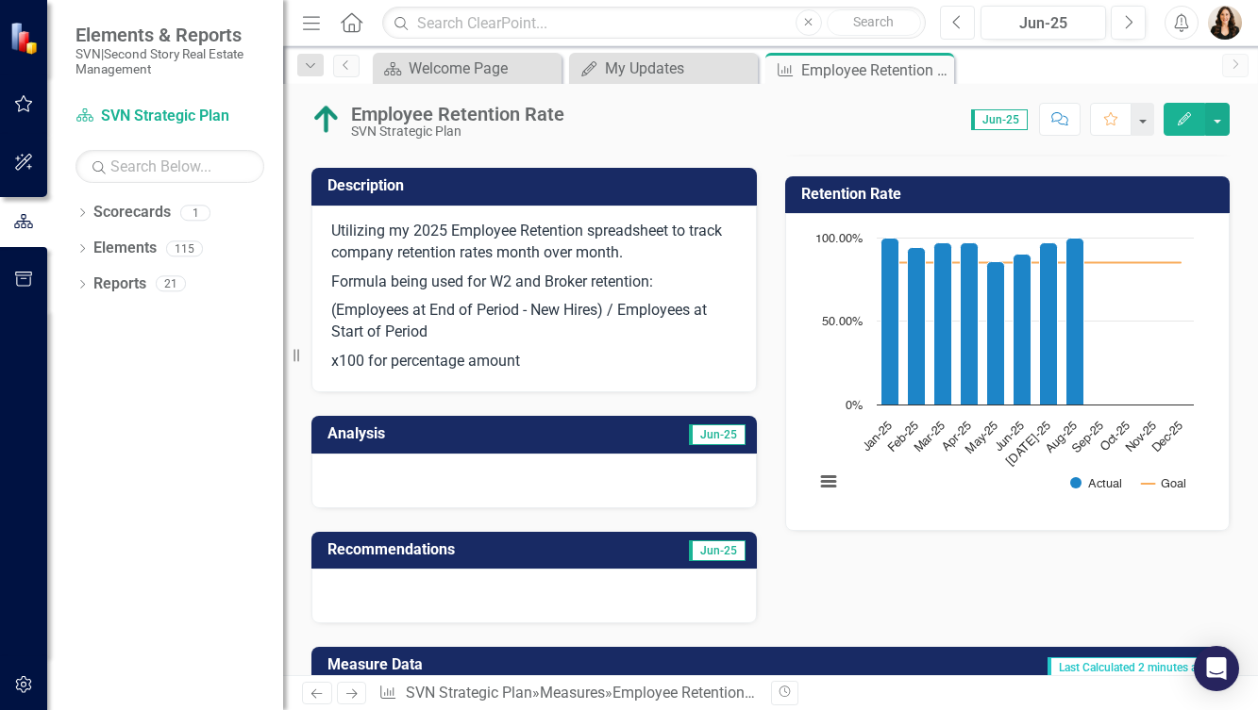
scroll to position [127, 0]
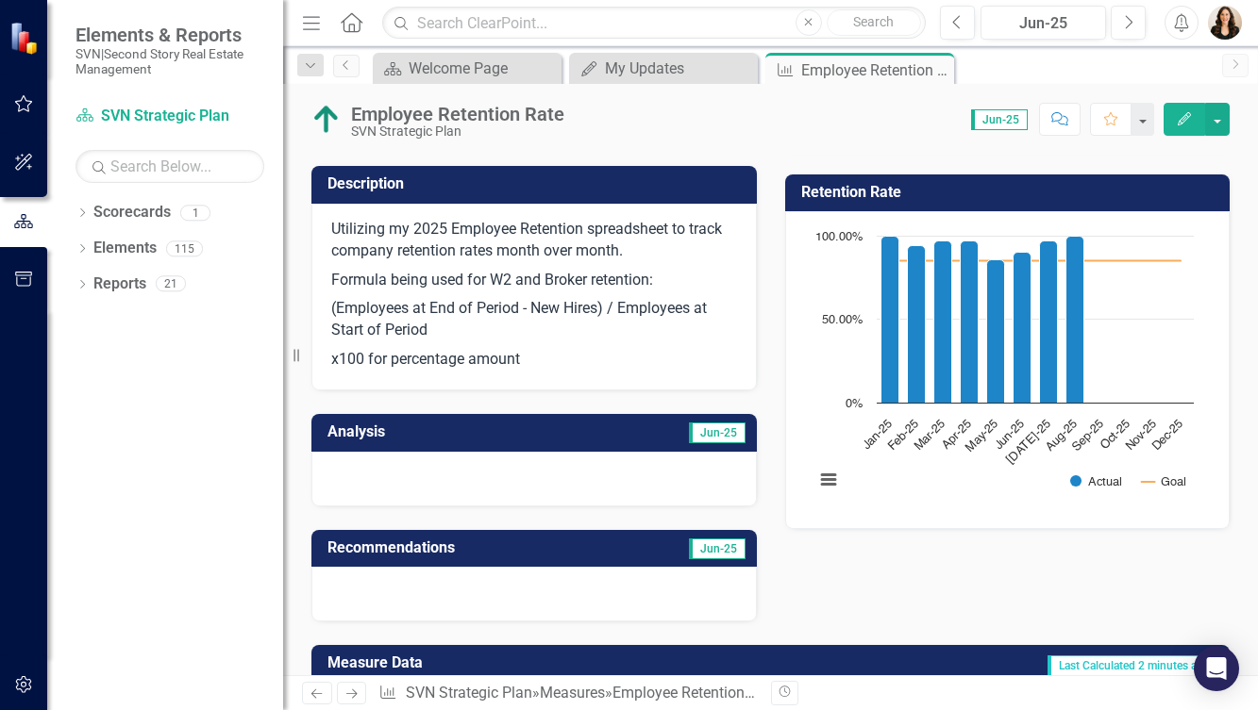
click at [468, 460] on div at bounding box center [533, 479] width 445 height 55
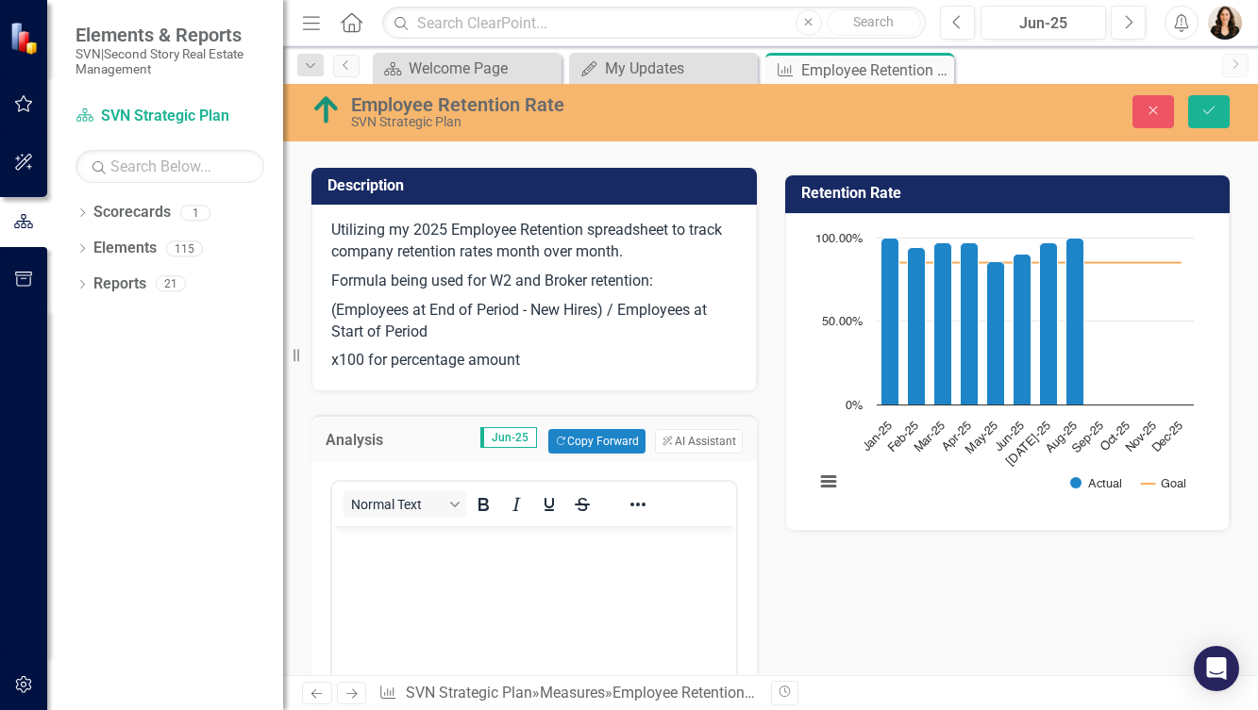
scroll to position [0, 0]
click at [376, 577] on body "Rich Text Area. Press ALT-0 for help." at bounding box center [534, 668] width 404 height 283
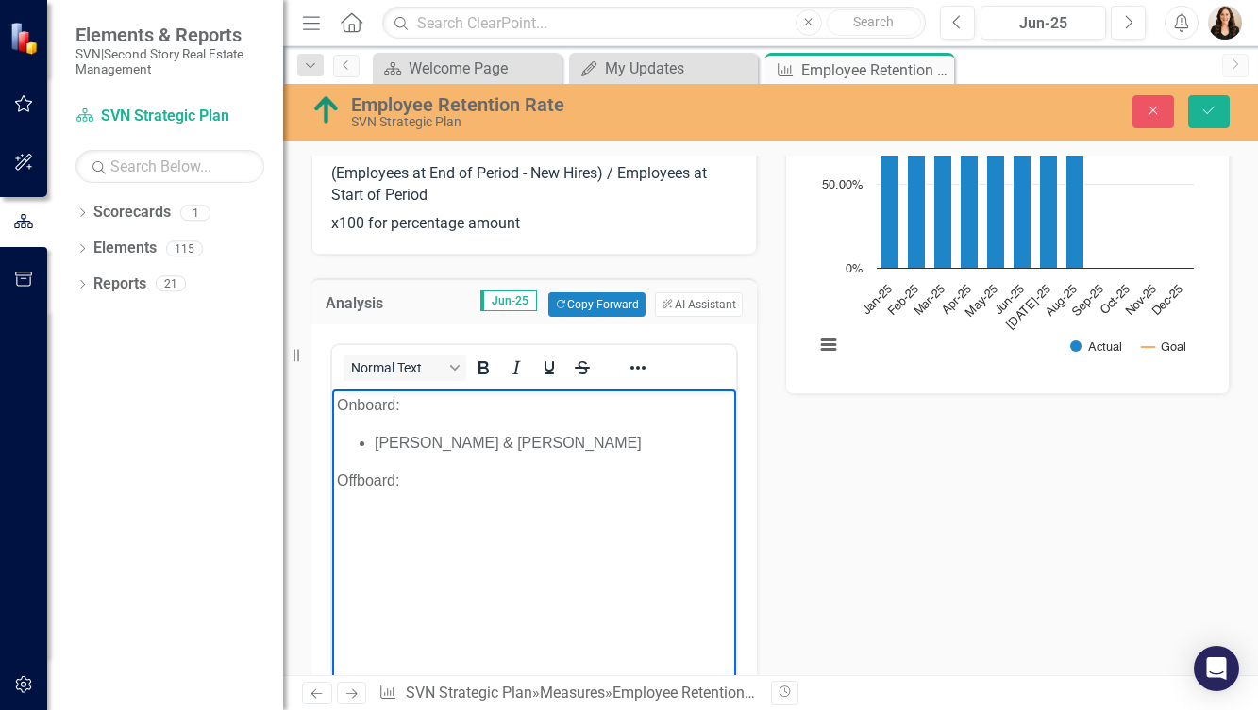
scroll to position [270, 0]
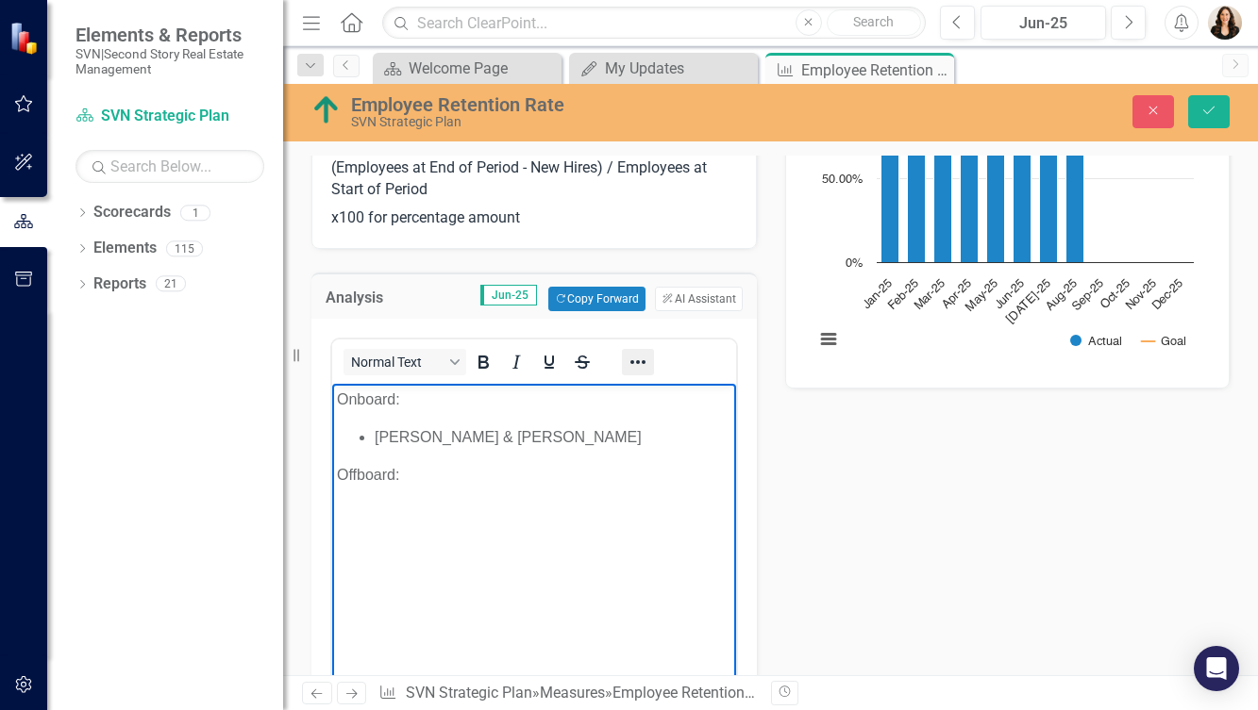
click at [628, 351] on icon "Reveal or hide additional toolbar items" at bounding box center [638, 362] width 23 height 23
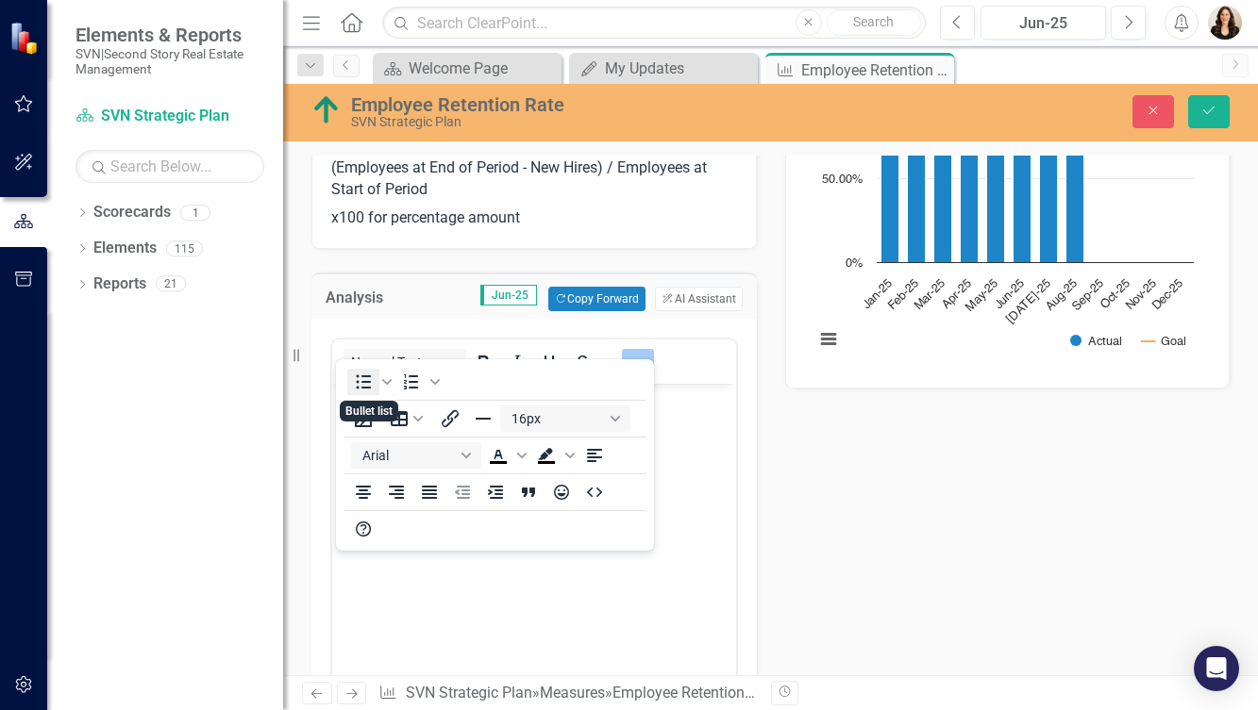
click at [356, 376] on icon "Bullet list" at bounding box center [363, 382] width 23 height 23
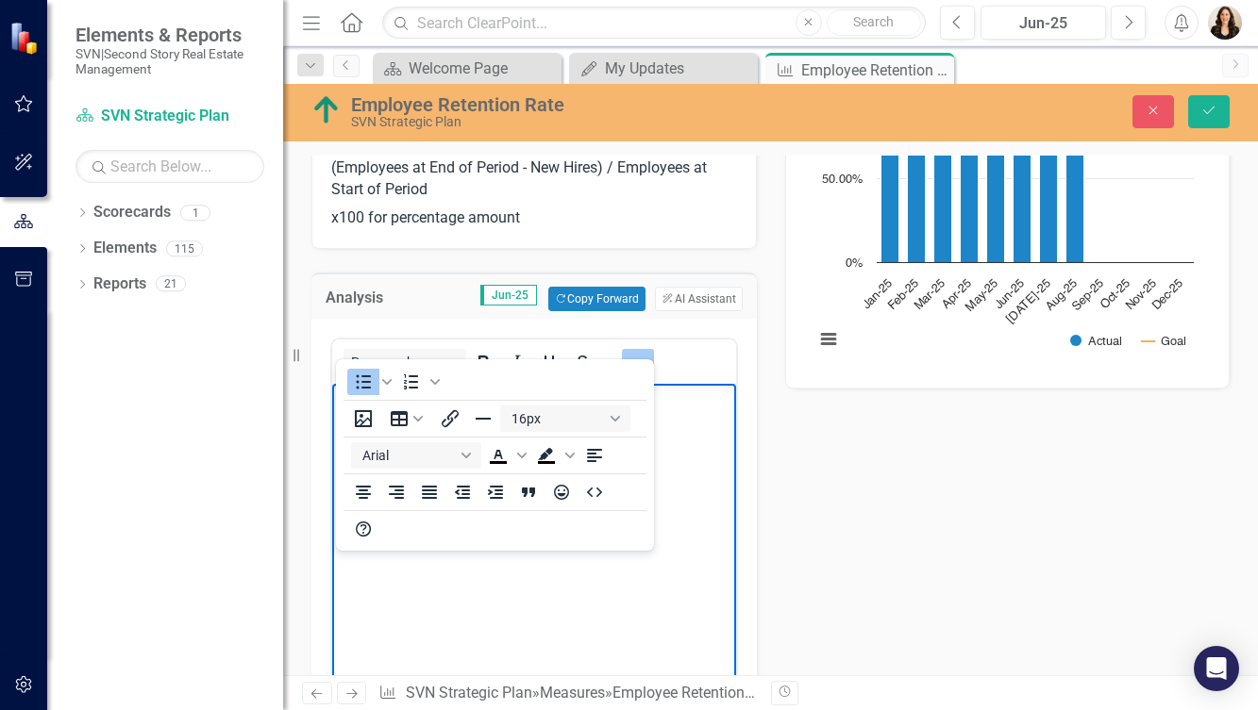
click at [498, 627] on body "Onboard: [PERSON_NAME] & [PERSON_NAME] Offboard:" at bounding box center [534, 525] width 404 height 283
click at [706, 485] on p "Offboard:" at bounding box center [534, 475] width 394 height 23
click at [720, 432] on li "[PERSON_NAME] & [PERSON_NAME]" at bounding box center [553, 437] width 357 height 23
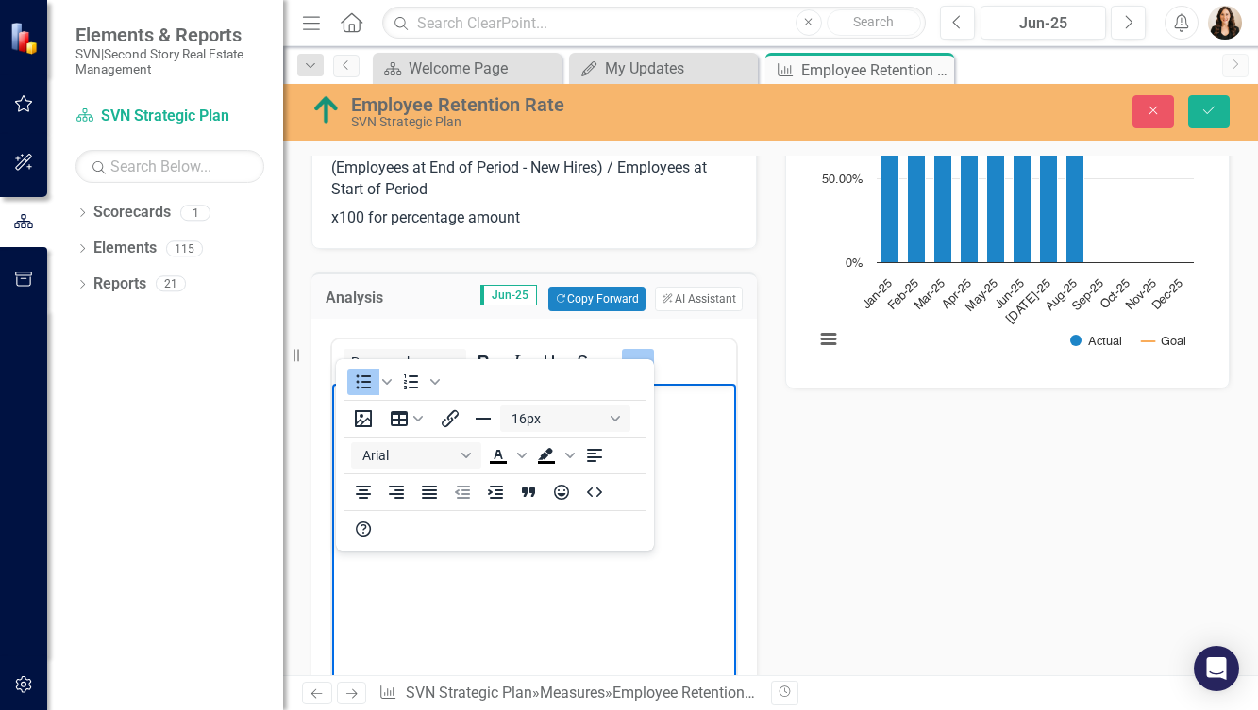
click at [636, 351] on icon "Reveal or hide additional toolbar items" at bounding box center [638, 362] width 23 height 23
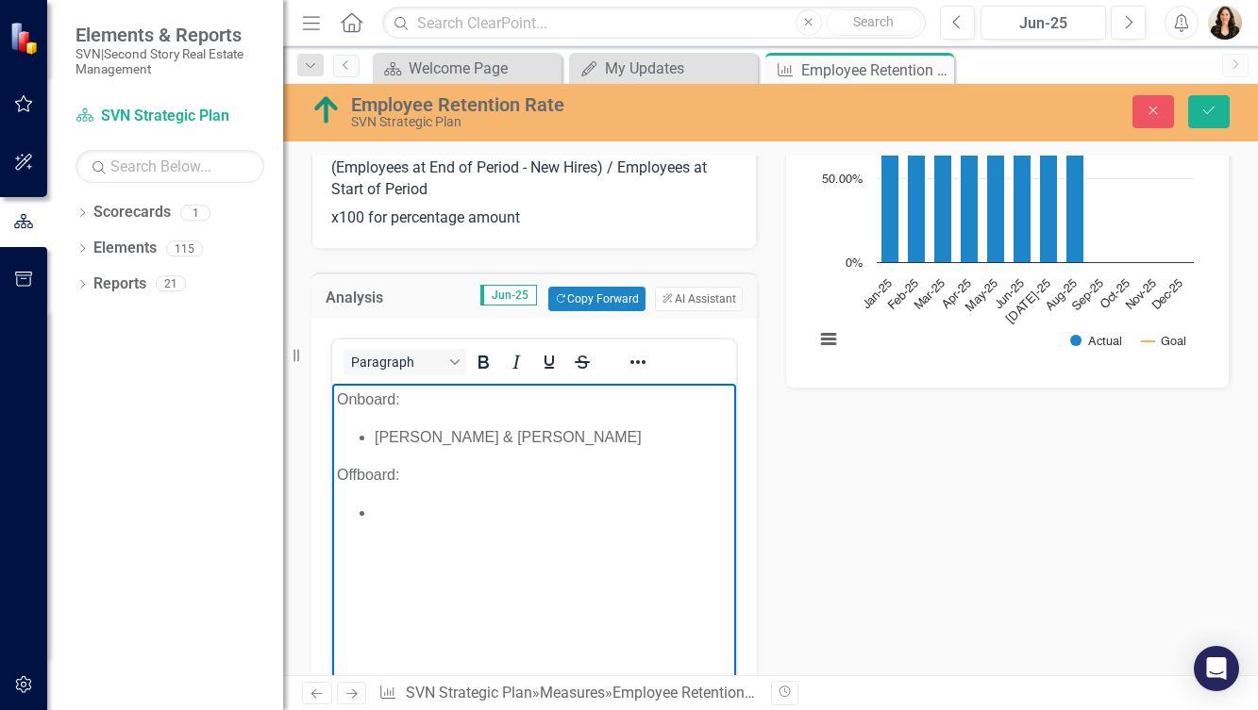
click at [406, 509] on li "Rich Text Area. Press ALT-0 for help." at bounding box center [553, 513] width 357 height 23
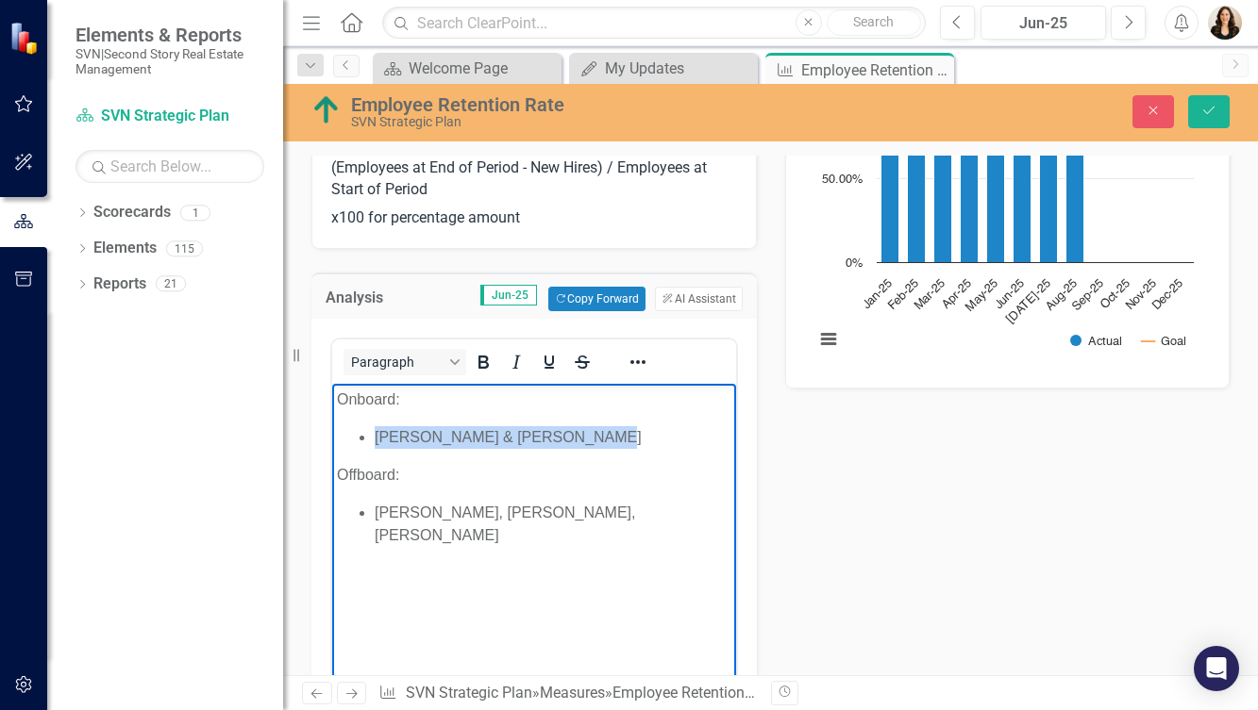
drag, startPoint x: 580, startPoint y: 439, endPoint x: 378, endPoint y: 441, distance: 201.9
click at [378, 441] on li "[PERSON_NAME] & [PERSON_NAME]" at bounding box center [553, 437] width 357 height 23
click at [1217, 113] on button "Save" at bounding box center [1209, 111] width 42 height 33
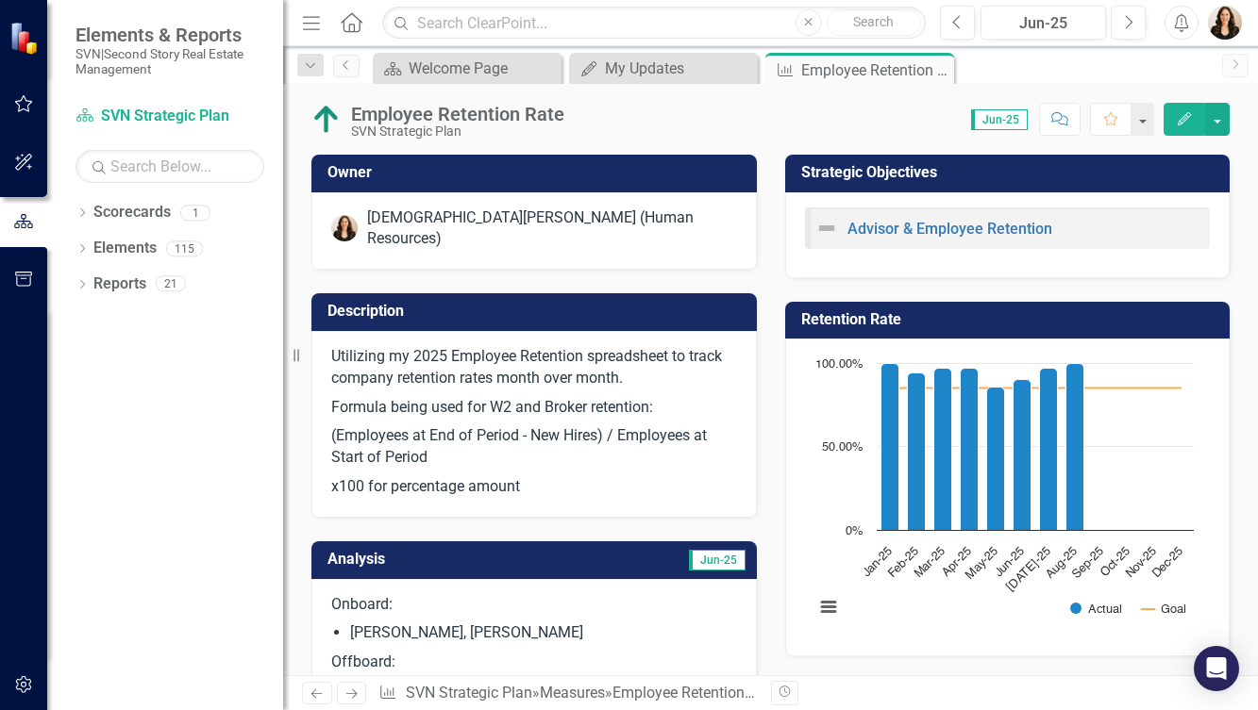
scroll to position [130, 0]
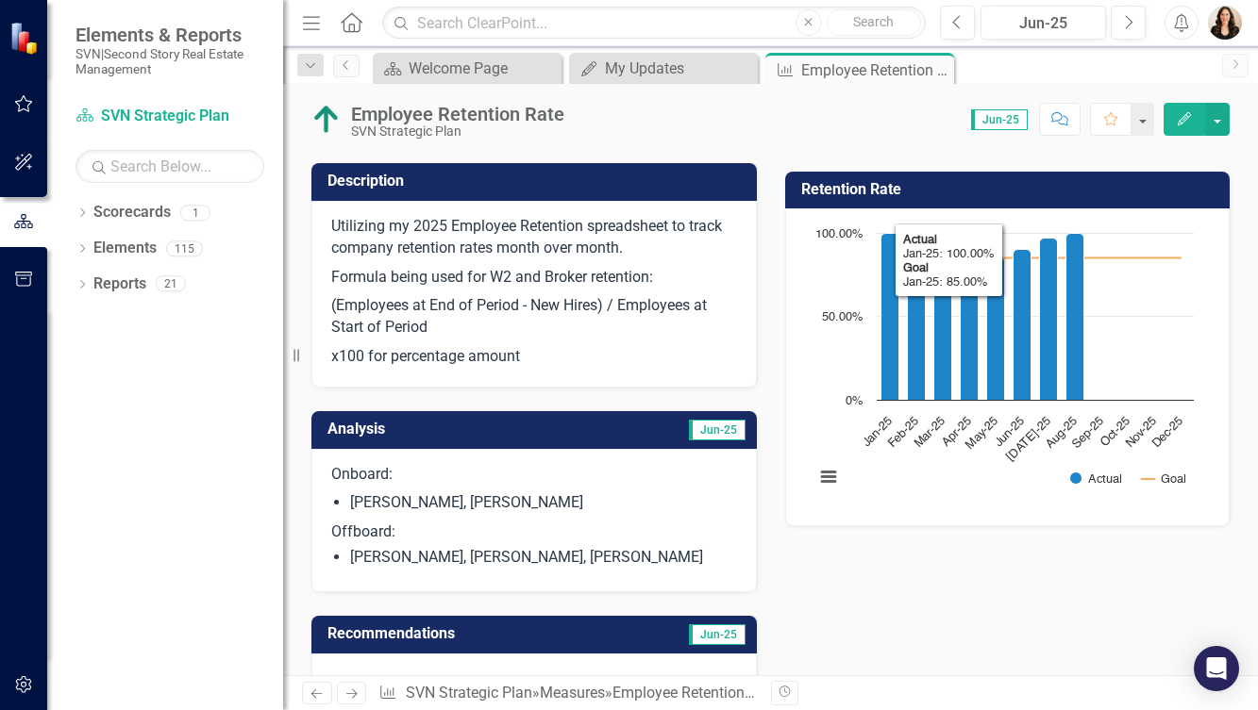
click at [549, 496] on li "[PERSON_NAME], [PERSON_NAME]" at bounding box center [543, 504] width 387 height 22
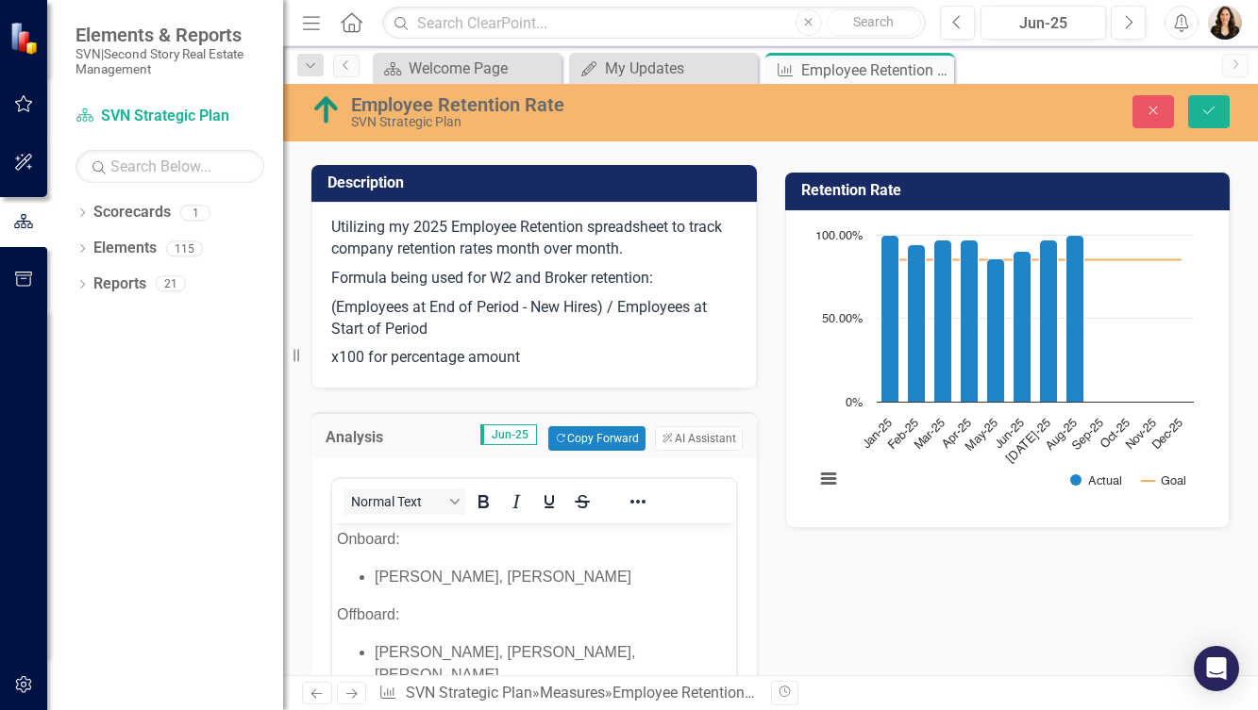
scroll to position [0, 0]
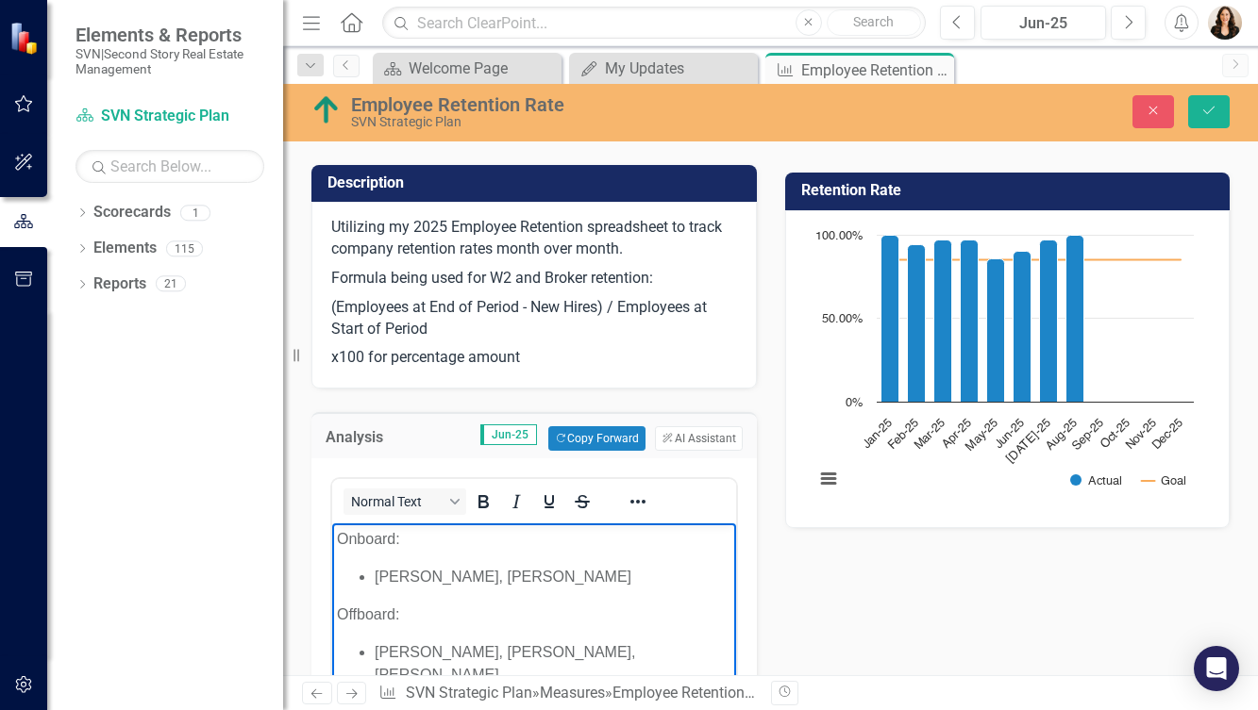
drag, startPoint x: 707, startPoint y: 654, endPoint x: 329, endPoint y: 537, distance: 395.1
click at [332, 537] on html "Onboard: [PERSON_NAME], [PERSON_NAME] Offboard: [PERSON_NAME], [PERSON_NAME], […" at bounding box center [534, 665] width 404 height 283
copy body "Onboard: [PERSON_NAME], [PERSON_NAME] Offboard: [PERSON_NAME], [PERSON_NAME], […"
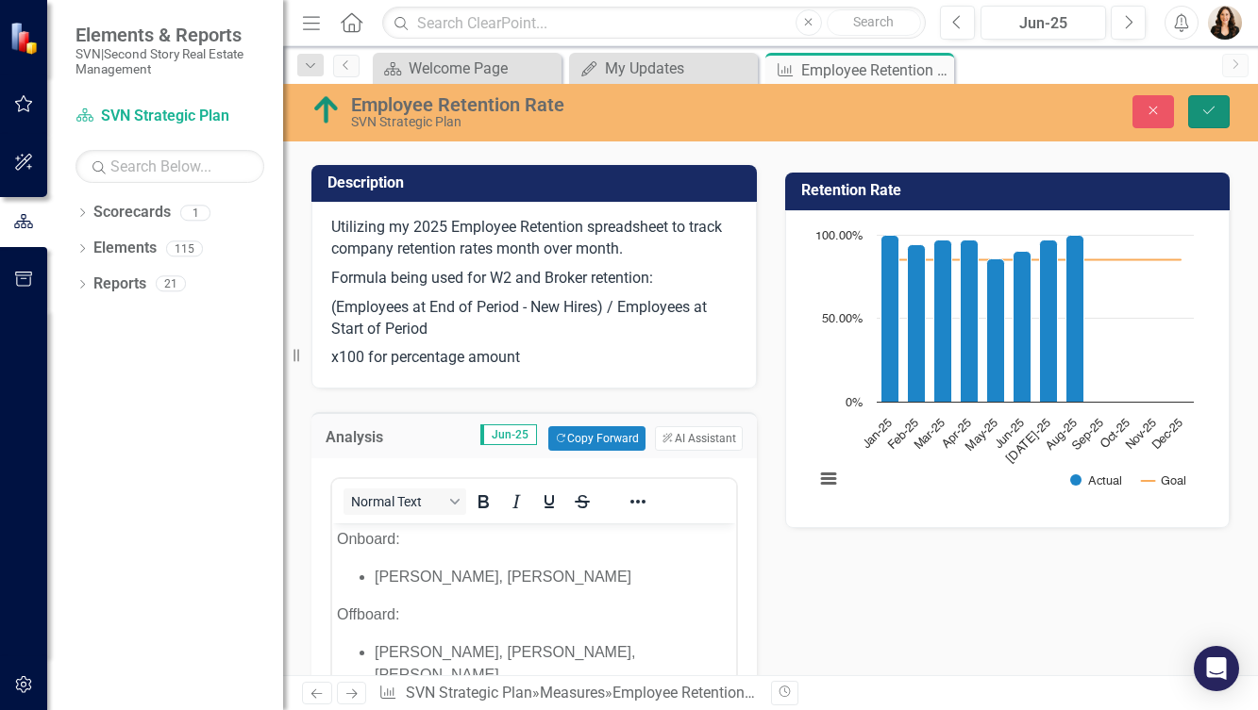
click at [1216, 104] on icon "Save" at bounding box center [1208, 110] width 17 height 13
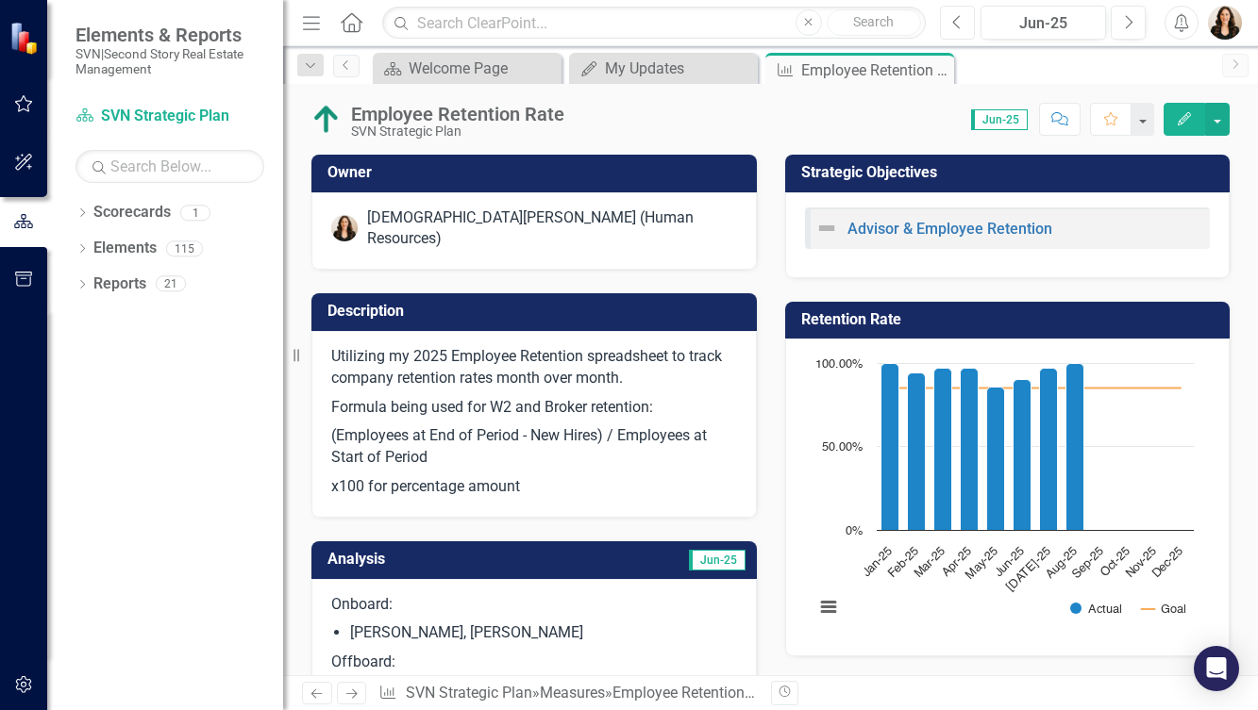
click at [963, 20] on button "Previous" at bounding box center [957, 23] width 35 height 34
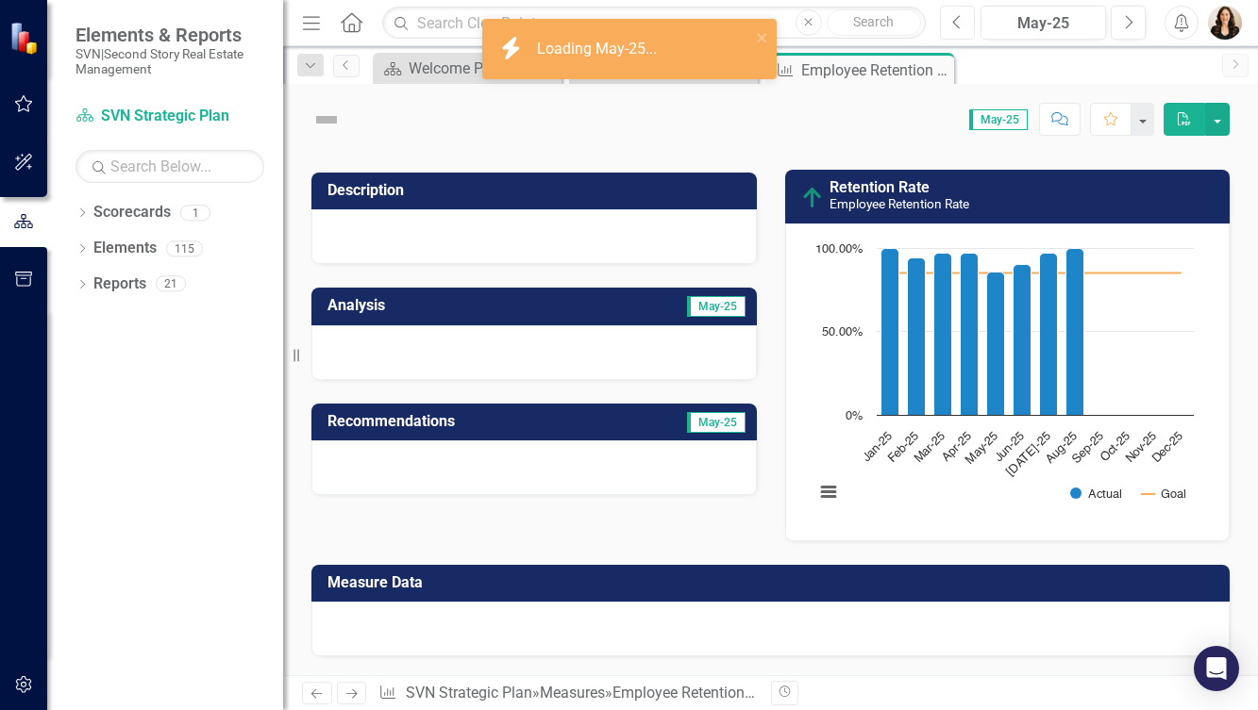
scroll to position [105, 0]
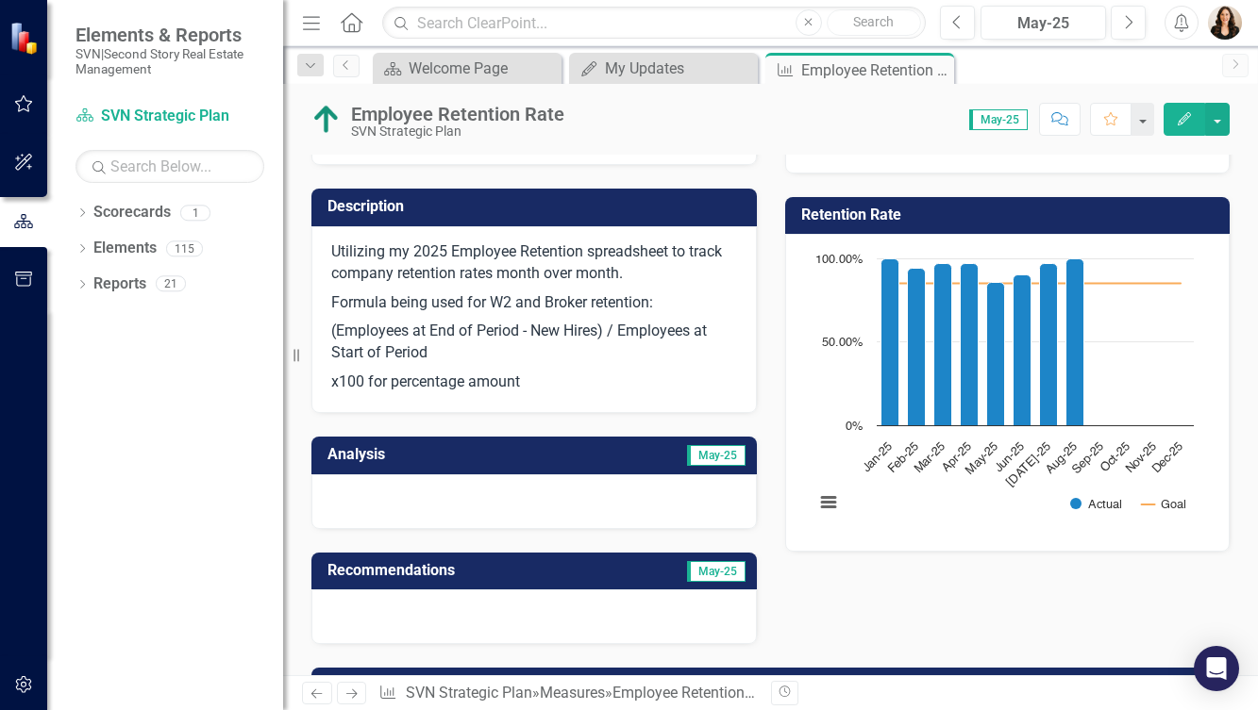
click at [439, 483] on div at bounding box center [533, 502] width 445 height 55
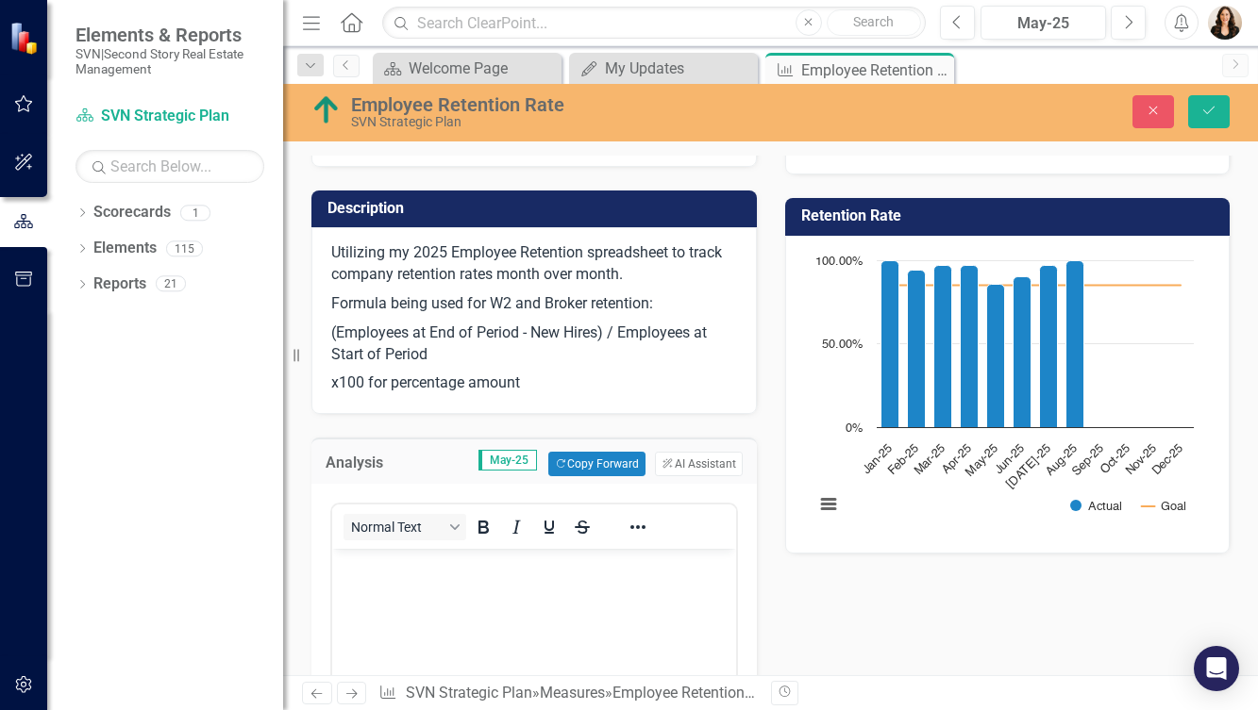
scroll to position [0, 0]
click at [407, 577] on body "Rich Text Area. Press ALT-0 for help." at bounding box center [534, 690] width 404 height 283
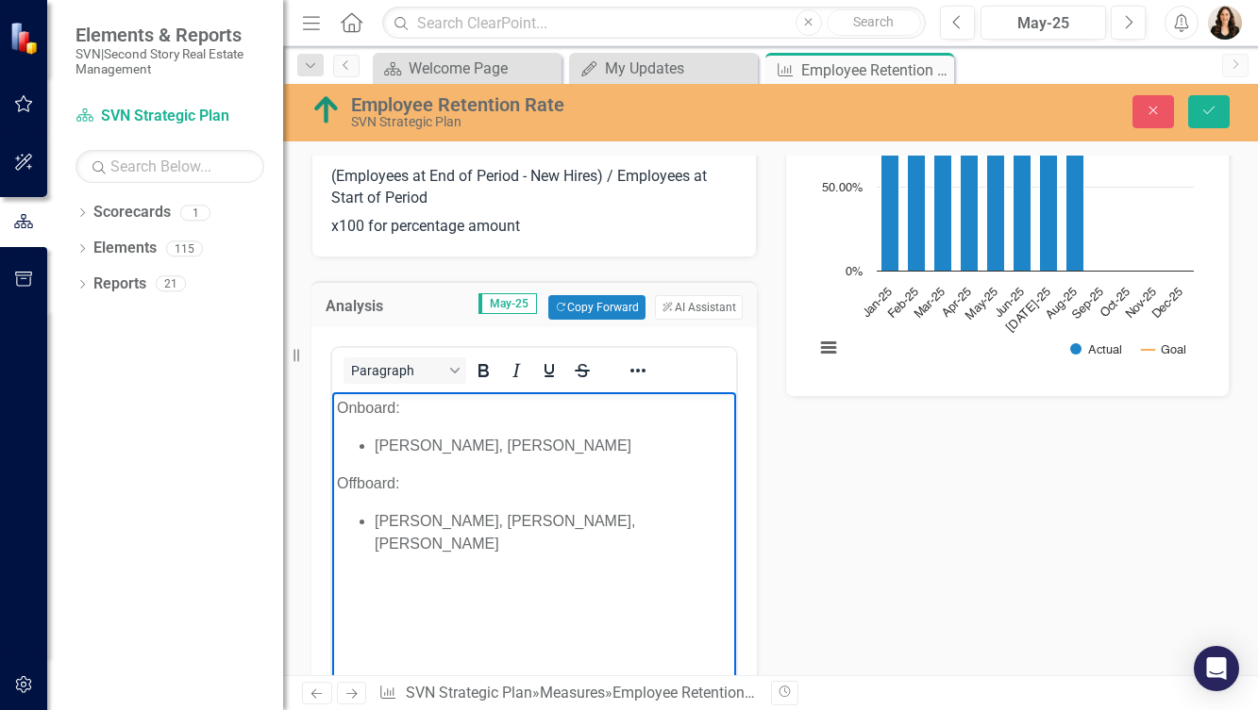
scroll to position [263, 0]
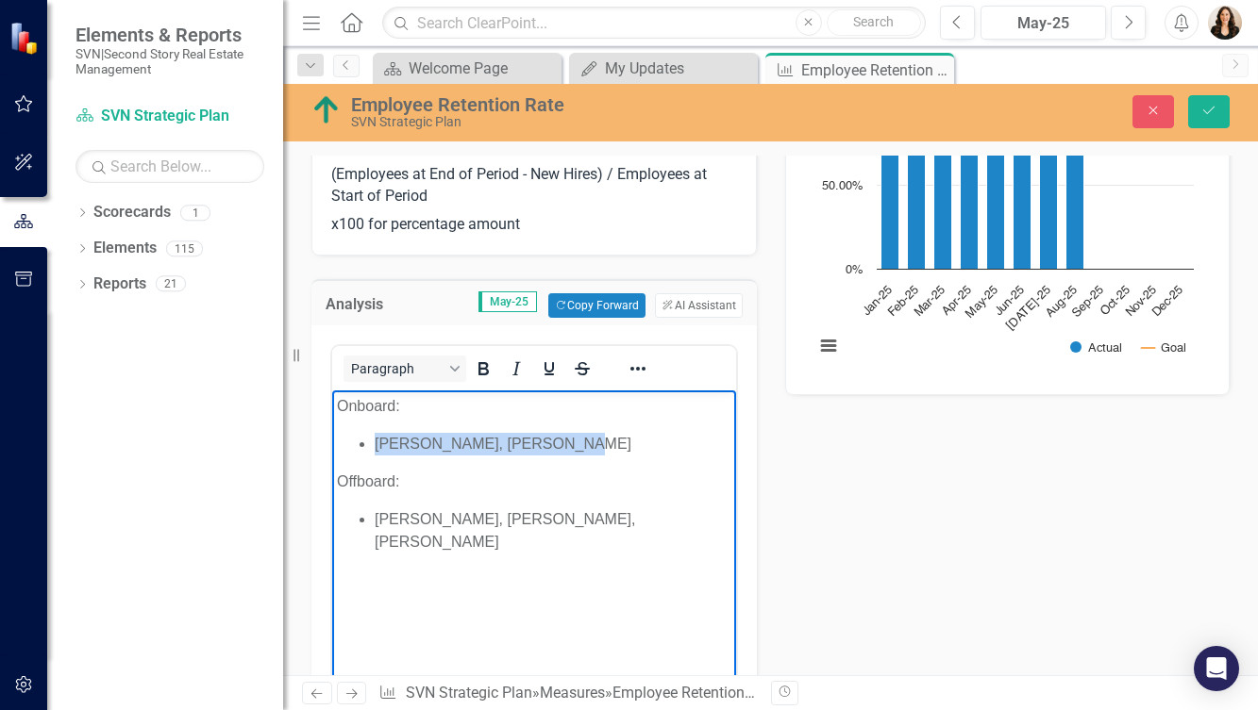
drag, startPoint x: 568, startPoint y: 442, endPoint x: 377, endPoint y: 450, distance: 190.8
click at [377, 450] on li "[PERSON_NAME], [PERSON_NAME]" at bounding box center [553, 444] width 357 height 23
click at [488, 520] on li "[PERSON_NAME], [PERSON_NAME], [PERSON_NAME]" at bounding box center [553, 531] width 357 height 45
drag, startPoint x: 699, startPoint y: 522, endPoint x: 378, endPoint y: 524, distance: 320.8
click at [378, 524] on li "[PERSON_NAME], [PERSON_NAME], [PERSON_NAME]" at bounding box center [553, 531] width 357 height 45
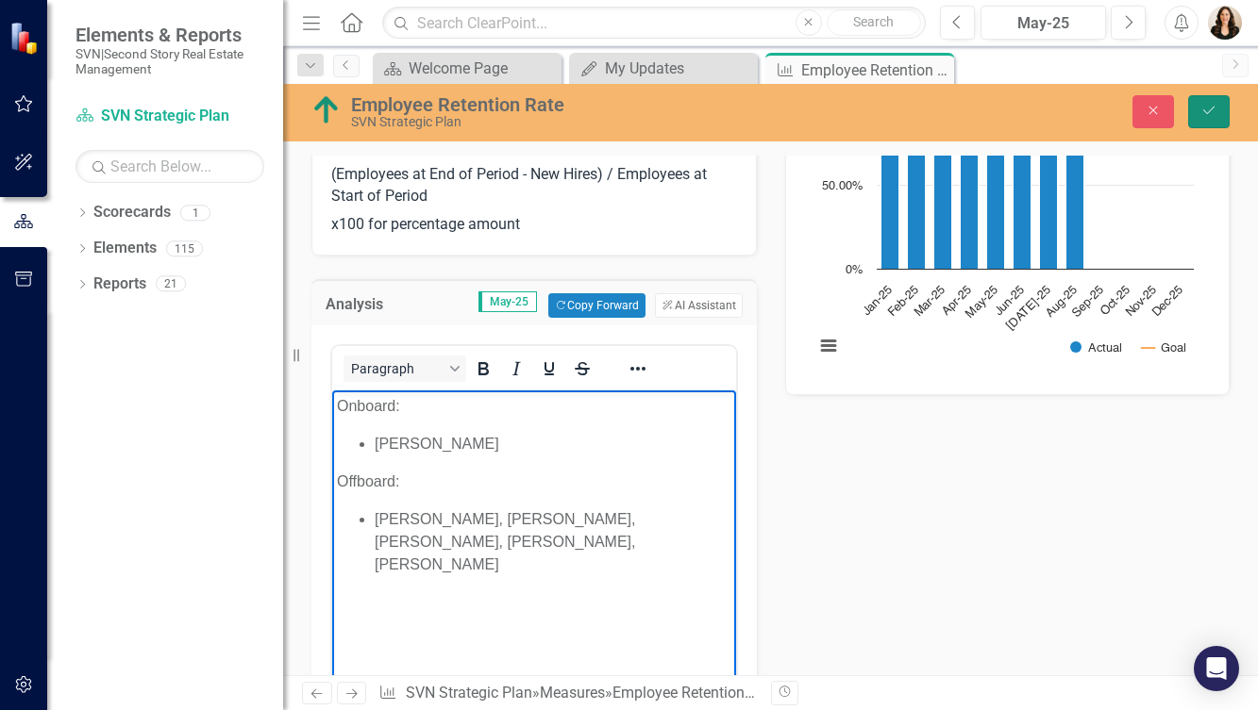
click at [1208, 110] on icon "Save" at bounding box center [1208, 110] width 17 height 13
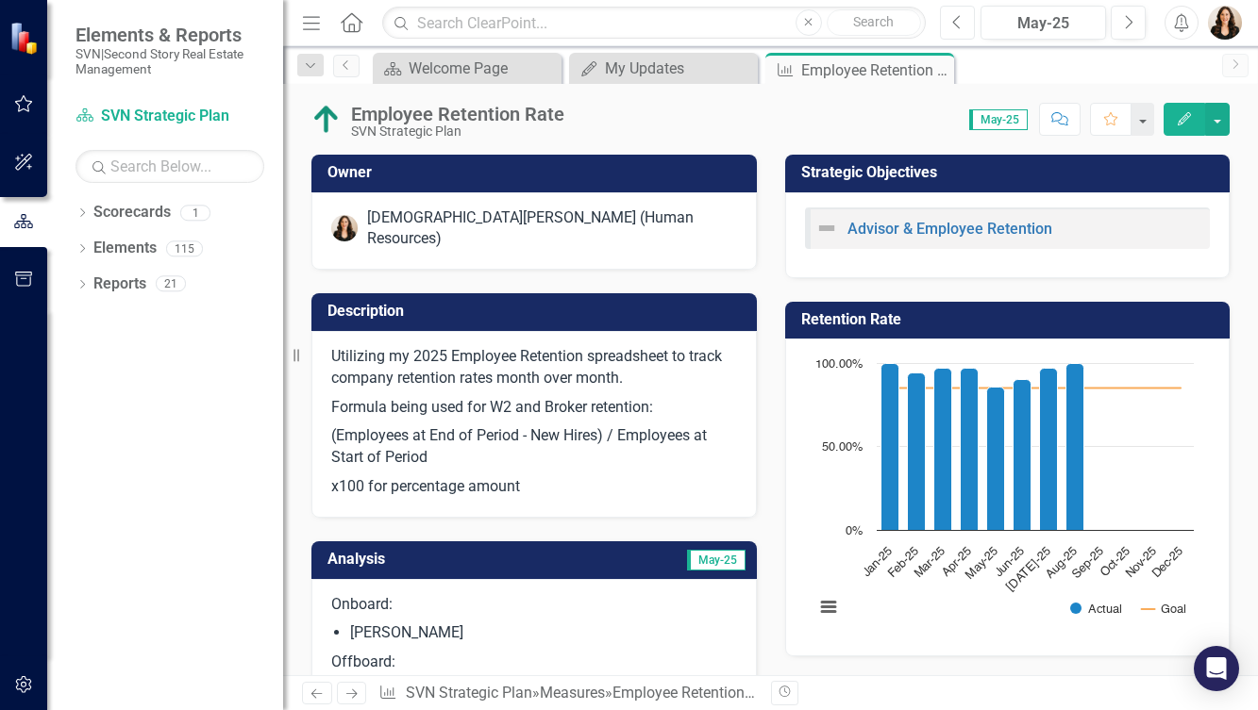
click at [955, 24] on icon "button" at bounding box center [956, 21] width 8 height 13
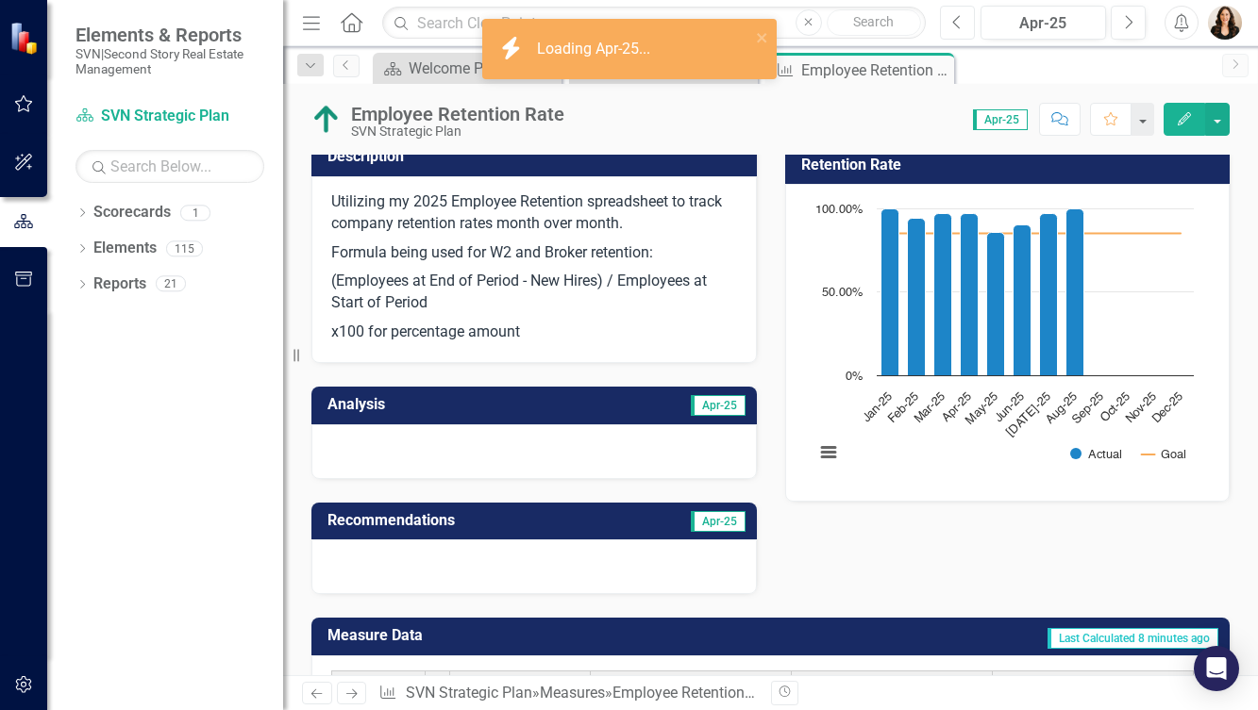
scroll to position [164, 0]
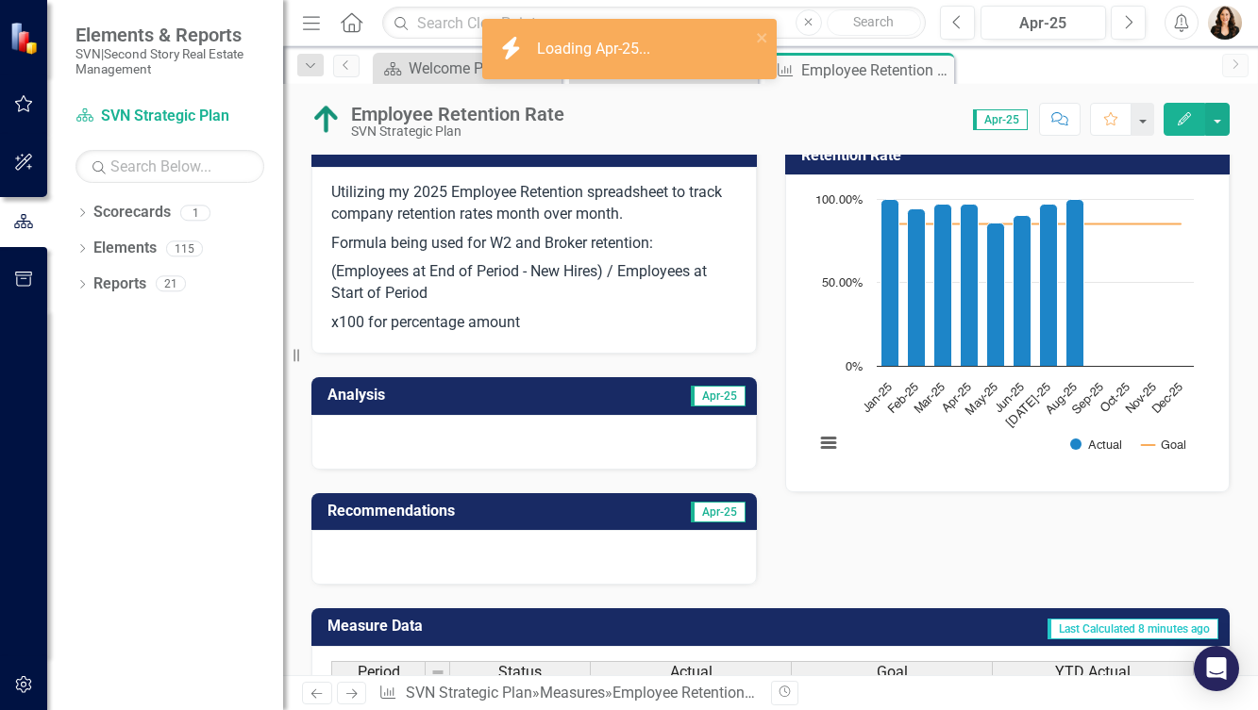
click at [410, 422] on div at bounding box center [533, 442] width 445 height 55
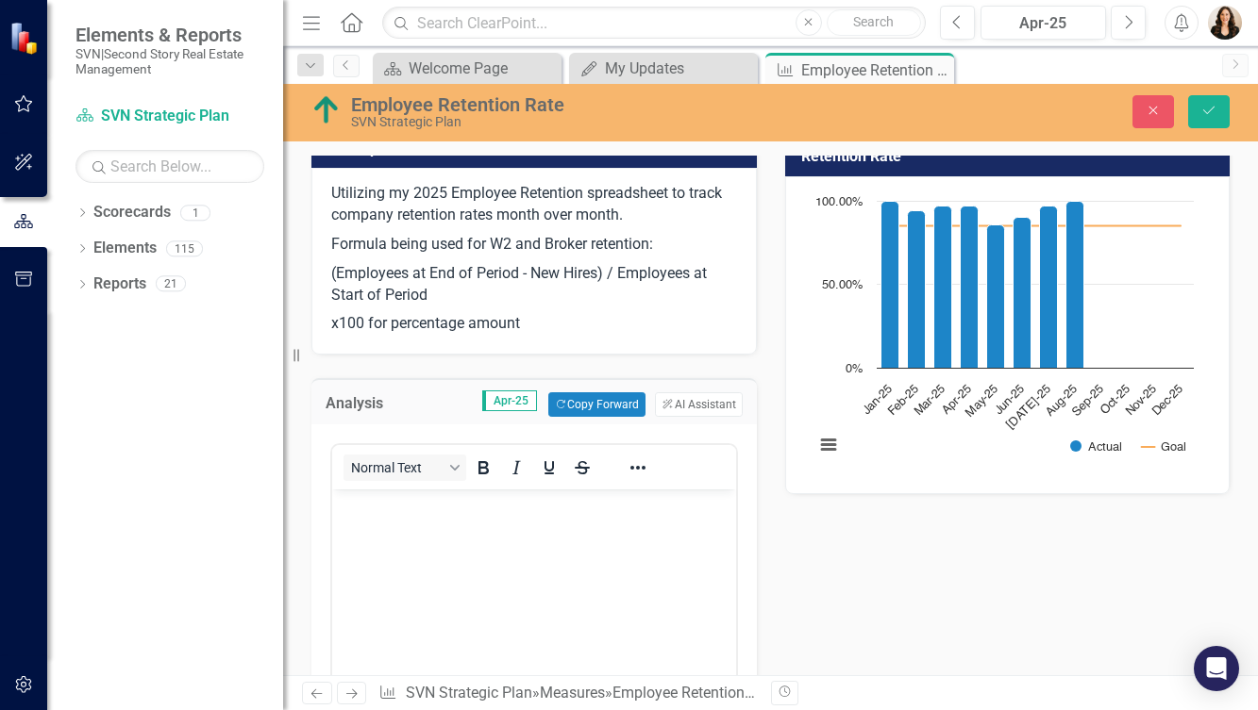
scroll to position [0, 0]
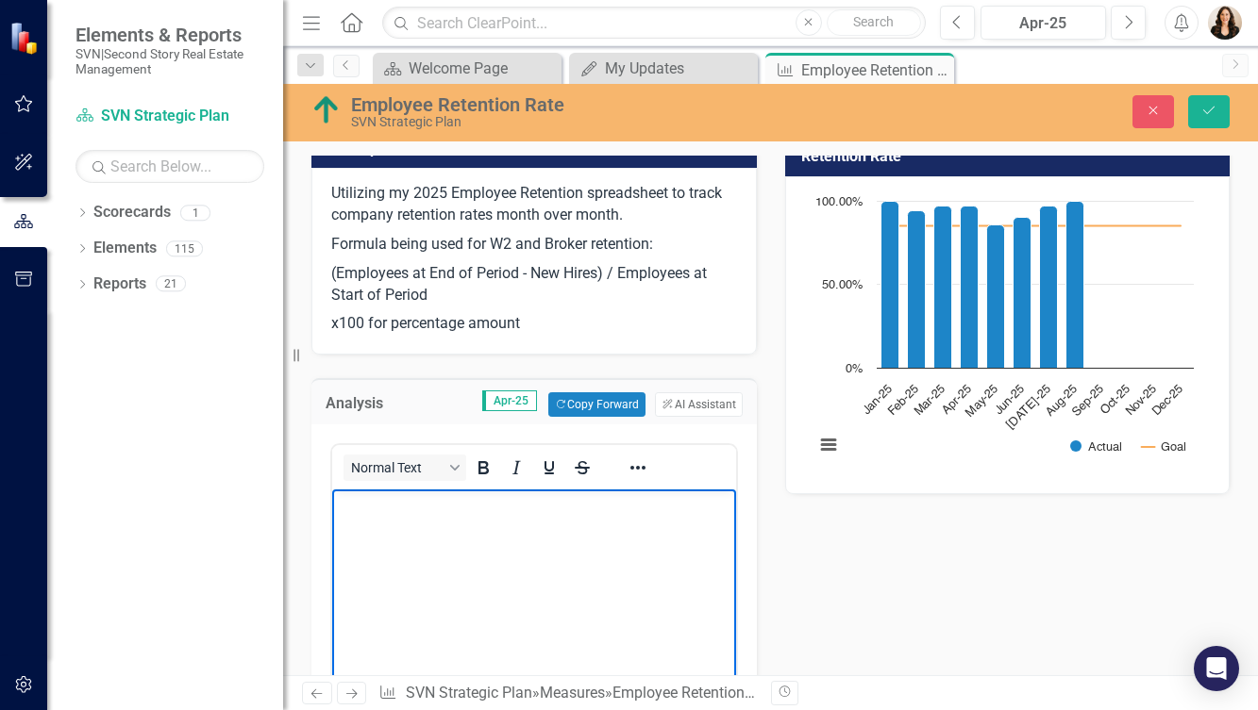
click at [408, 524] on body "Rich Text Area. Press ALT-0 for help." at bounding box center [534, 631] width 404 height 283
paste body "Rich Text Area. Press ALT-0 for help."
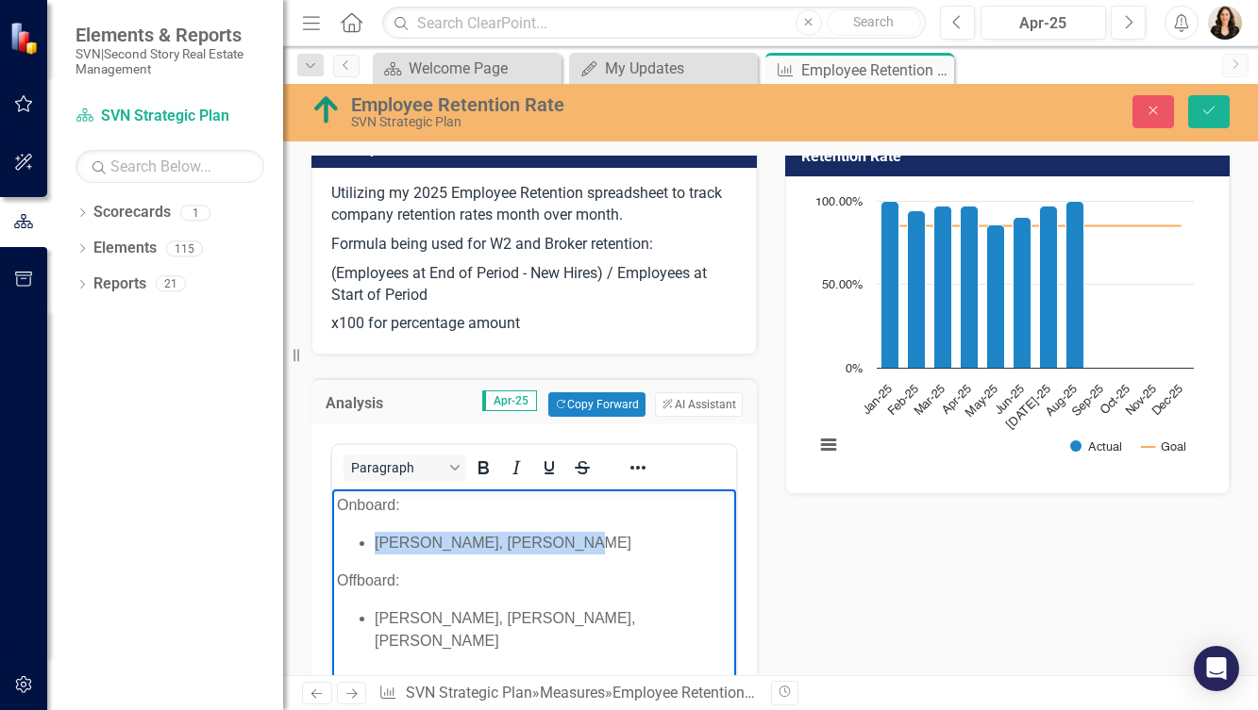
drag, startPoint x: 570, startPoint y: 542, endPoint x: 376, endPoint y: 548, distance: 193.5
click at [376, 548] on li "[PERSON_NAME], [PERSON_NAME]" at bounding box center [553, 543] width 357 height 23
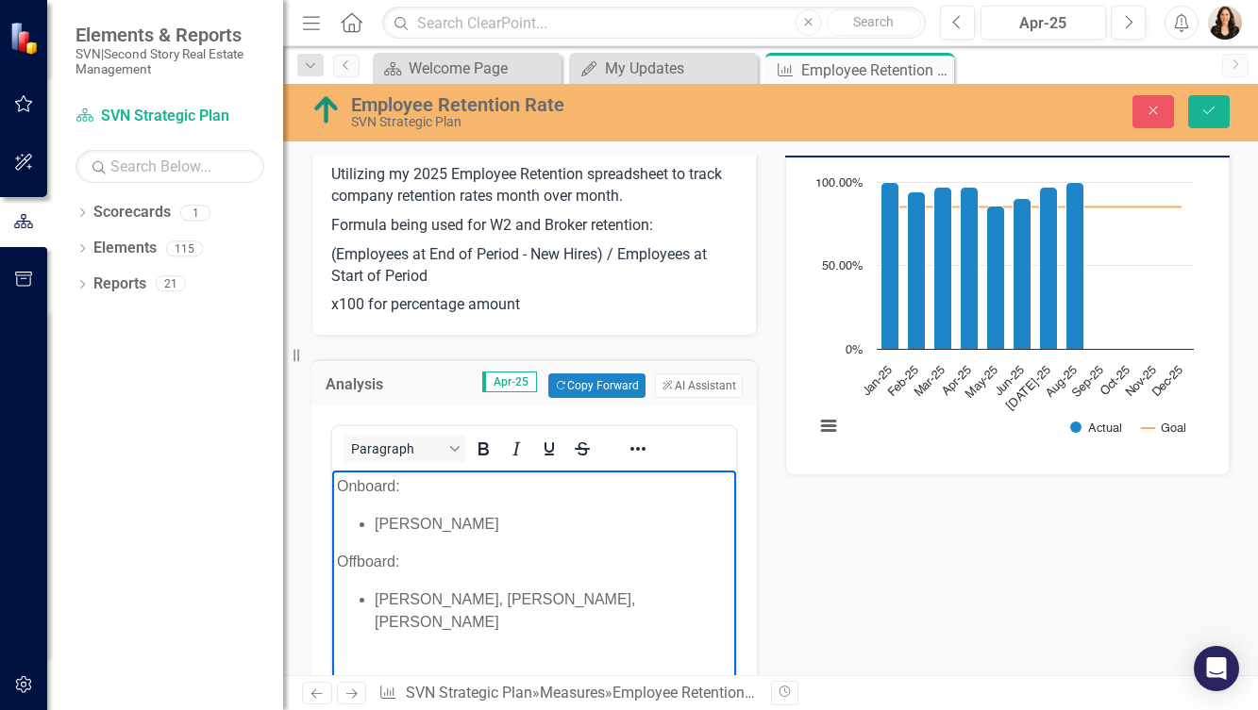
drag, startPoint x: 709, startPoint y: 603, endPoint x: 381, endPoint y: 608, distance: 327.4
click at [381, 608] on li "[PERSON_NAME], [PERSON_NAME], [PERSON_NAME]" at bounding box center [553, 611] width 357 height 45
click at [1207, 110] on icon "Save" at bounding box center [1208, 110] width 17 height 13
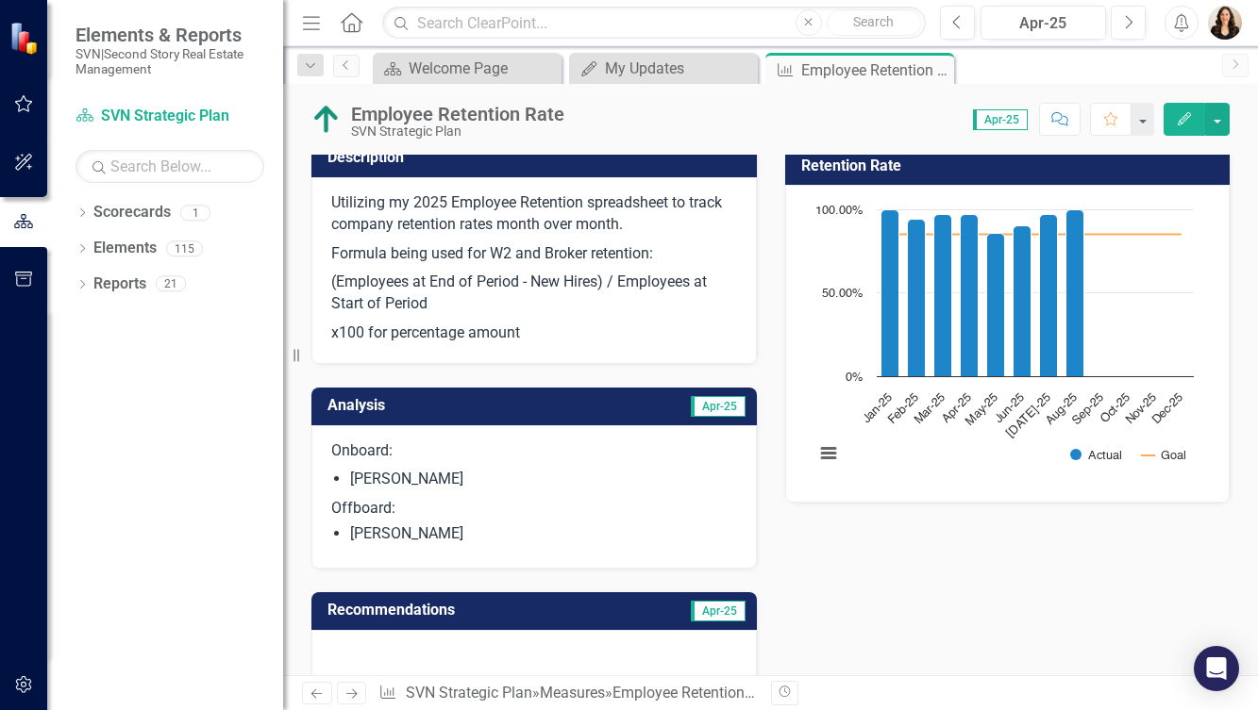
scroll to position [160, 0]
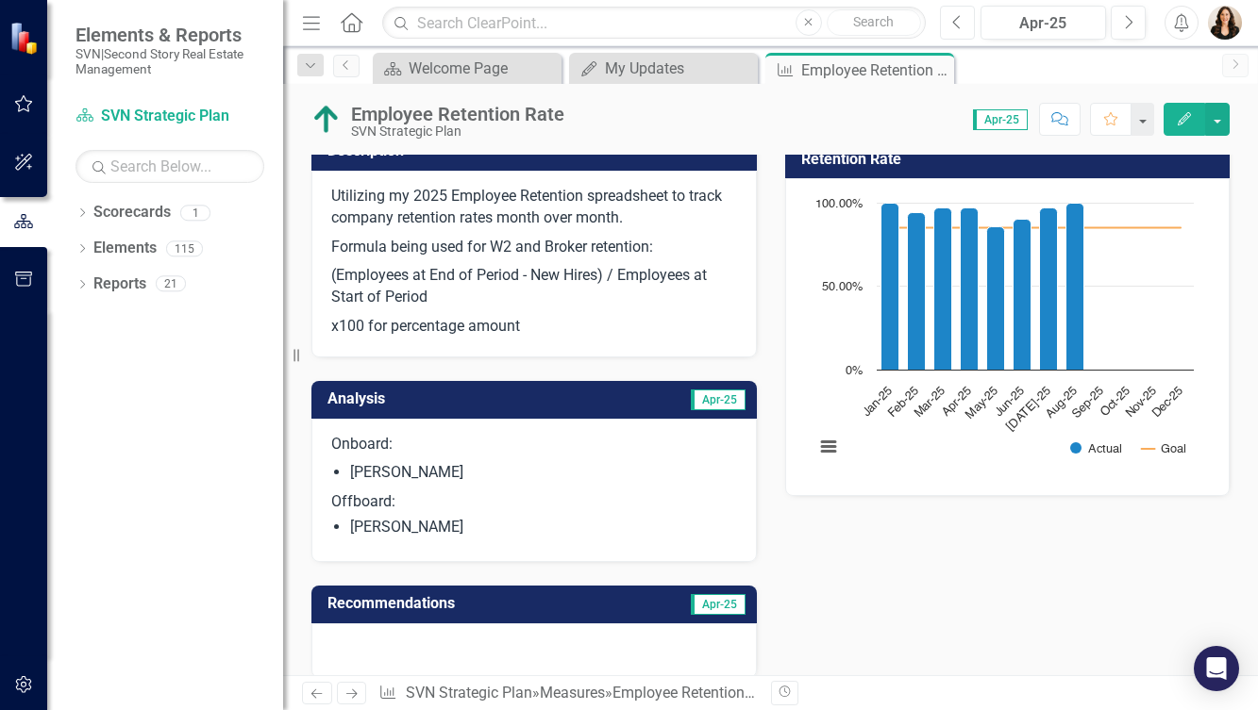
click at [959, 17] on icon "Previous" at bounding box center [957, 22] width 10 height 17
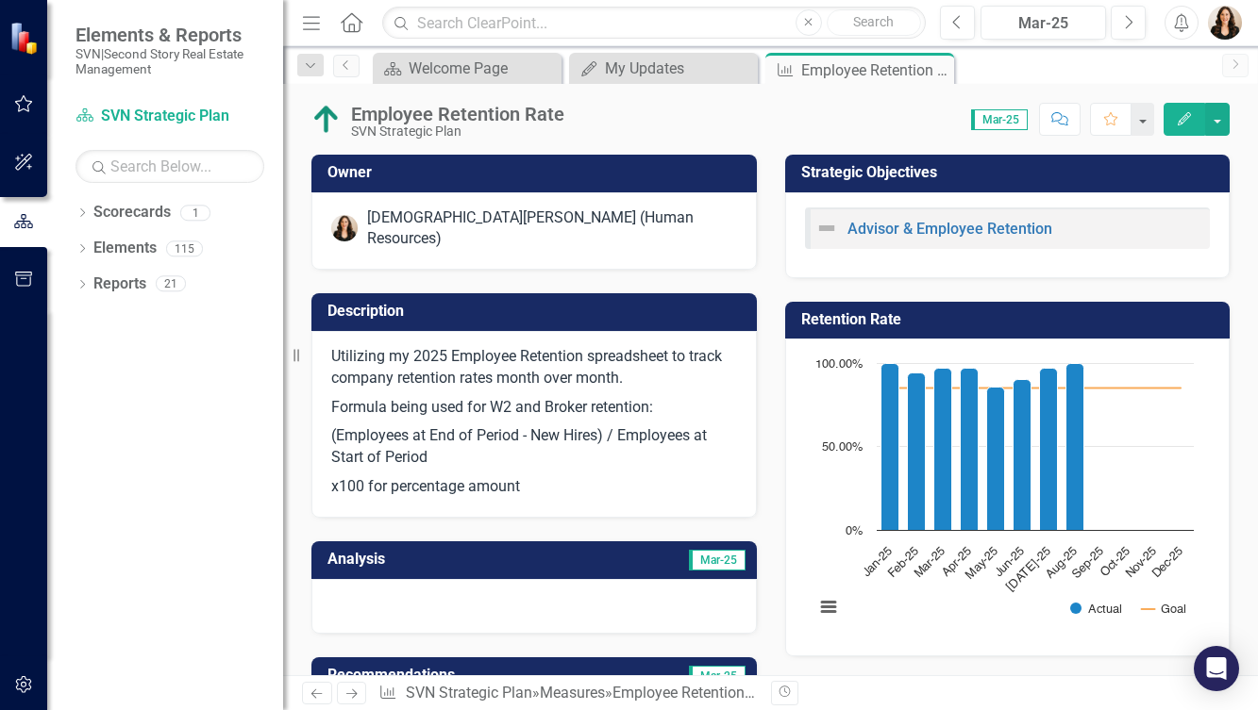
click at [603, 596] on div at bounding box center [533, 606] width 445 height 55
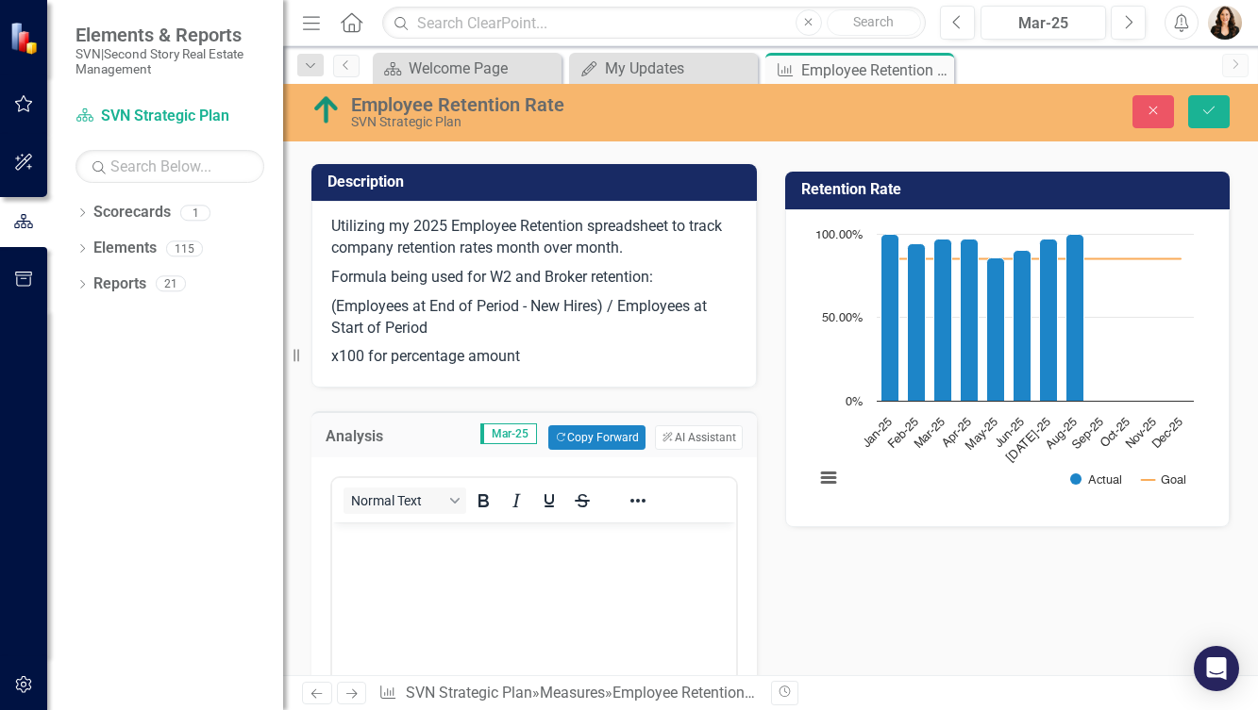
scroll to position [142, 0]
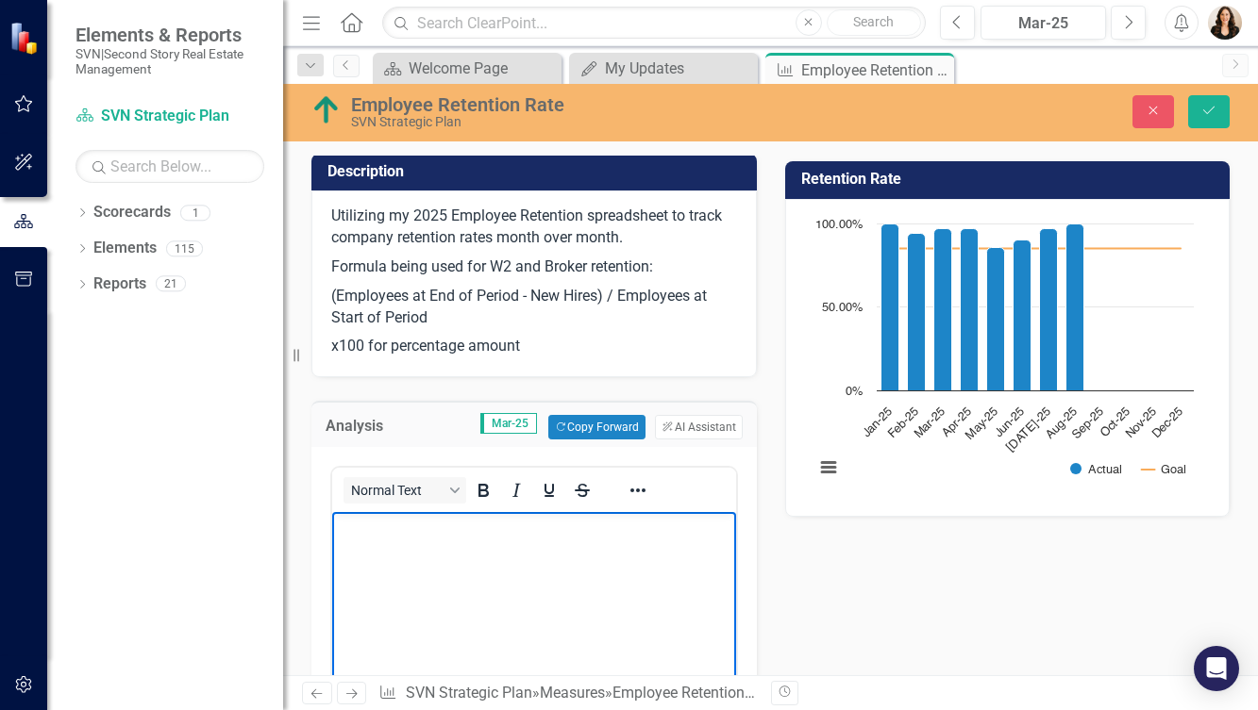
click at [461, 543] on body "Rich Text Area. Press ALT-0 for help." at bounding box center [534, 653] width 404 height 283
paste body "Rich Text Area. Press ALT-0 for help."
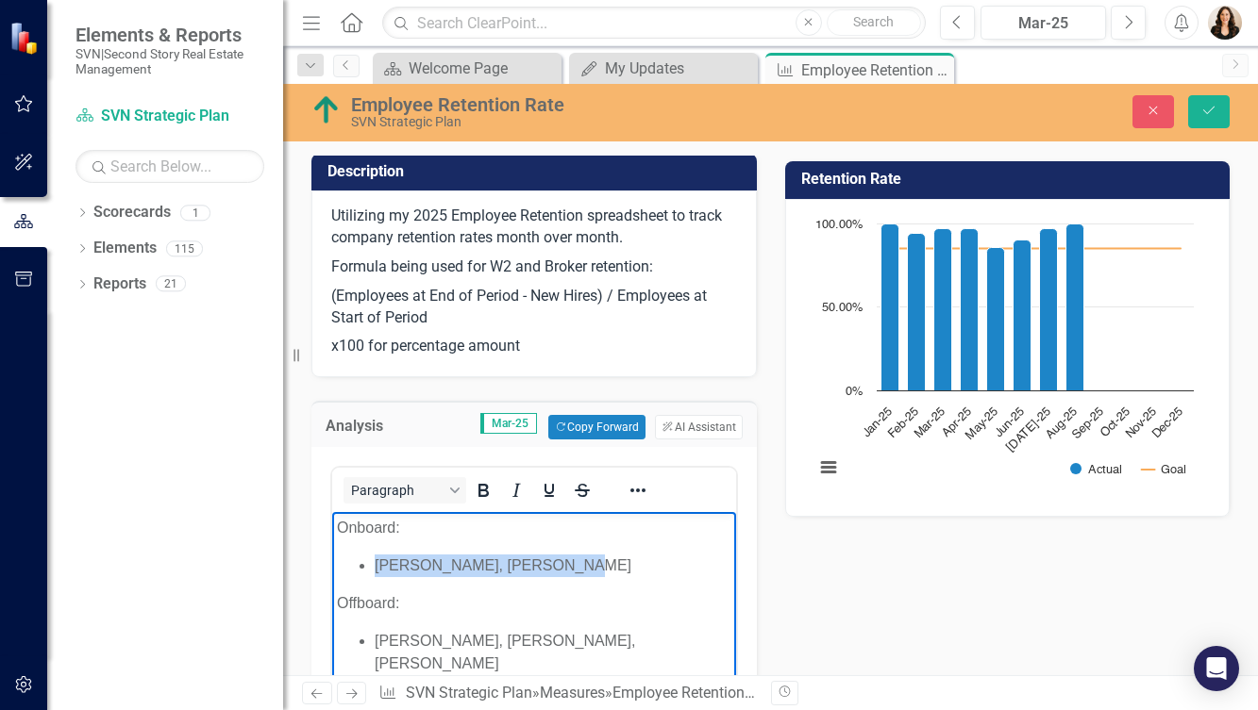
drag, startPoint x: 569, startPoint y: 564, endPoint x: 378, endPoint y: 573, distance: 190.8
click at [378, 573] on li "[PERSON_NAME], [PERSON_NAME]" at bounding box center [553, 566] width 357 height 23
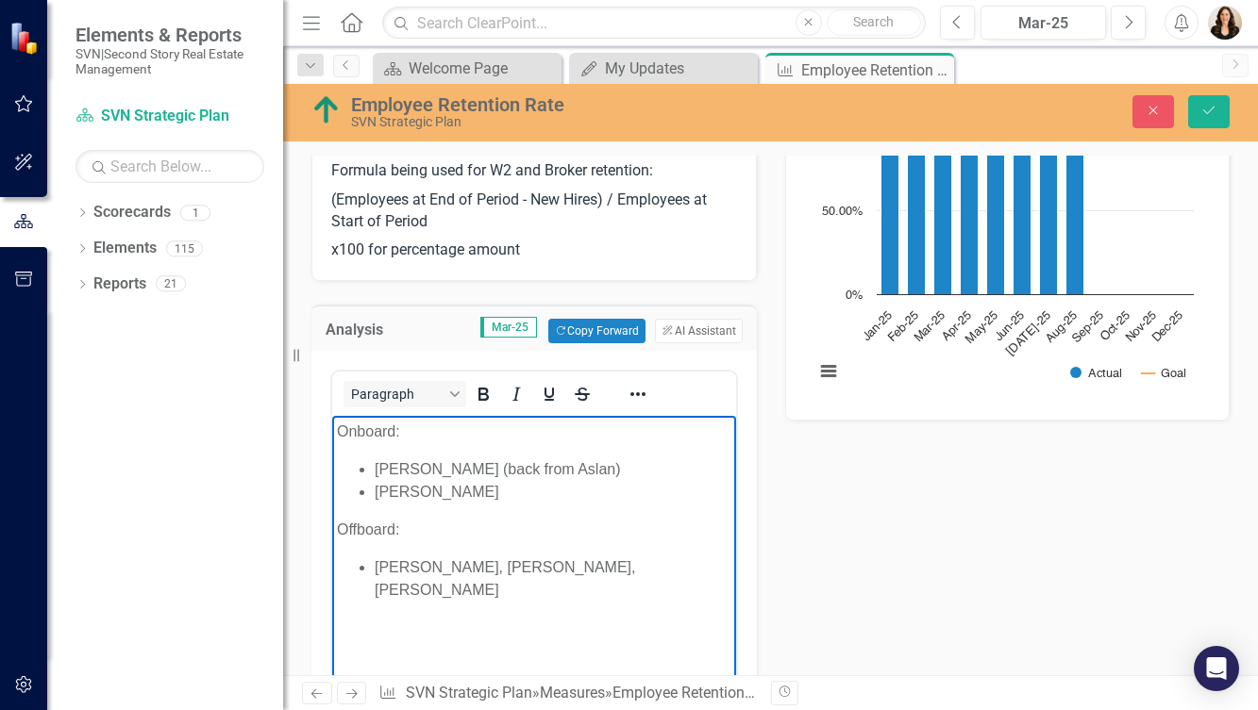
scroll to position [255, 0]
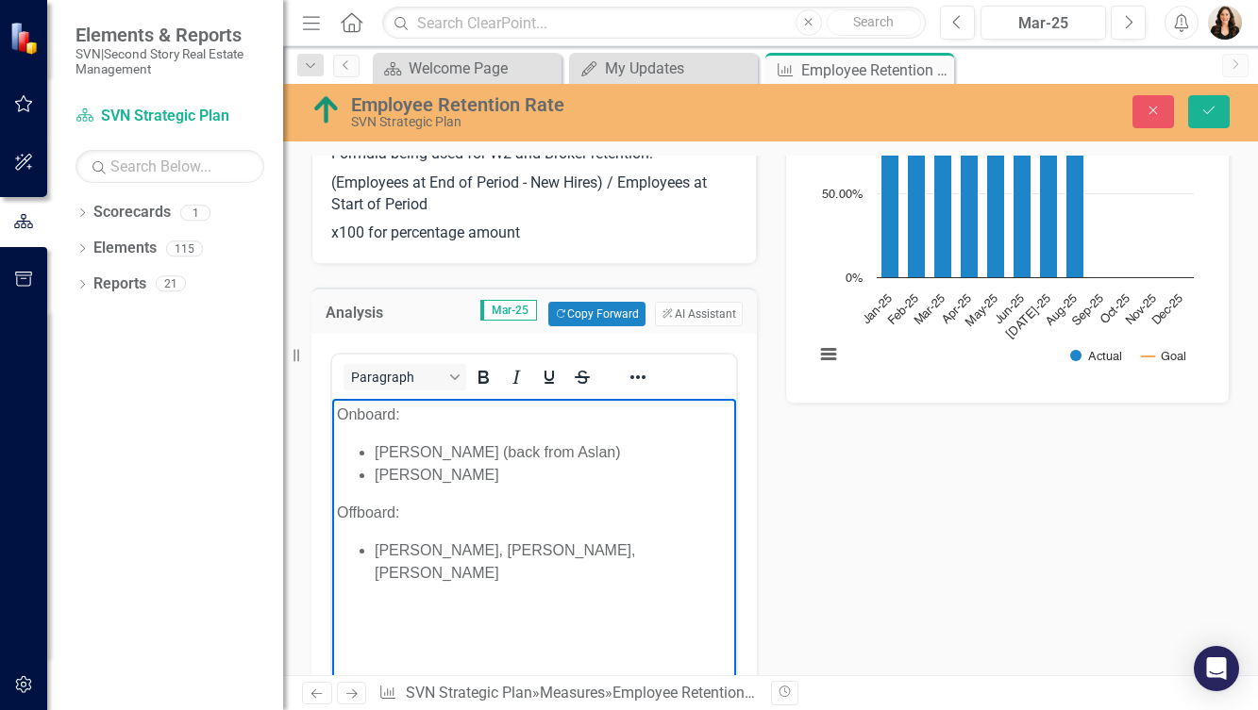
drag, startPoint x: 703, startPoint y: 551, endPoint x: 377, endPoint y: 556, distance: 325.6
click at [377, 556] on li "[PERSON_NAME], [PERSON_NAME], [PERSON_NAME]" at bounding box center [553, 562] width 357 height 45
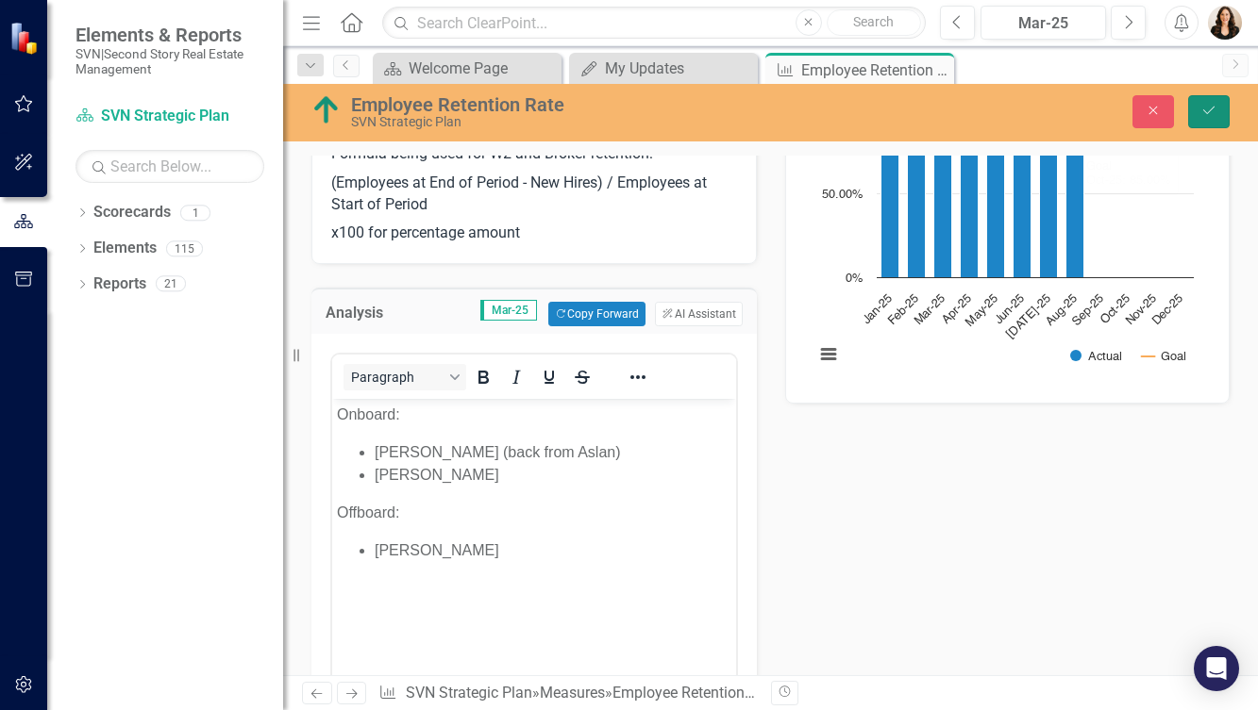
click at [1212, 110] on icon "Save" at bounding box center [1208, 110] width 17 height 13
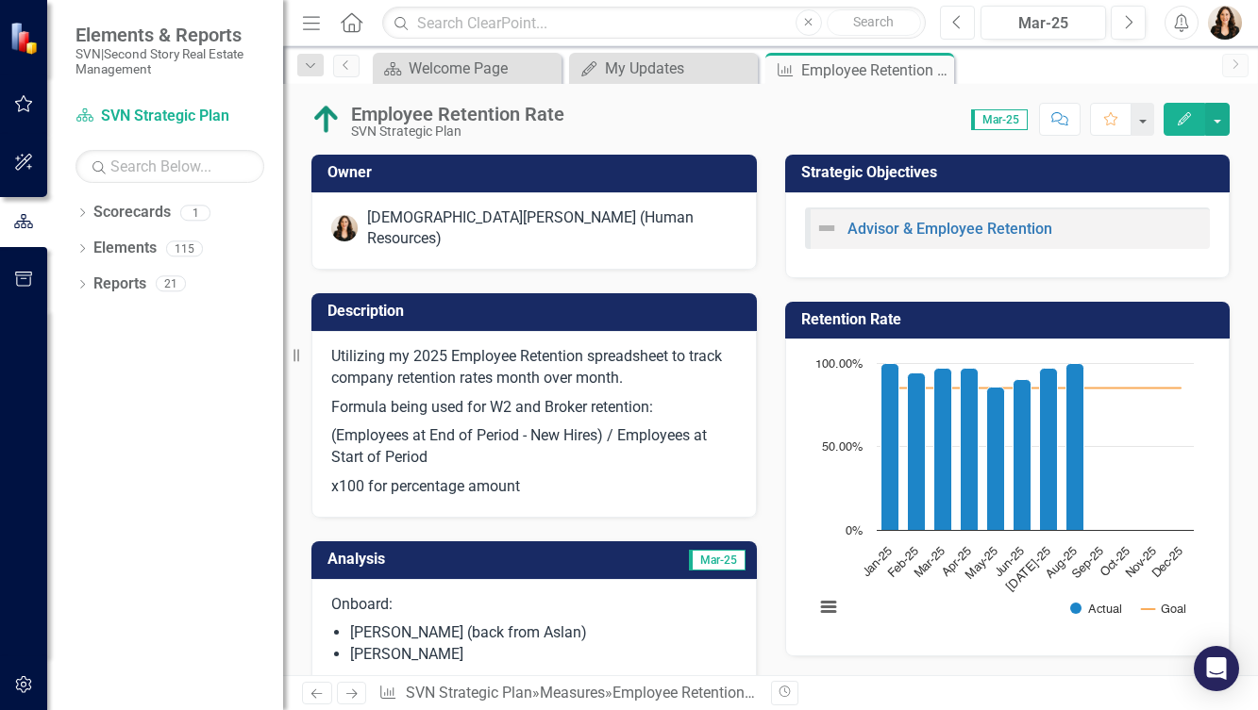
click at [956, 19] on icon "Previous" at bounding box center [957, 22] width 10 height 17
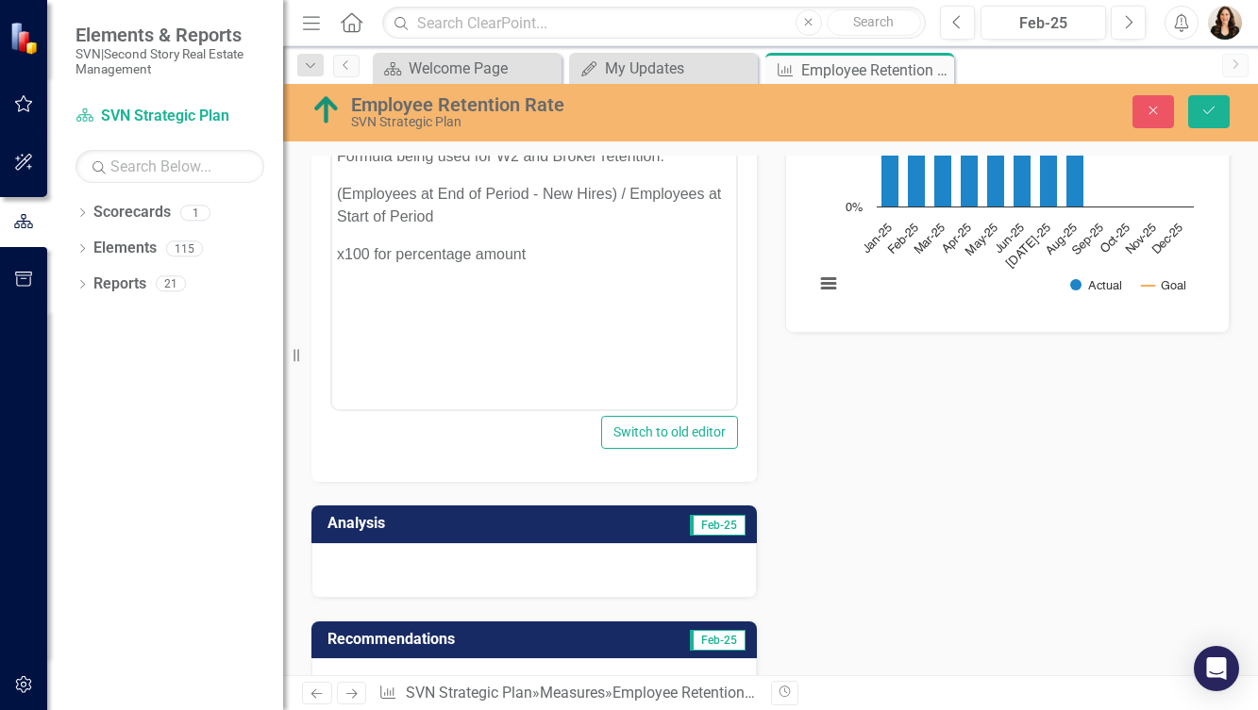
scroll to position [422, 0]
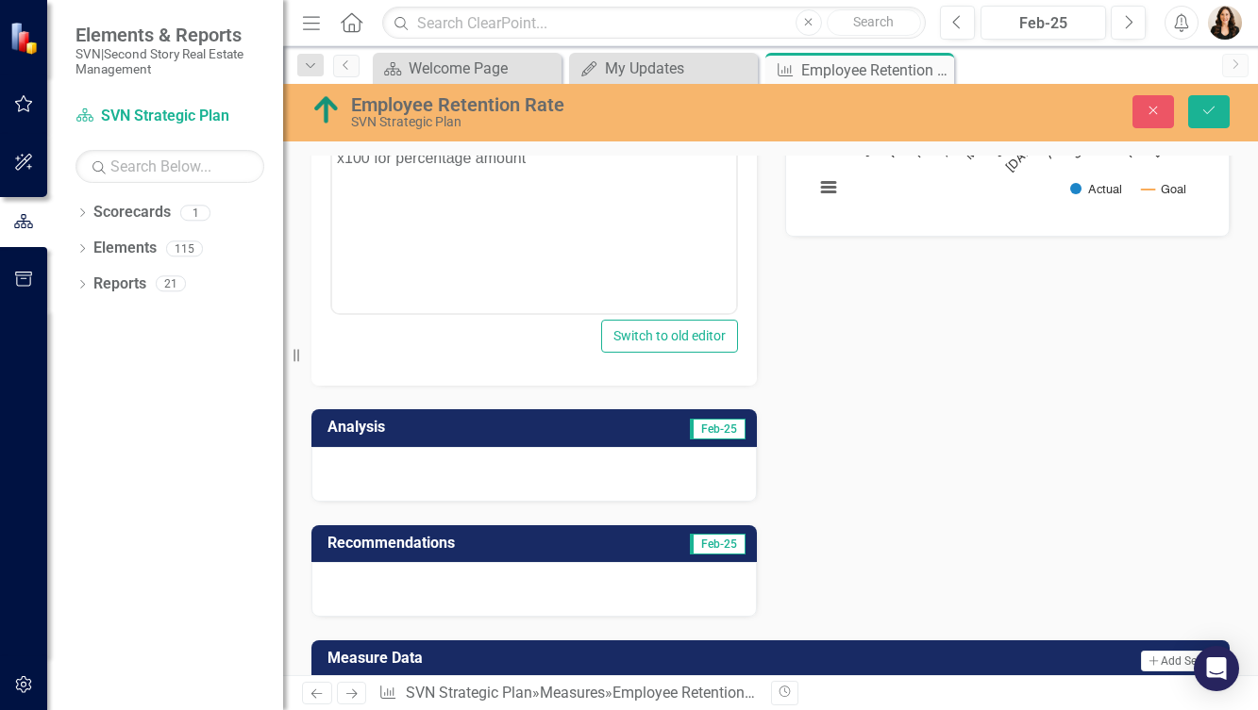
click at [422, 447] on div at bounding box center [533, 474] width 445 height 55
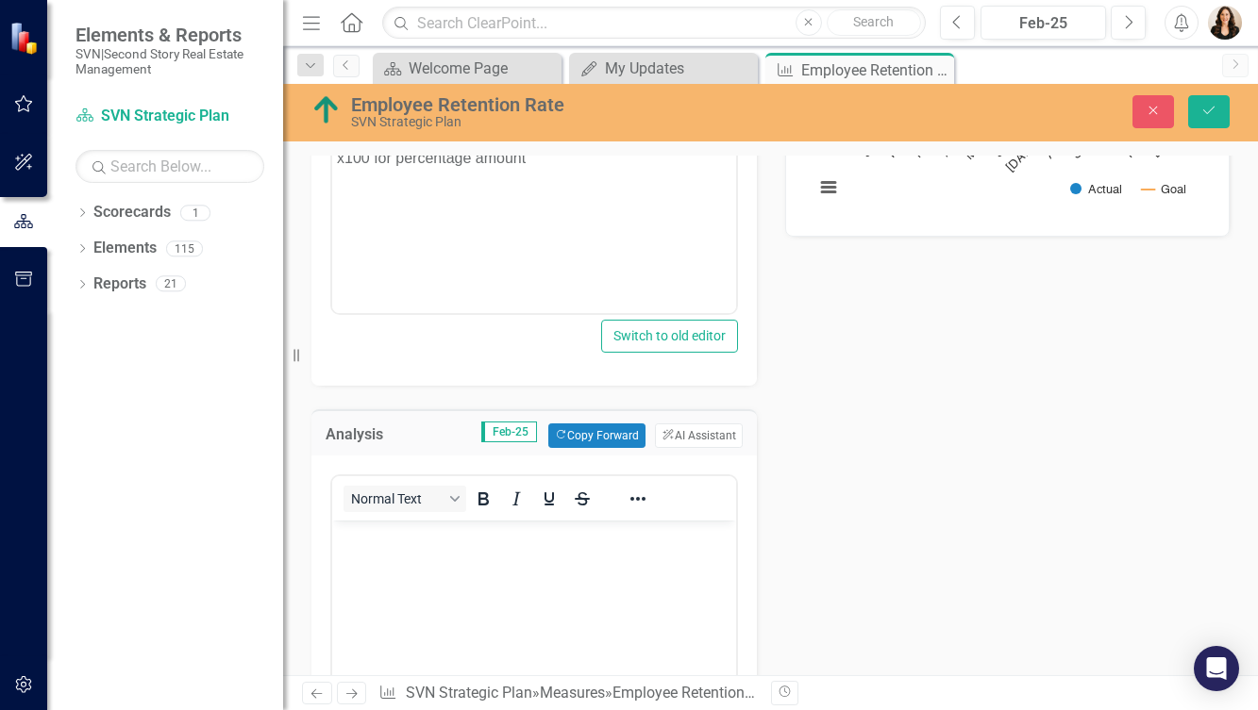
scroll to position [0, 0]
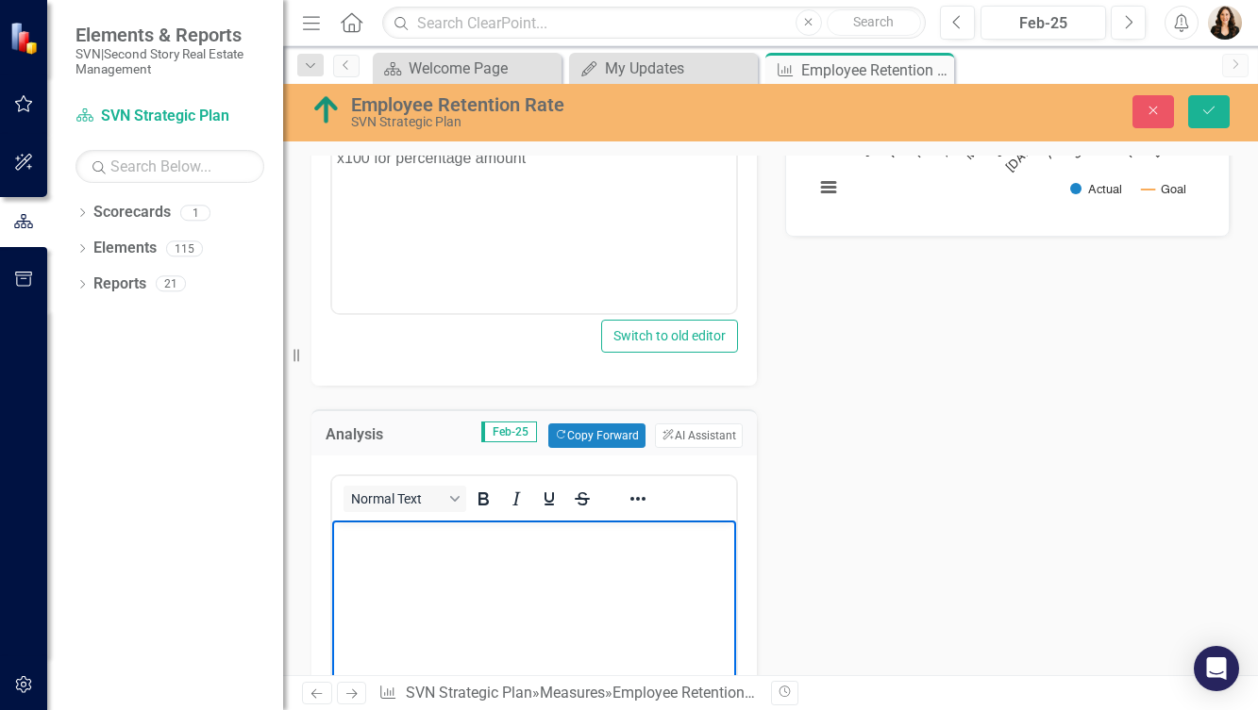
click at [386, 559] on body "Rich Text Area. Press ALT-0 for help." at bounding box center [534, 662] width 404 height 283
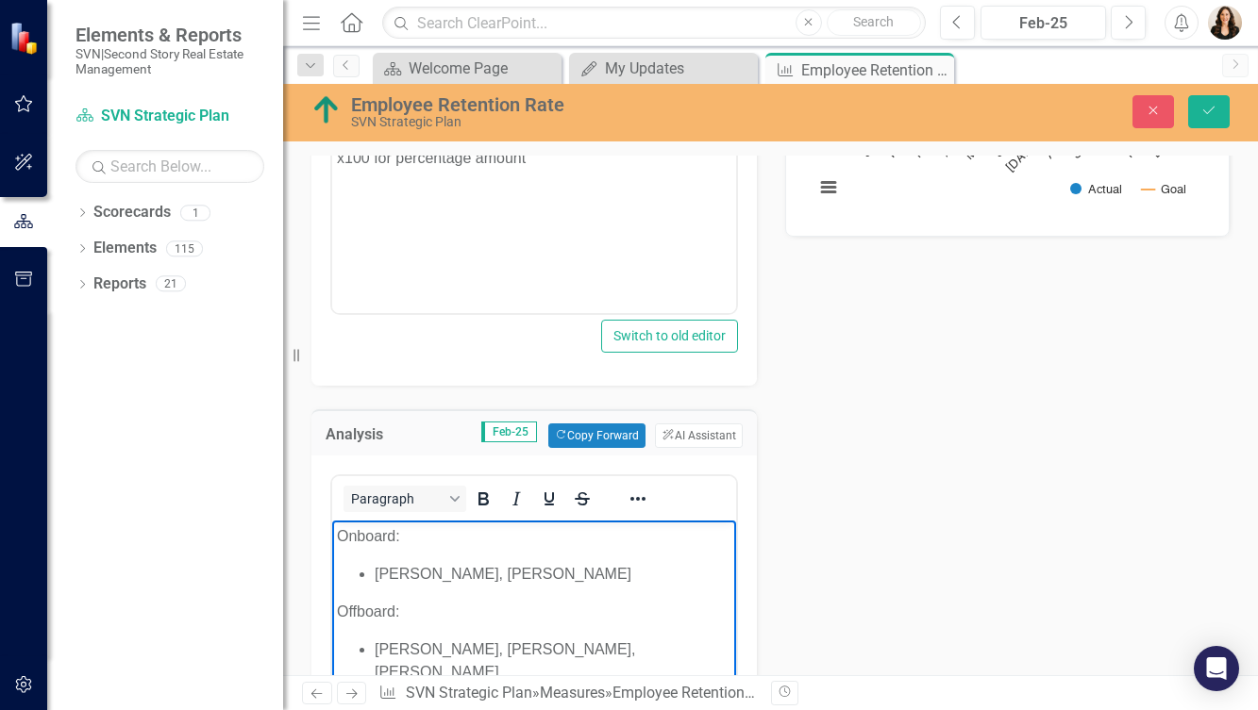
scroll to position [485, 0]
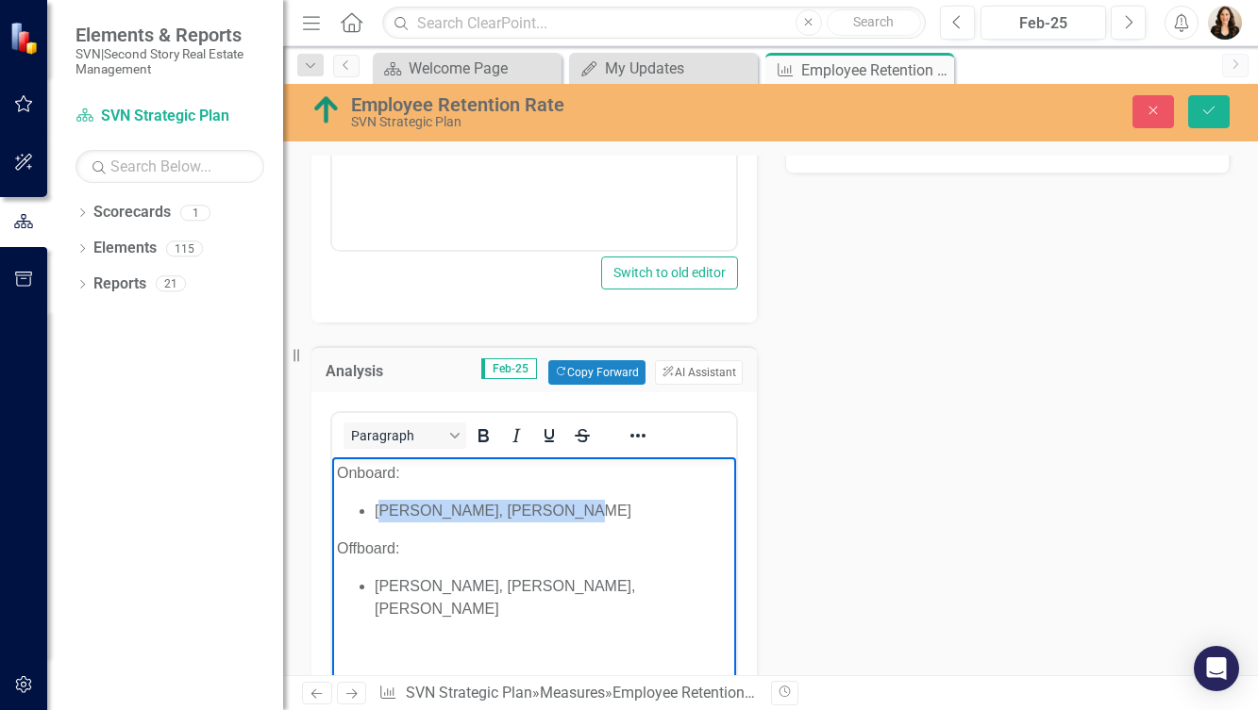
drag, startPoint x: 569, startPoint y: 514, endPoint x: 381, endPoint y: 514, distance: 187.8
click at [381, 514] on li "[PERSON_NAME], [PERSON_NAME]" at bounding box center [553, 511] width 357 height 23
drag, startPoint x: 702, startPoint y: 591, endPoint x: 375, endPoint y: 587, distance: 327.4
click at [375, 587] on li "[PERSON_NAME], [PERSON_NAME], [PERSON_NAME]" at bounding box center [553, 598] width 357 height 45
click at [1200, 112] on icon "Save" at bounding box center [1208, 110] width 17 height 13
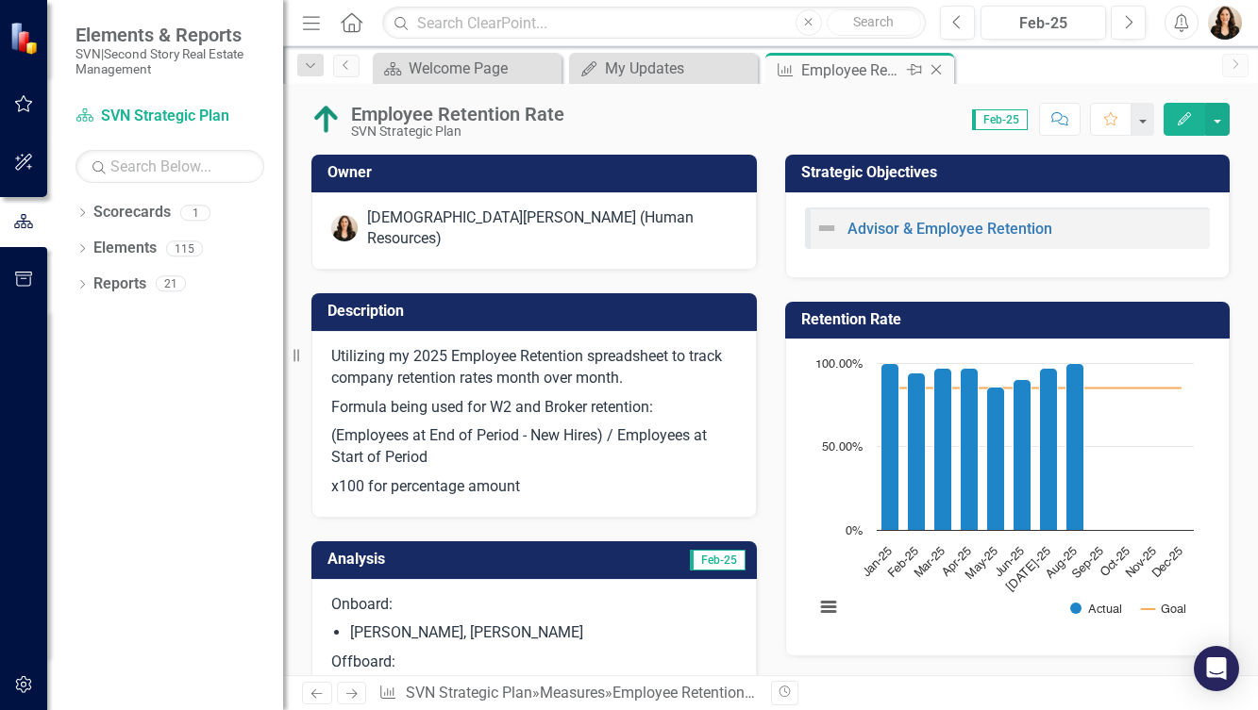
click at [939, 64] on icon "Close" at bounding box center [936, 69] width 19 height 15
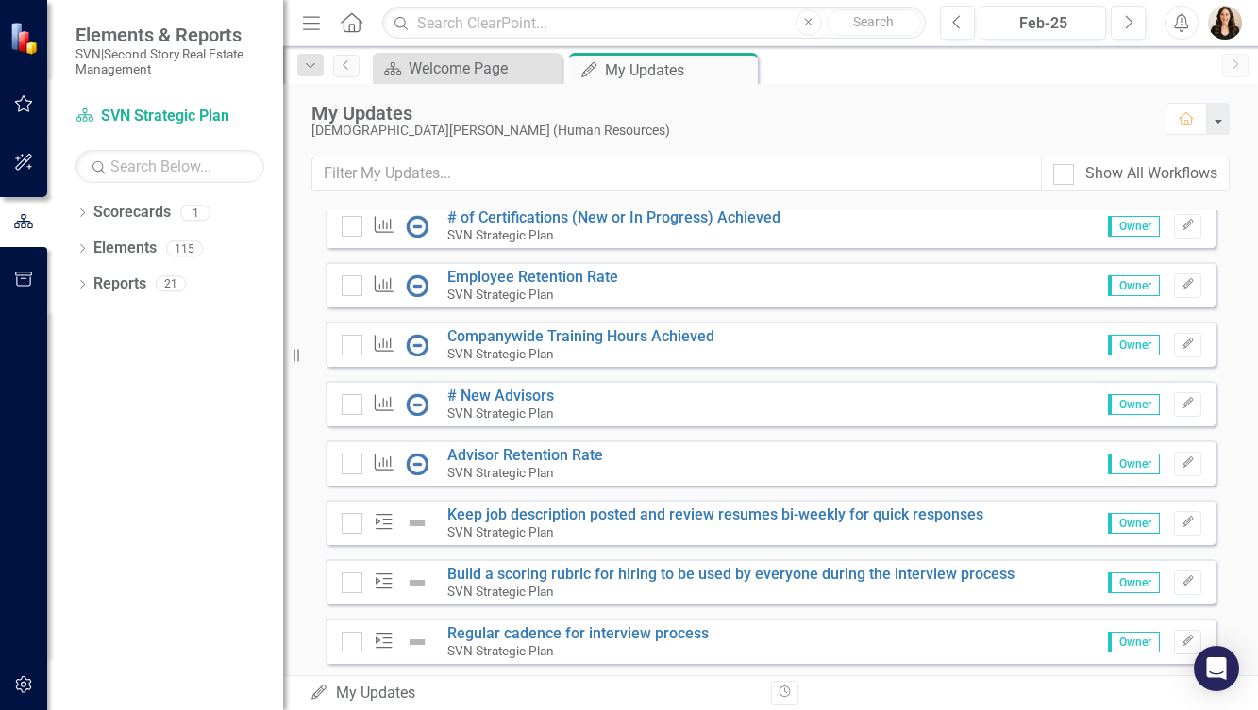
scroll to position [199, 0]
click at [497, 404] on link "# New Advisors" at bounding box center [500, 395] width 107 height 18
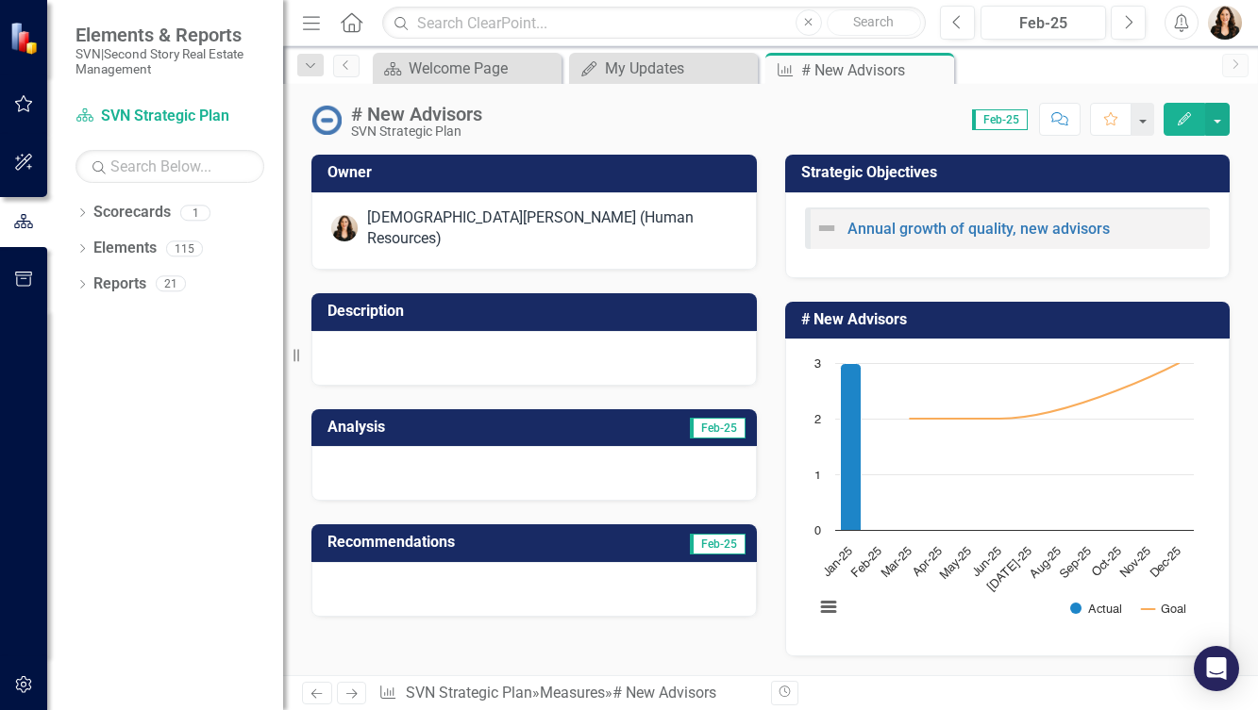
scroll to position [388, 0]
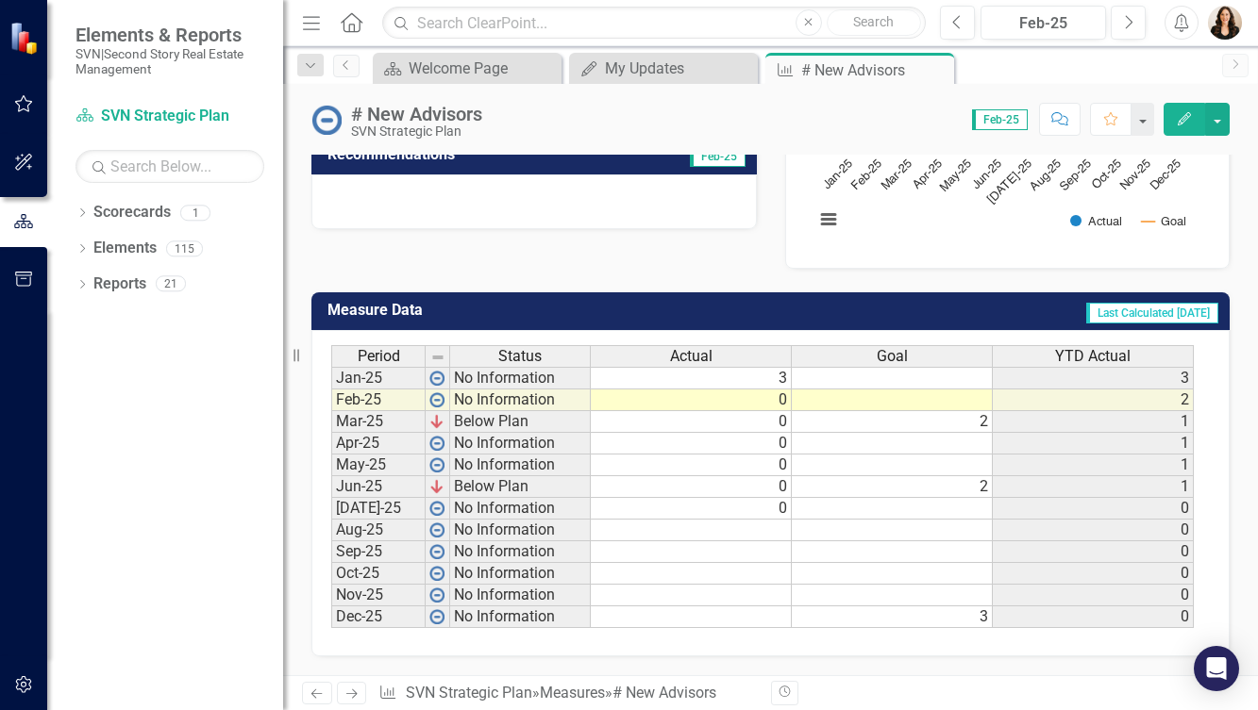
click at [764, 534] on td at bounding box center [691, 531] width 201 height 22
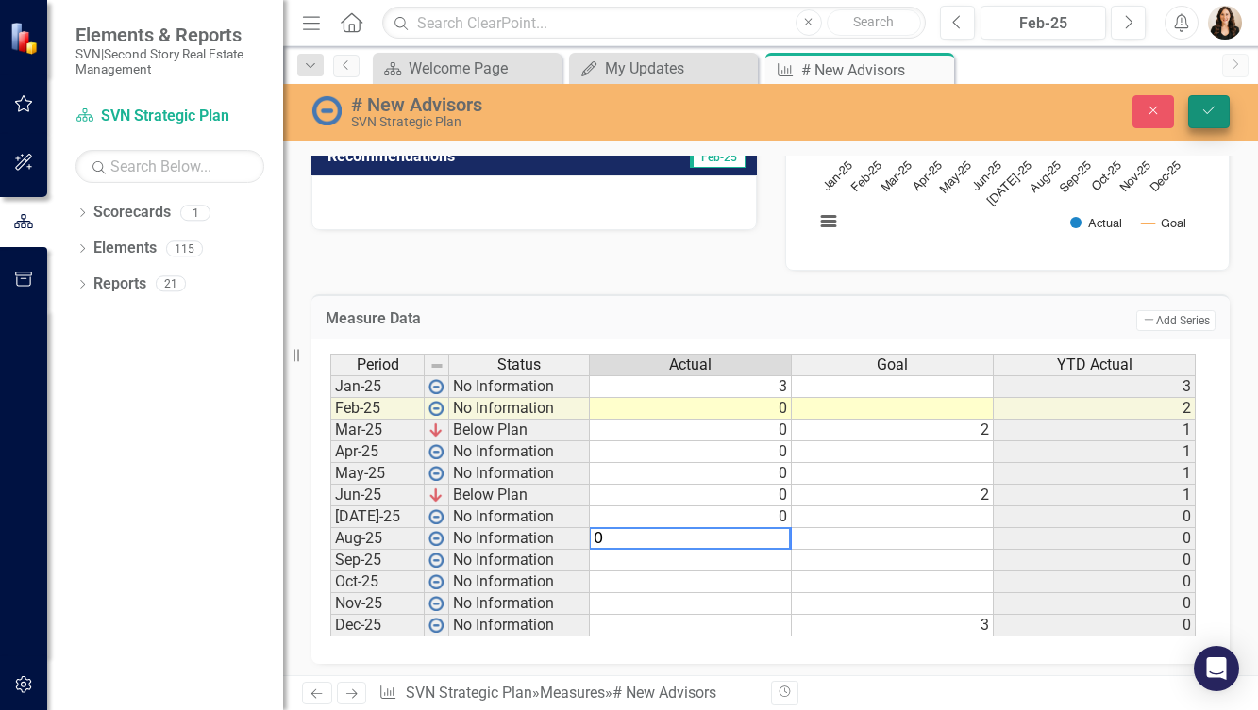
type textarea "0"
click at [1212, 111] on icon "Save" at bounding box center [1208, 110] width 17 height 13
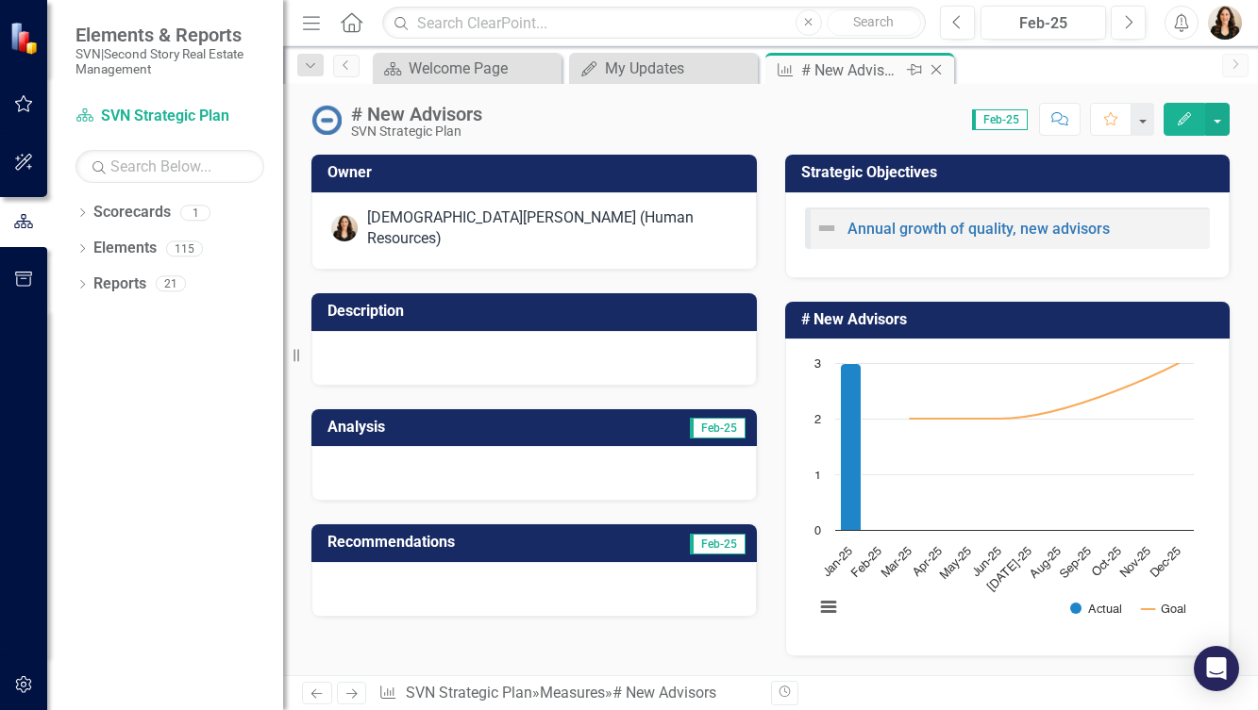
click at [936, 67] on icon "Close" at bounding box center [936, 69] width 19 height 15
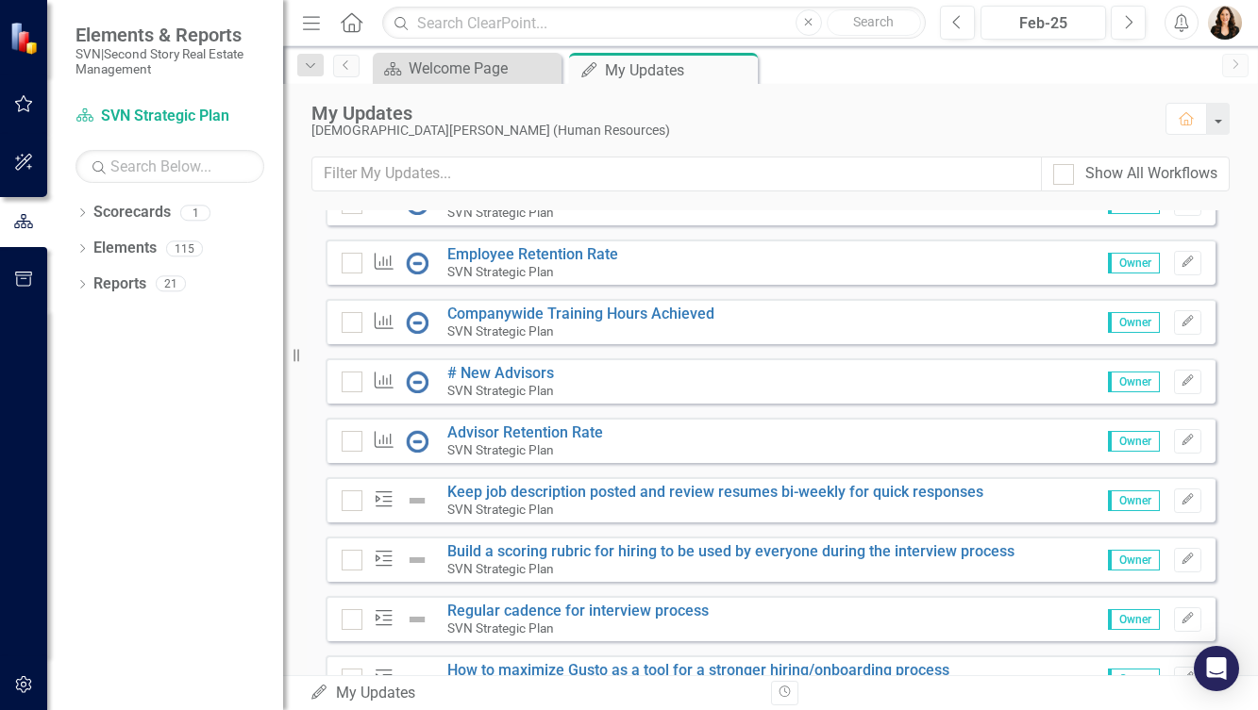
scroll to position [224, 0]
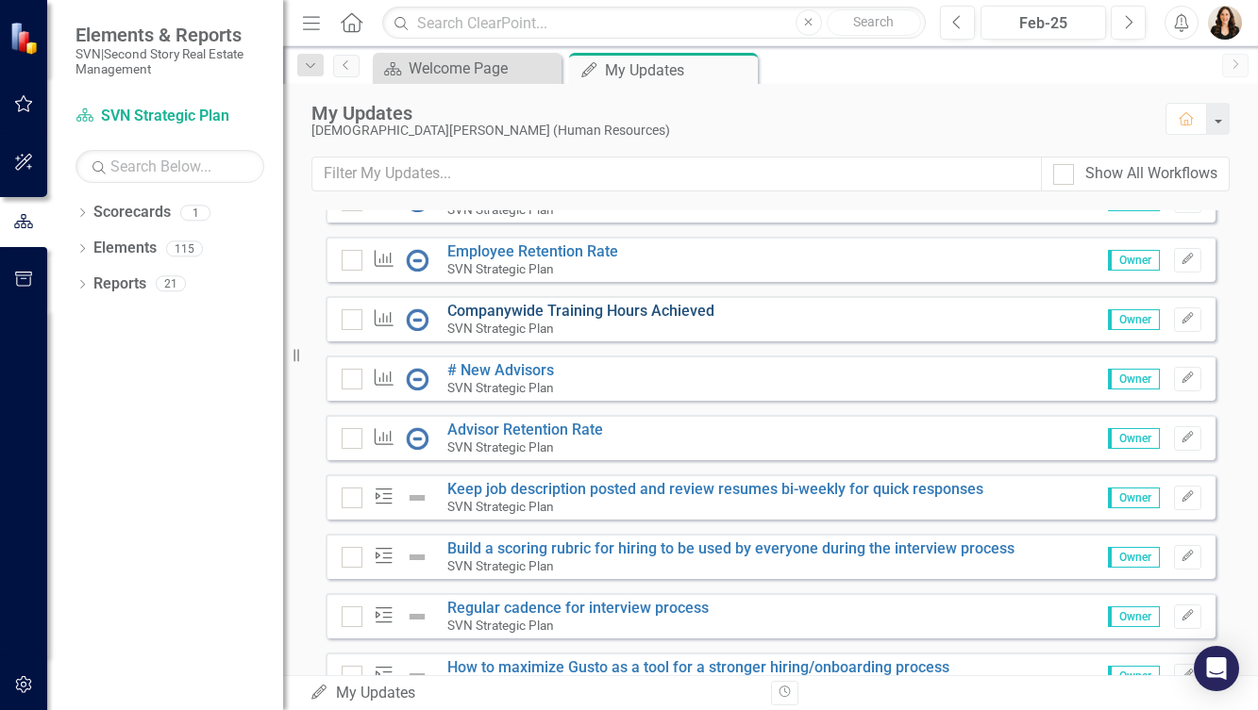
click at [505, 320] on link "Companywide Training Hours Achieved" at bounding box center [580, 311] width 267 height 18
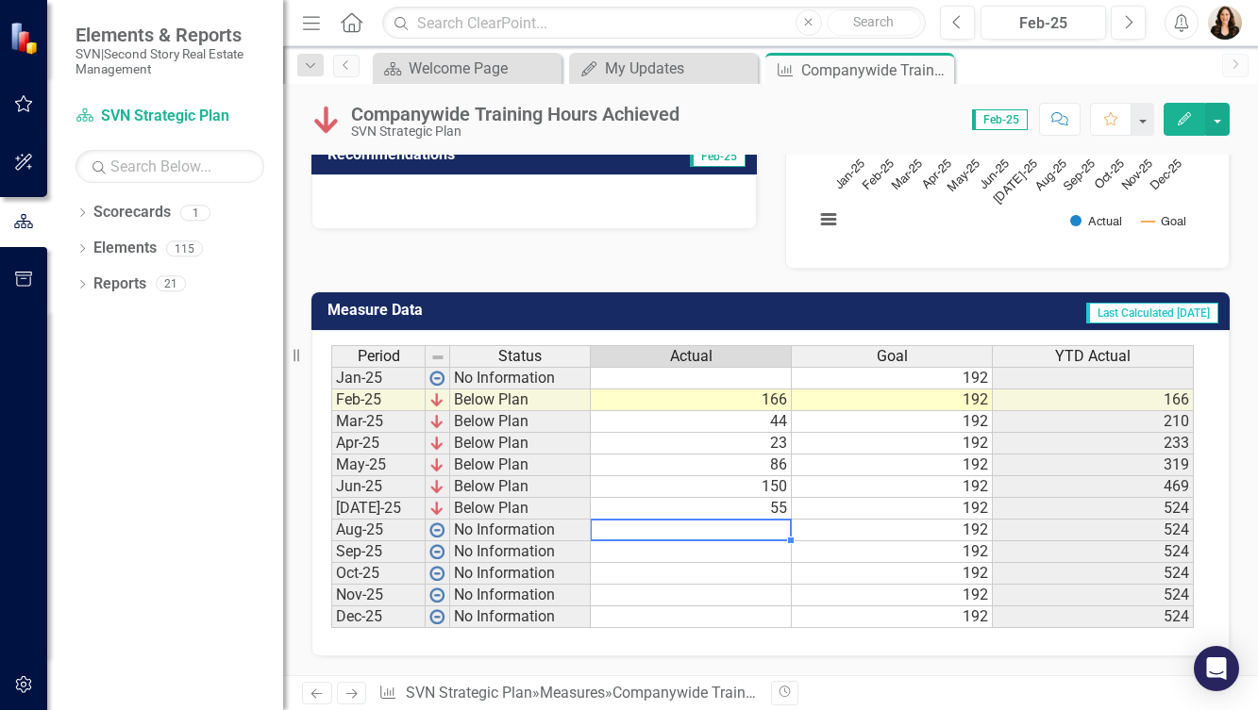
click at [769, 523] on td at bounding box center [691, 531] width 201 height 22
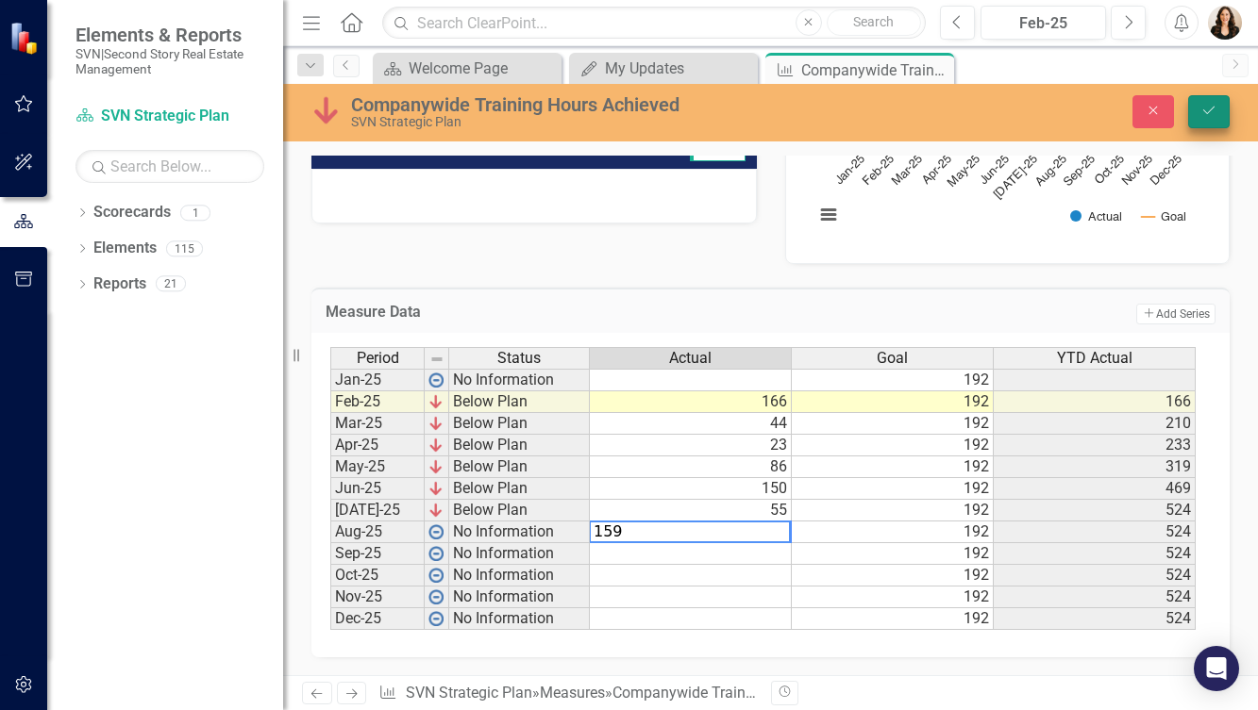
type textarea "159"
click at [1209, 107] on icon "Save" at bounding box center [1208, 110] width 17 height 13
